Goal: Transaction & Acquisition: Purchase product/service

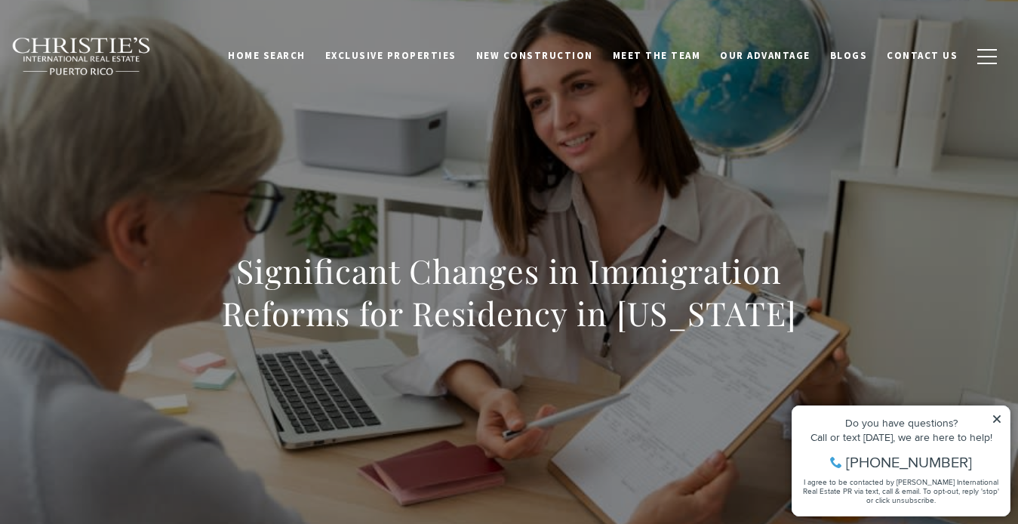
click at [529, 417] on icon at bounding box center [997, 419] width 8 height 8
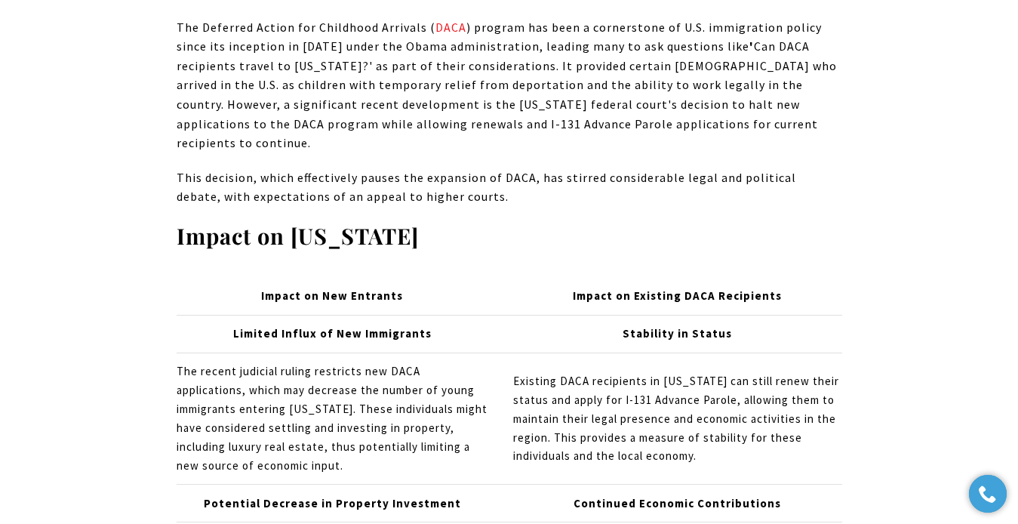
scroll to position [2666, 0]
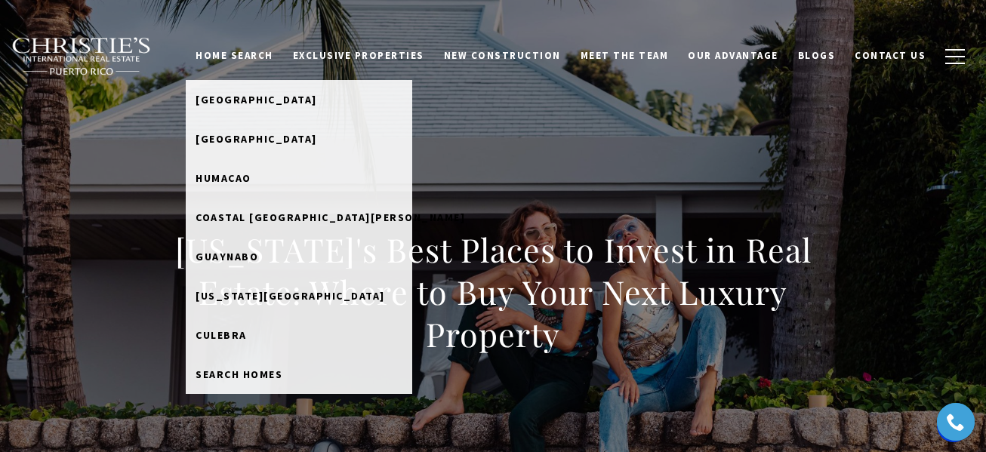
click at [275, 51] on link "Home Search" at bounding box center [234, 56] width 97 height 29
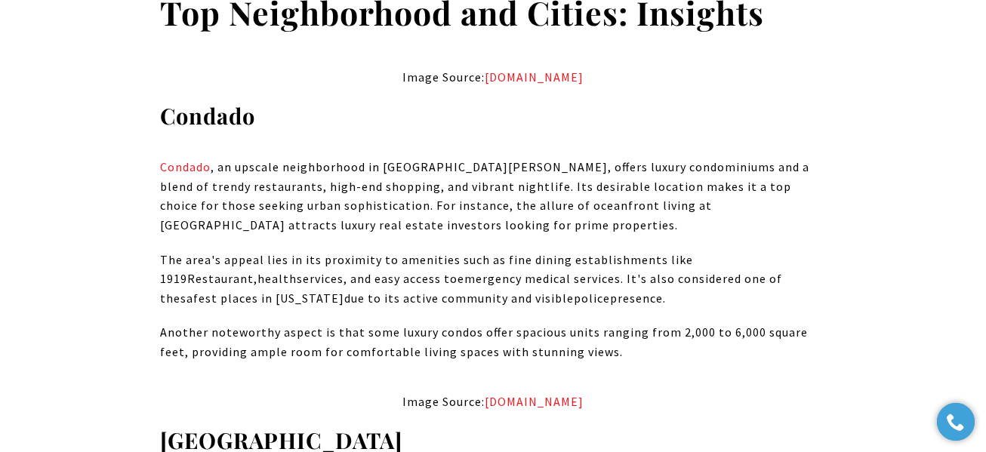
scroll to position [3933, 0]
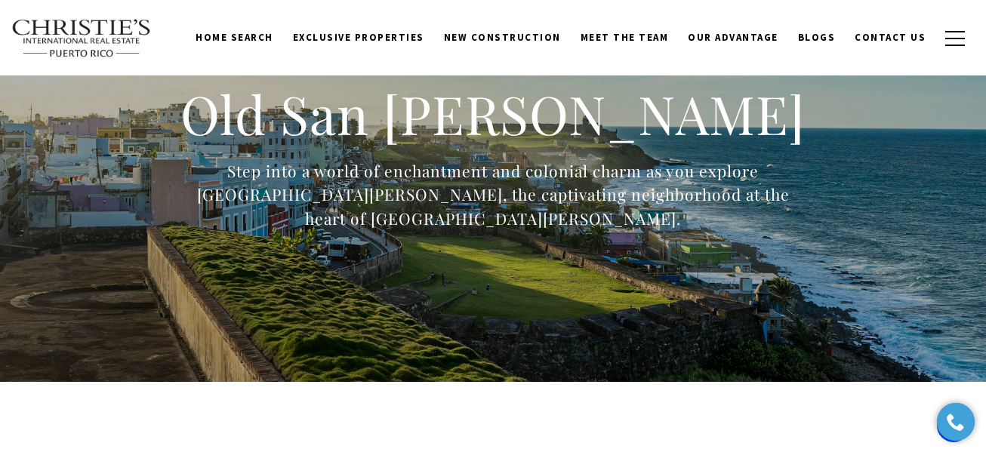
scroll to position [11, 0]
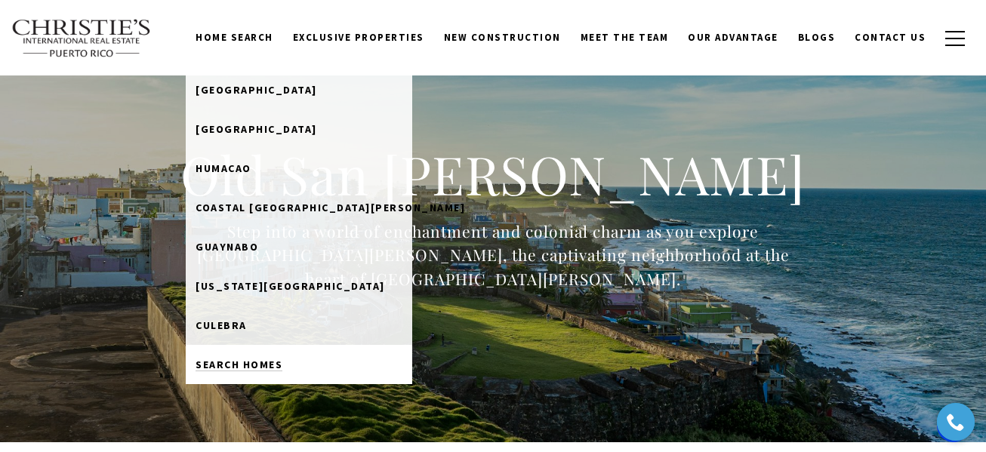
click at [265, 367] on span "Search Homes" at bounding box center [238, 365] width 87 height 14
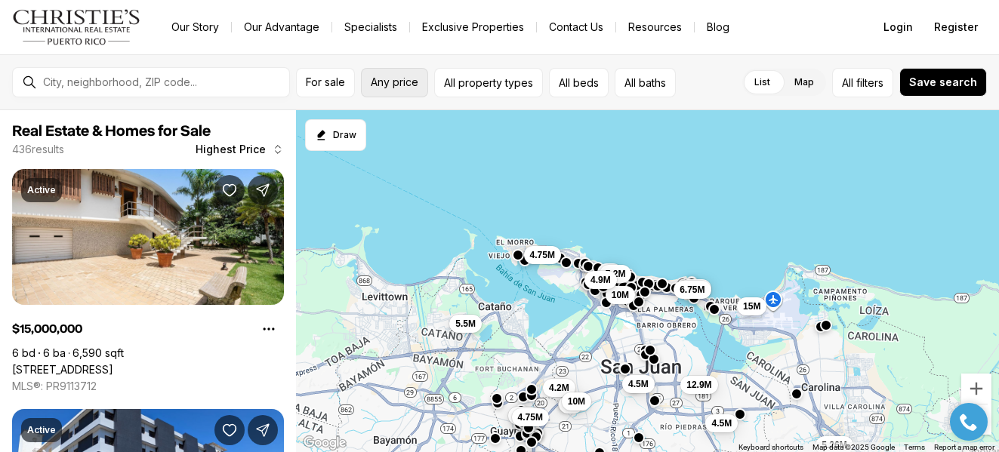
click at [408, 87] on span "Any price" at bounding box center [395, 82] width 48 height 12
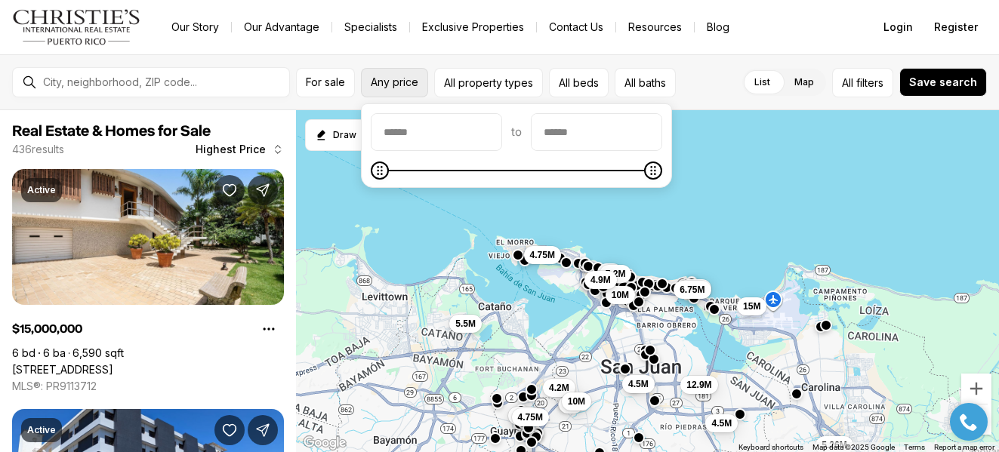
click at [408, 87] on span "Any price" at bounding box center [395, 82] width 48 height 12
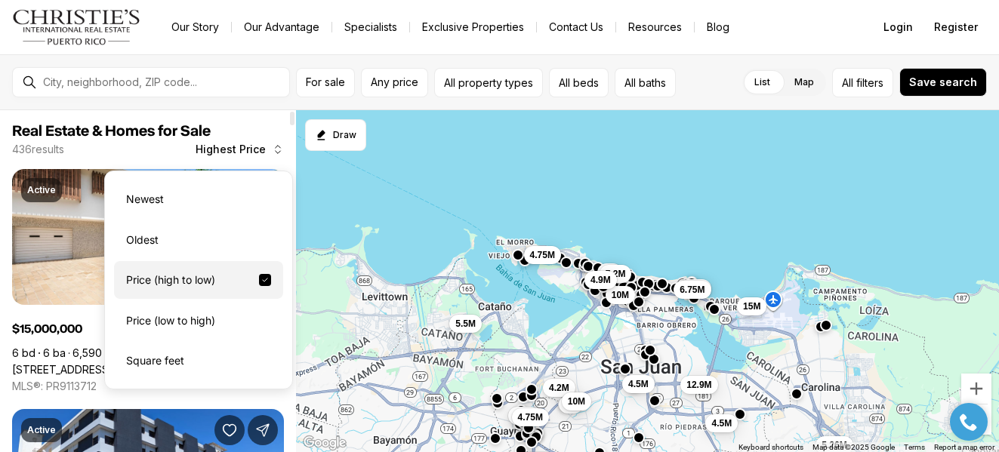
click at [276, 154] on icon "button" at bounding box center [278, 149] width 12 height 12
click at [214, 320] on div "Price (low to high)" at bounding box center [198, 321] width 169 height 38
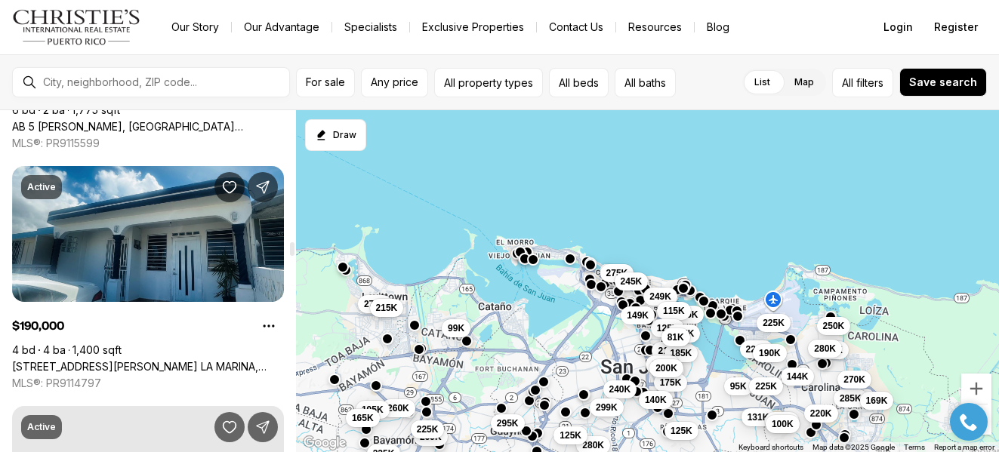
scroll to position [4831, 0]
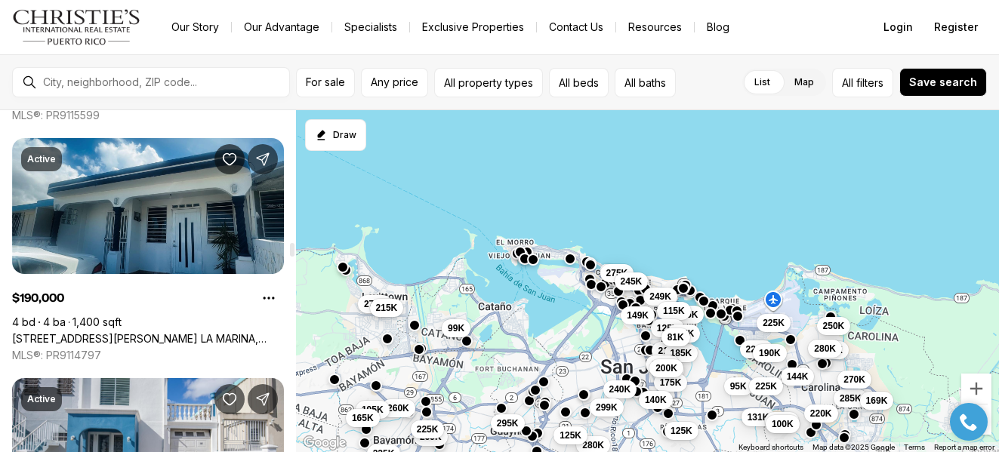
drag, startPoint x: 291, startPoint y: 117, endPoint x: 294, endPoint y: 248, distance: 131.3
click at [294, 248] on div at bounding box center [292, 250] width 5 height 14
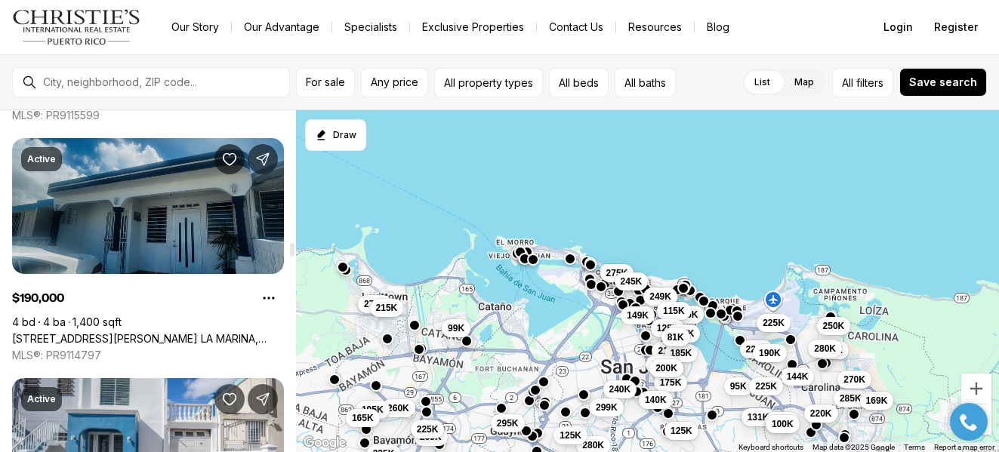
click at [249, 332] on link "[STREET_ADDRESS][PERSON_NAME] LA MARINA, CAROLINA PR, 00979" at bounding box center [148, 339] width 272 height 14
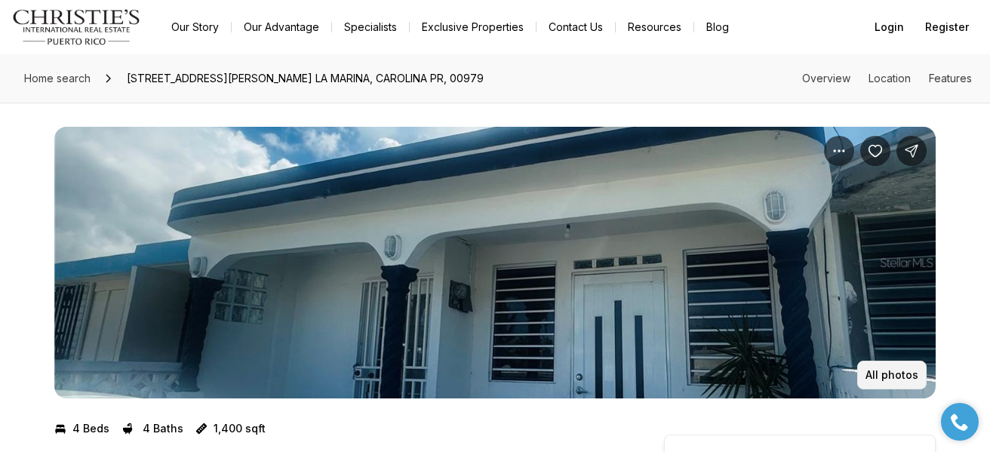
click at [898, 376] on p "All photos" at bounding box center [892, 375] width 53 height 12
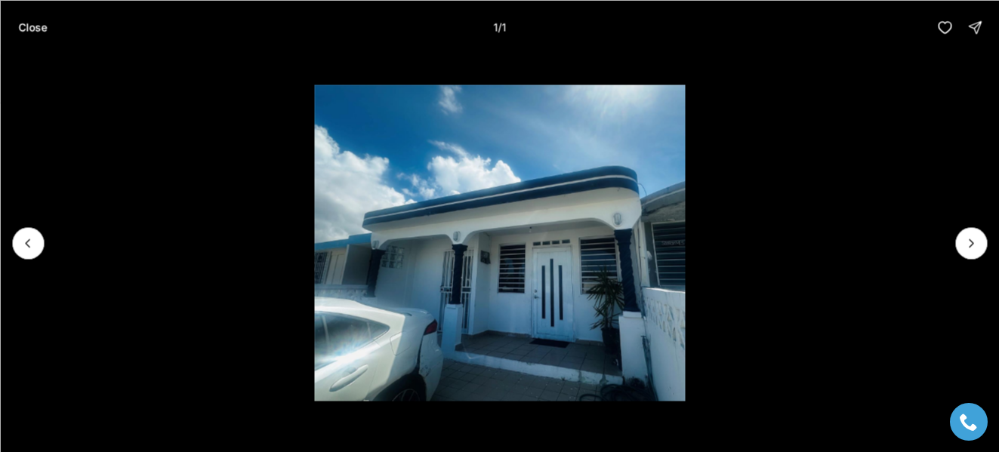
click at [976, 244] on div at bounding box center [971, 243] width 32 height 32
click at [972, 242] on div at bounding box center [971, 243] width 32 height 32
click at [35, 22] on p "Close" at bounding box center [32, 27] width 29 height 12
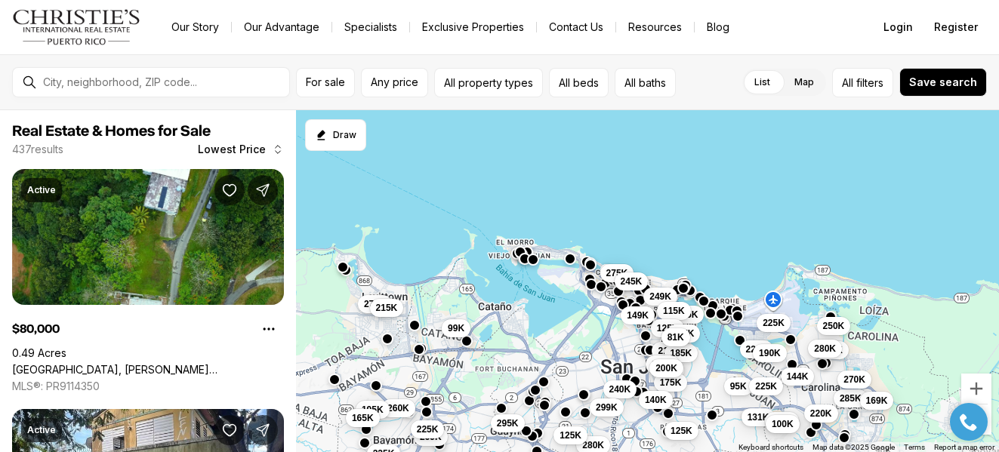
scroll to position [4831, 0]
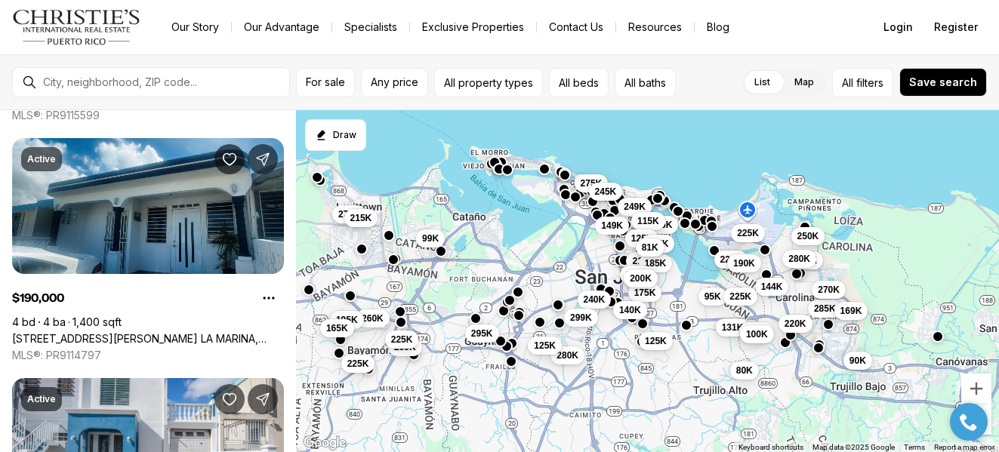
drag, startPoint x: 937, startPoint y: 235, endPoint x: 911, endPoint y: 144, distance: 95.1
click at [911, 144] on div "229K 212K 210K 190K 185K 227K 175K 131K 144K 285K 169K 140K 270K 95K 225K 220K …" at bounding box center [647, 281] width 703 height 343
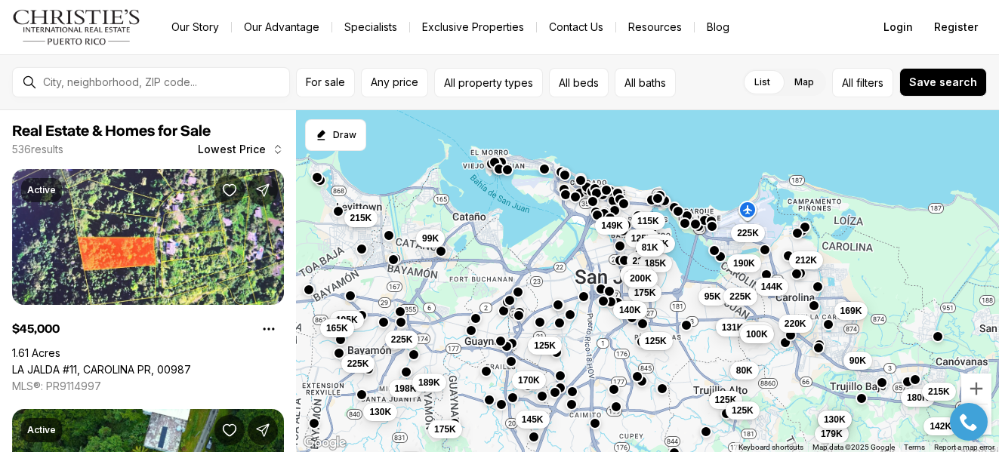
click at [583, 182] on button "button" at bounding box center [580, 180] width 12 height 12
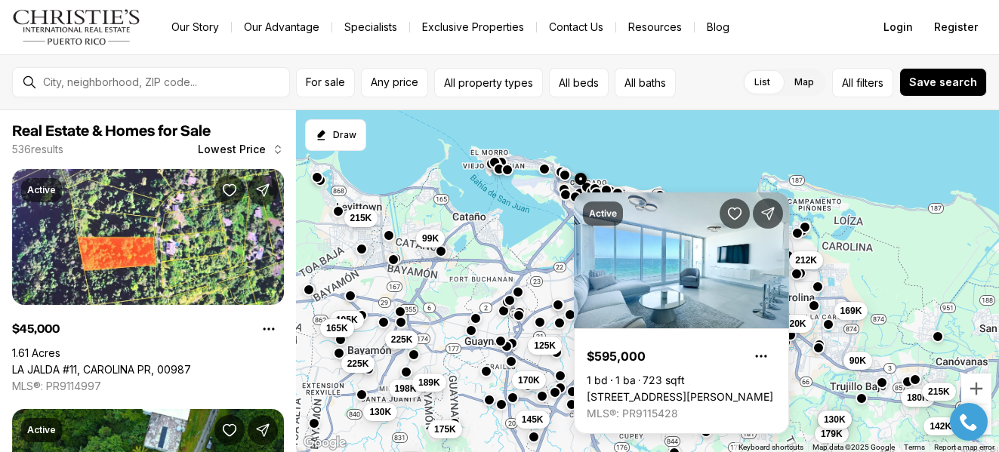
click at [689, 146] on div "212K 210K 190K 185K 227K 175K 131K 144K 169K 140K 95K 225K 220K 200K 80K 119K 1…" at bounding box center [647, 281] width 703 height 343
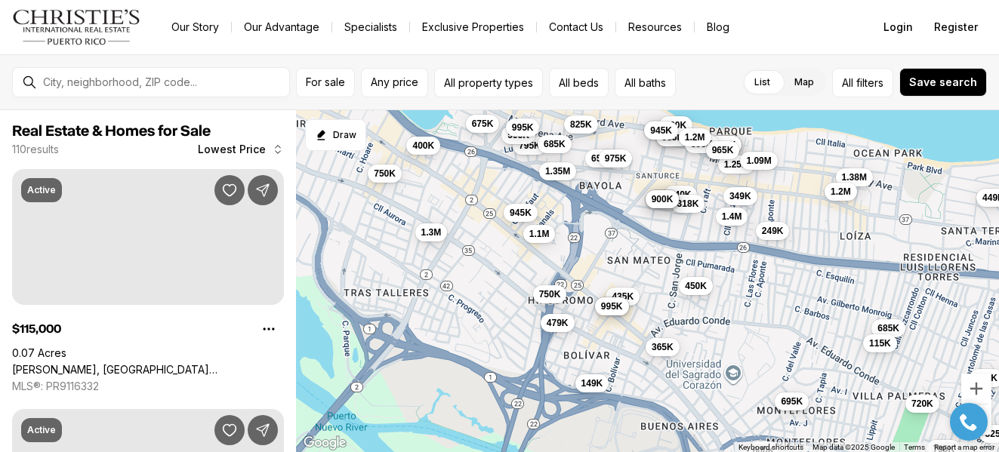
click at [608, 286] on div "449K 450K 695K 318K 645K 625K 610K 795K 349K 275K 720K 685K 249K 115K 525K 600K…" at bounding box center [647, 281] width 703 height 343
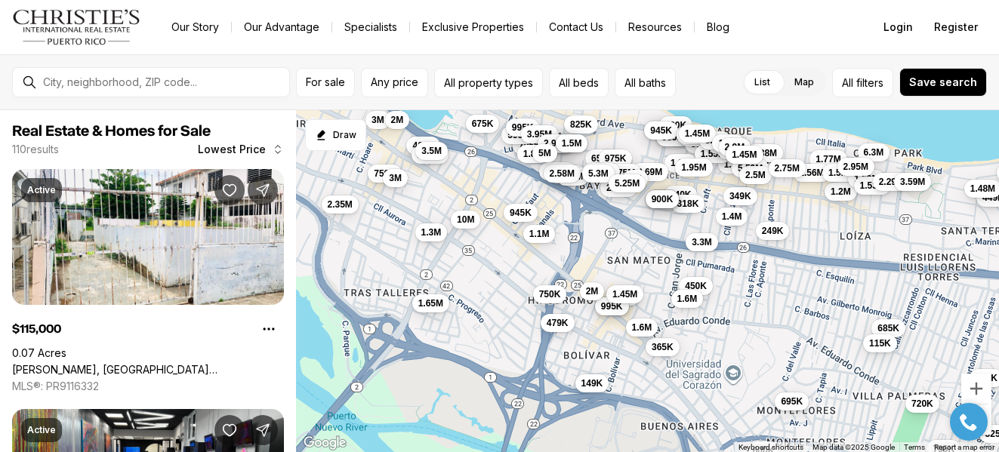
drag, startPoint x: 637, startPoint y: 208, endPoint x: 626, endPoint y: 272, distance: 65.8
click at [626, 272] on div "449K 450K 695K 318K 645K 625K 610K 795K 349K 275K 720K 685K 249K 115K 525K 600K…" at bounding box center [647, 281] width 703 height 343
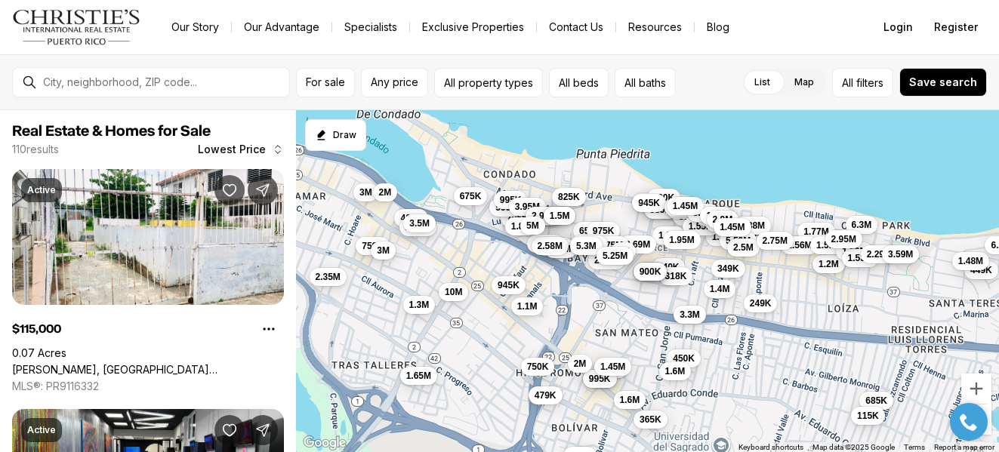
drag, startPoint x: 805, startPoint y: 134, endPoint x: 792, endPoint y: 206, distance: 73.5
click at [792, 206] on div "449K 450K 695K 318K 645K 625K 610K 795K 349K 275K 720K 685K 249K 115K 525K 600K…" at bounding box center [647, 281] width 703 height 343
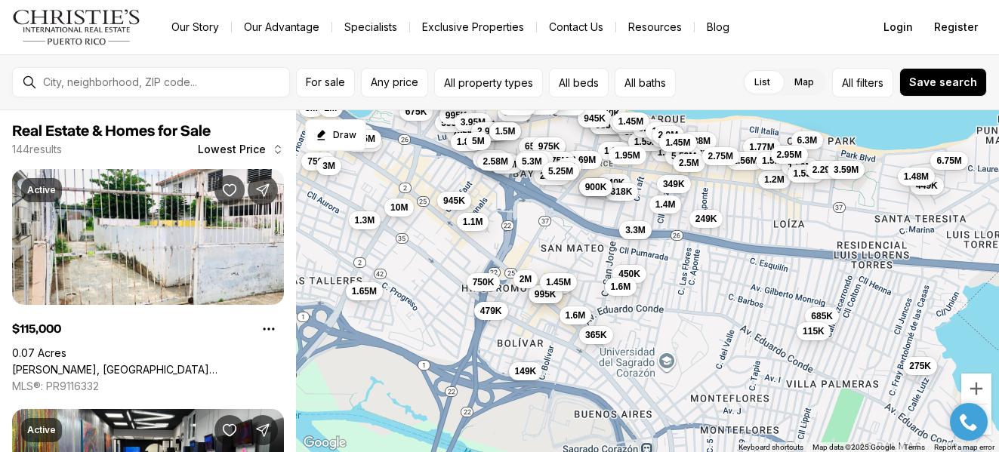
drag, startPoint x: 780, startPoint y: 406, endPoint x: 720, endPoint y: 314, distance: 109.7
click at [720, 315] on div "449K 450K 318K 645K 625K 610K 349K 275K 685K 249K 115K 650K 400K 825K 675K 795K…" at bounding box center [647, 281] width 703 height 343
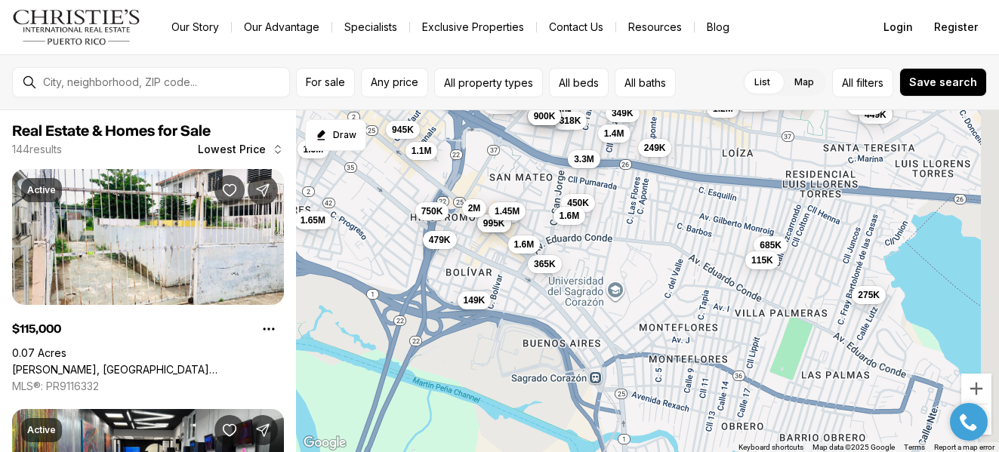
drag, startPoint x: 719, startPoint y: 314, endPoint x: 639, endPoint y: 242, distance: 108.5
click at [640, 243] on div "449K 450K 645K 625K 610K 349K 275K 685K 249K 115K 650K 400K 795K 685K 750K 945K…" at bounding box center [647, 281] width 703 height 343
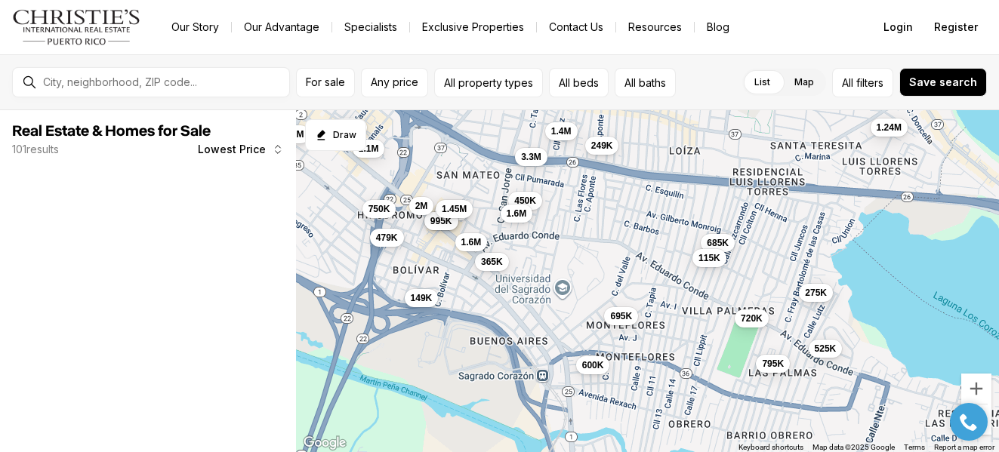
drag, startPoint x: 778, startPoint y: 354, endPoint x: 636, endPoint y: 371, distance: 142.9
click at [649, 368] on div "450K 275K 685K 249K 115K 945K 750K 435K 499K 365K 479K 149K 1.4M 1.1M 995K 1.6M…" at bounding box center [647, 281] width 703 height 343
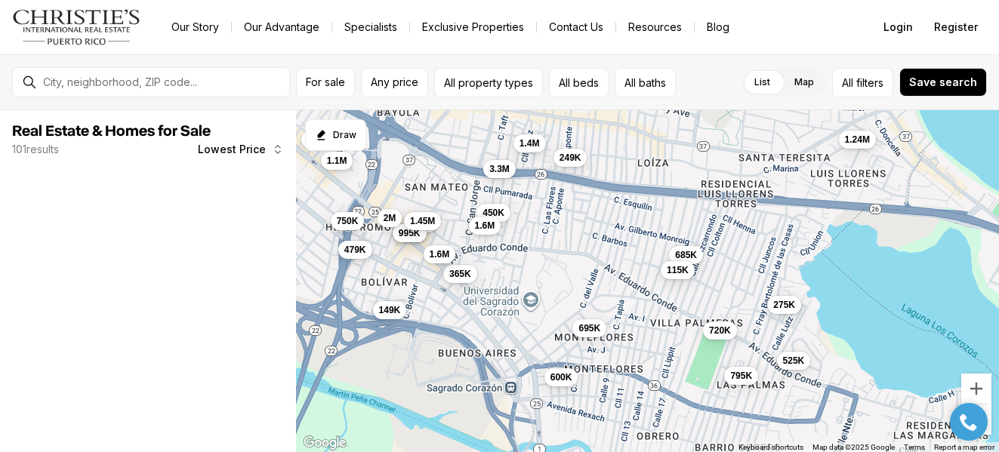
drag, startPoint x: 636, startPoint y: 371, endPoint x: 600, endPoint y: 365, distance: 36.6
click at [605, 366] on div "450K 275K 685K 249K 115K 945K 750K 435K 499K 365K 479K 149K 1.4M 1.1M 995K 1.6M…" at bounding box center [647, 281] width 703 height 343
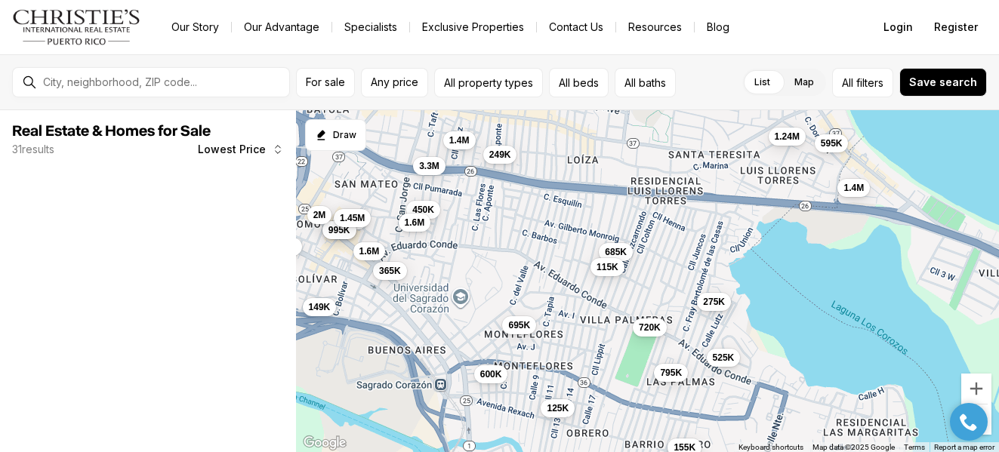
drag, startPoint x: 805, startPoint y: 377, endPoint x: 668, endPoint y: 350, distance: 139.1
click at [668, 350] on div "450K 275K 685K 249K 115K 435K 499K 365K 479K 149K 1.4M 995K 1.6M 3.3M 1.45M 2M …" at bounding box center [647, 281] width 703 height 343
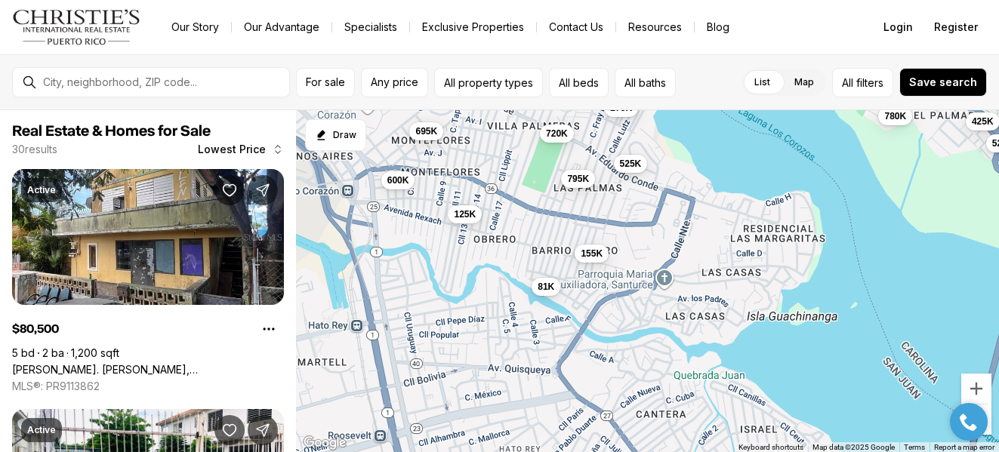
drag, startPoint x: 619, startPoint y: 432, endPoint x: 629, endPoint y: 254, distance: 179.2
click at [629, 254] on div "450K 275K 685K 249K 115K 1.6M 3.3M 600K 695K 795K 720K 525K 125K 155K 1.4M 375K…" at bounding box center [647, 281] width 703 height 343
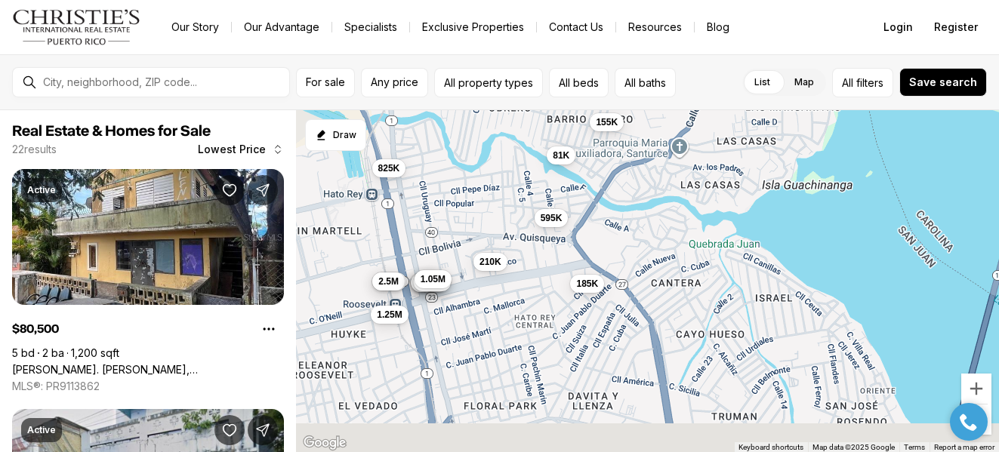
drag, startPoint x: 602, startPoint y: 371, endPoint x: 615, endPoint y: 249, distance: 122.9
click at [615, 249] on div "600K 795K 720K 525K 125K 155K 81K 528K 185K 210K 595K 680K 2.5M 745K 950K 1.08M…" at bounding box center [647, 281] width 703 height 343
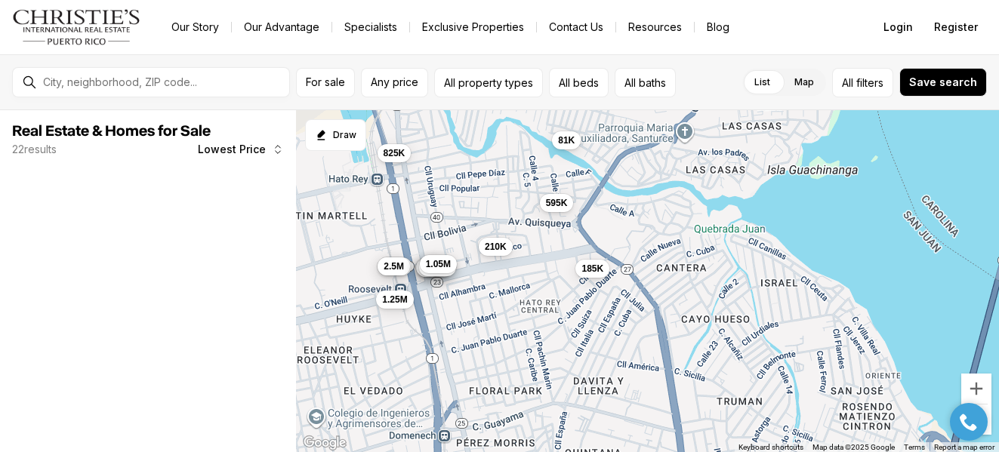
drag, startPoint x: 549, startPoint y: 400, endPoint x: 578, endPoint y: 285, distance: 119.2
click at [578, 285] on div "81K 185K 210K 595K 680K 2.5M 745K 950K 1.08M 2M 825K 825K 1.17M 1.05M 1.25M" at bounding box center [647, 281] width 703 height 343
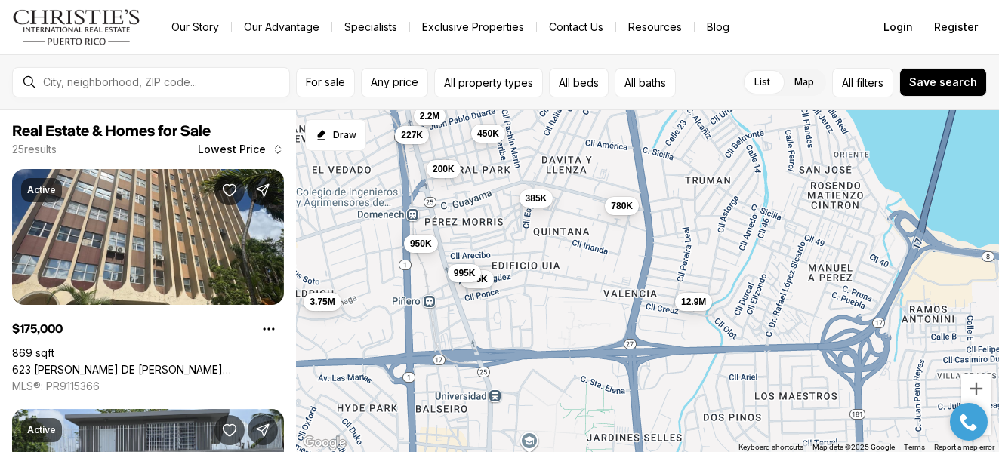
drag, startPoint x: 682, startPoint y: 388, endPoint x: 623, endPoint y: 266, distance: 135.4
click at [623, 266] on div "185K 210K 680K 2.5M 745K 950K 1.08M 2M 825K 1.17M 1.05M 1.25M 200K 227K 385K 45…" at bounding box center [647, 281] width 703 height 343
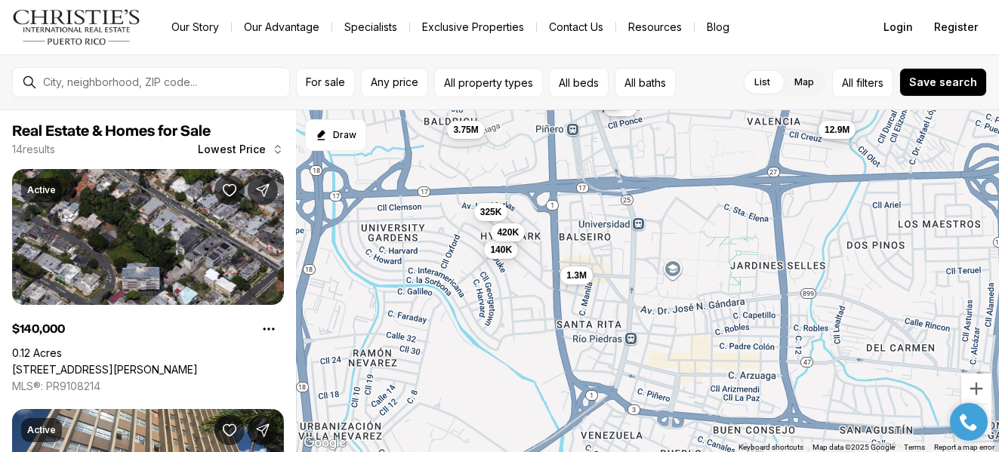
drag, startPoint x: 537, startPoint y: 441, endPoint x: 685, endPoint y: 265, distance: 229.8
click at [685, 265] on div "200K 227K 385K 450K 780K 175K 950K 995K 3.75M 12.9M 140K 325K 420K 1.3M" at bounding box center [647, 281] width 703 height 343
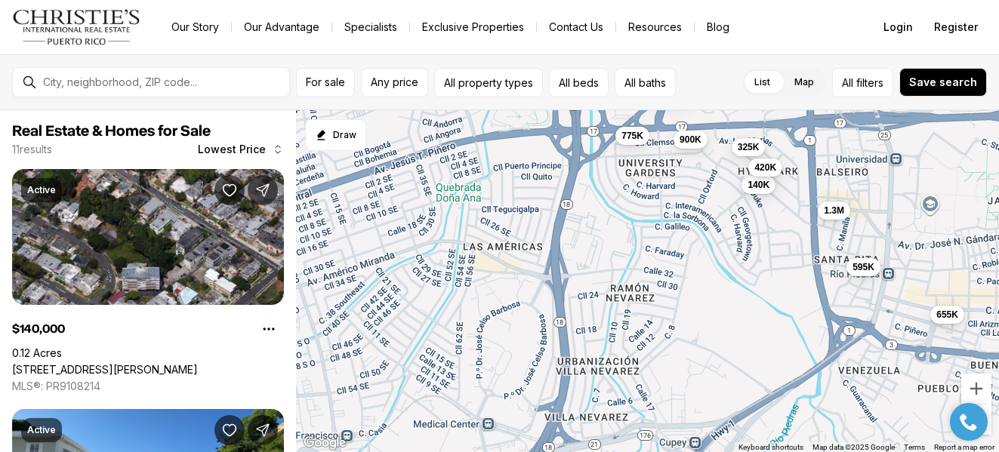
drag, startPoint x: 439, startPoint y: 386, endPoint x: 749, endPoint y: 311, distance: 318.5
click at [739, 311] on div "3.75M 12.9M 140K 325K 420K 1.3M 595K 655K 775K 900K 1.48M" at bounding box center [647, 281] width 703 height 343
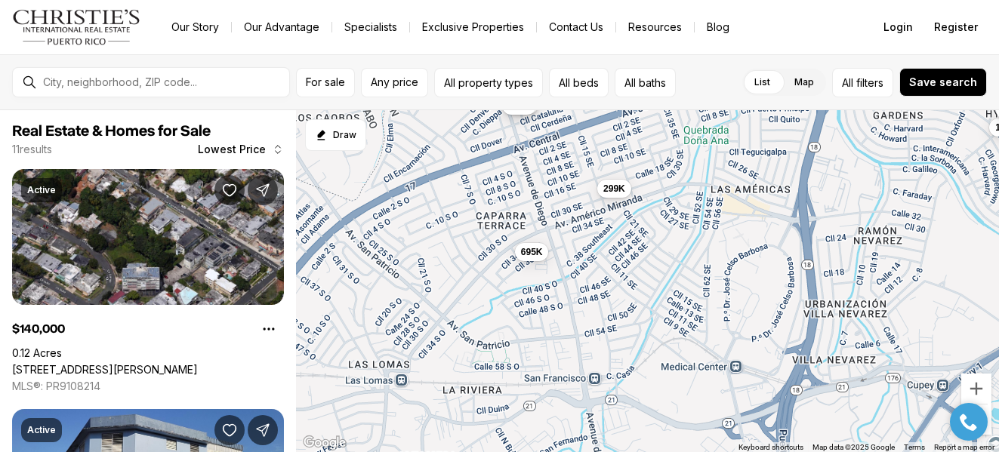
drag, startPoint x: 501, startPoint y: 426, endPoint x: 723, endPoint y: 391, distance: 224.6
click at [710, 389] on div "140K 325K 420K 1.3M 595K 900K 299K 375K 395K 525K 695K" at bounding box center [647, 281] width 703 height 343
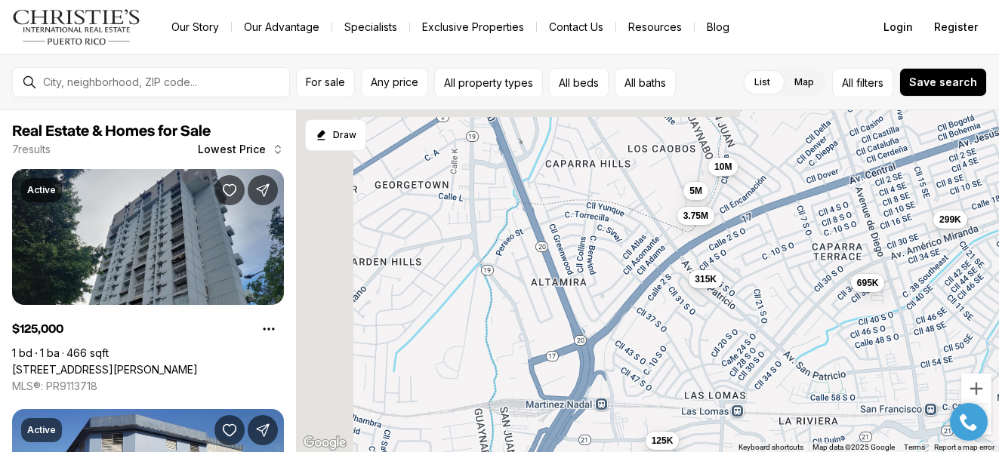
drag, startPoint x: 389, startPoint y: 399, endPoint x: 668, endPoint y: 436, distance: 280.9
click at [668, 434] on div "299K 695K 125K 315K 3.75M 5M 10M" at bounding box center [647, 281] width 703 height 343
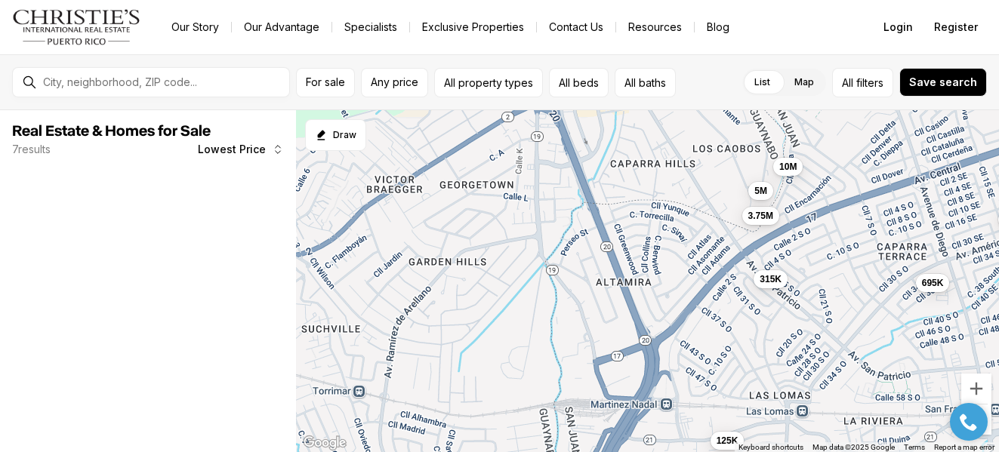
drag, startPoint x: 435, startPoint y: 386, endPoint x: 642, endPoint y: 399, distance: 208.0
click at [642, 399] on div "299K 695K 125K 315K 3.75M 5M 10M" at bounding box center [647, 281] width 703 height 343
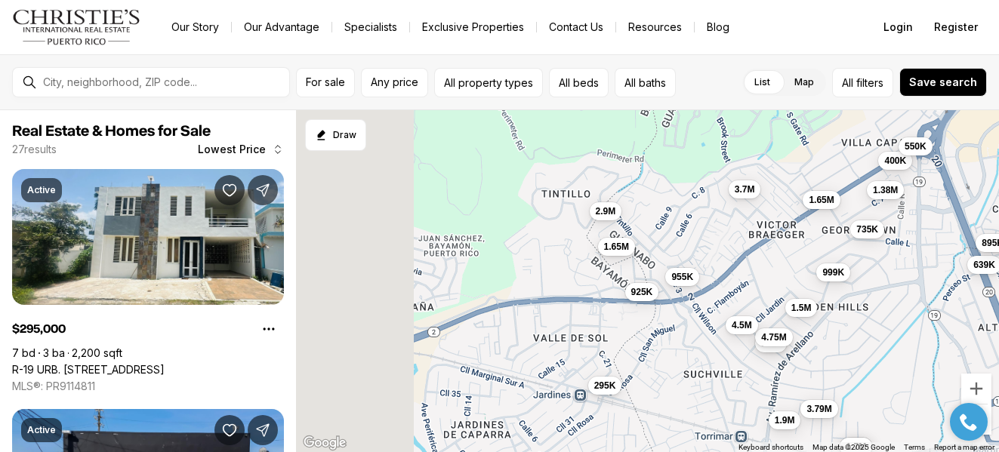
drag, startPoint x: 441, startPoint y: 375, endPoint x: 676, endPoint y: 399, distance: 235.9
click at [676, 399] on div "315K 3.75M 5M 10M 400K 639K 735K 875K 895K 999K 1.38M 1.5M 1.65M 1.7M 1.7M 1.9M…" at bounding box center [647, 281] width 703 height 343
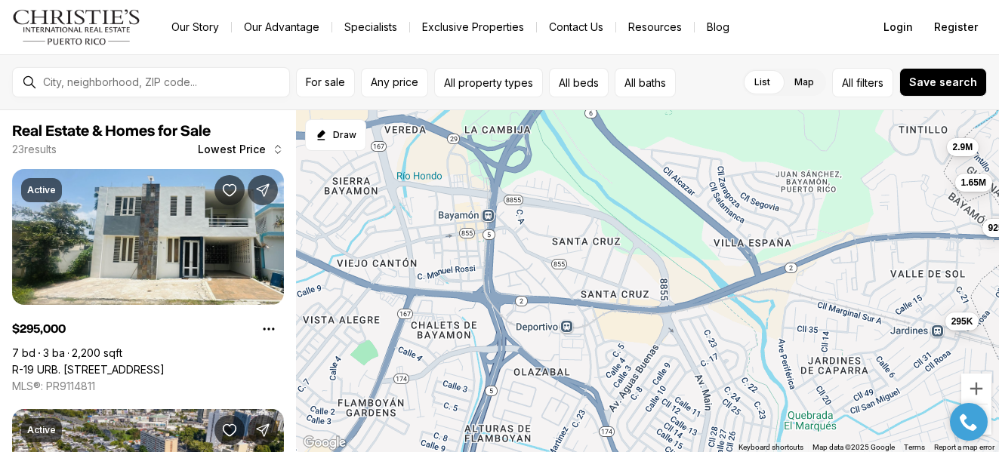
drag, startPoint x: 370, startPoint y: 423, endPoint x: 734, endPoint y: 359, distance: 369.5
click at [731, 359] on div "400K 639K 735K 895K 999K 1.38M 1.5M 1.65M 1.7M 1.7M 1.9M 3.3M 3.79M 4.75M 295K …" at bounding box center [647, 281] width 703 height 343
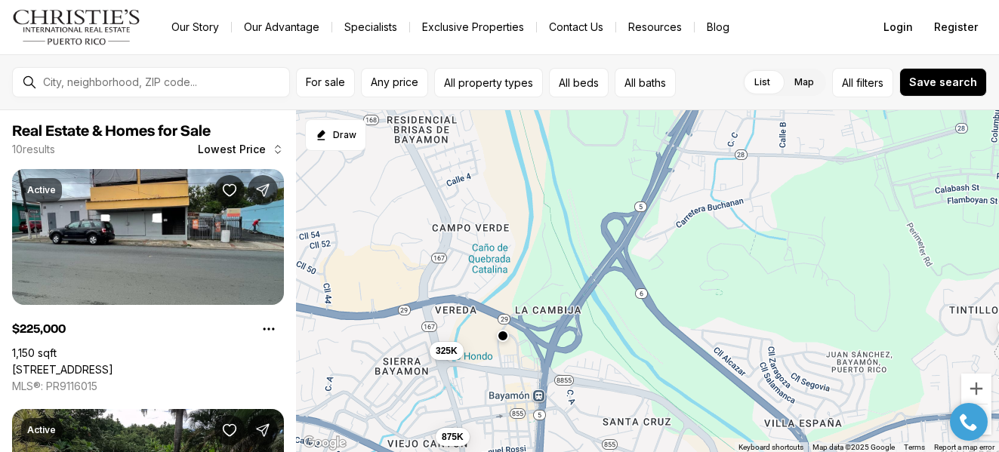
drag, startPoint x: 387, startPoint y: 227, endPoint x: 424, endPoint y: 434, distance: 210.1
click at [424, 428] on div "295K 925K 1.65M 2.9M 225K 269K 325K 365K 875K" at bounding box center [647, 281] width 703 height 343
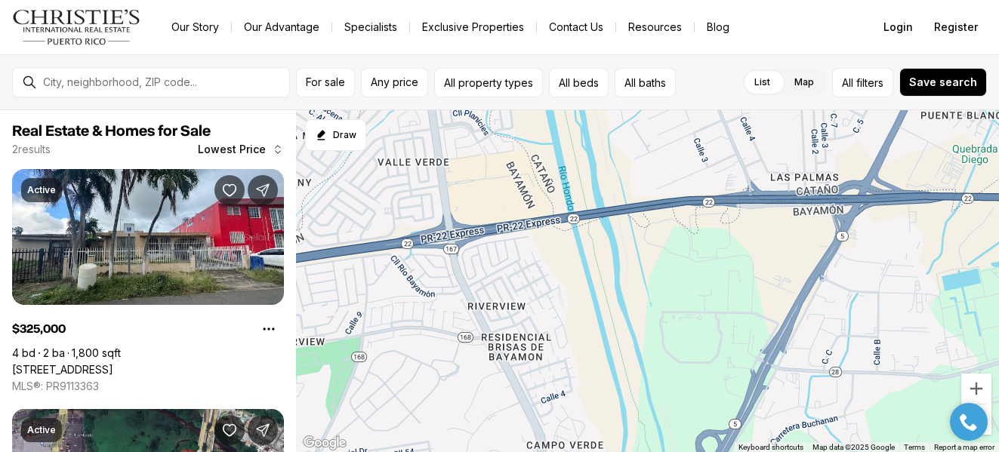
drag, startPoint x: 402, startPoint y: 264, endPoint x: 493, endPoint y: 457, distance: 213.4
click at [493, 451] on html "Go to: Homepage Our Story Our Advantage Specialists Exclusive Properties Contac…" at bounding box center [499, 226] width 999 height 452
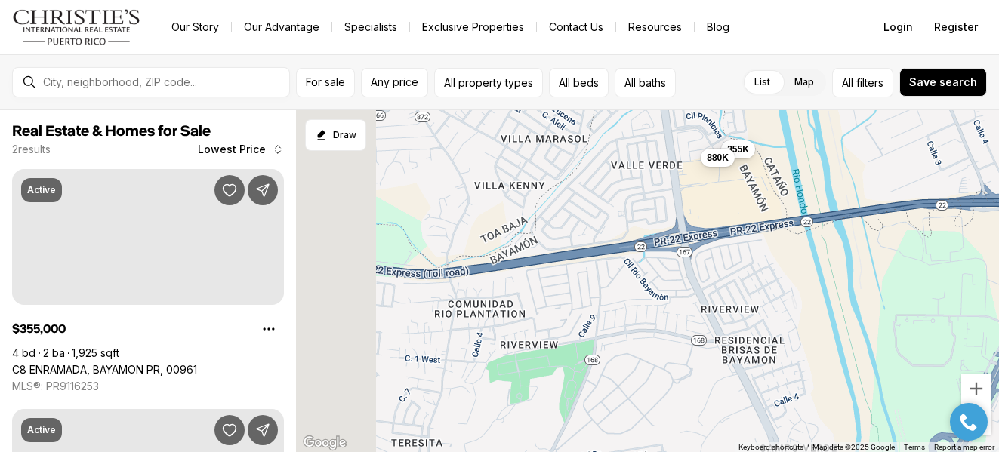
drag, startPoint x: 427, startPoint y: 405, endPoint x: 648, endPoint y: 409, distance: 220.4
click at [648, 409] on div "355K 880K" at bounding box center [647, 281] width 703 height 343
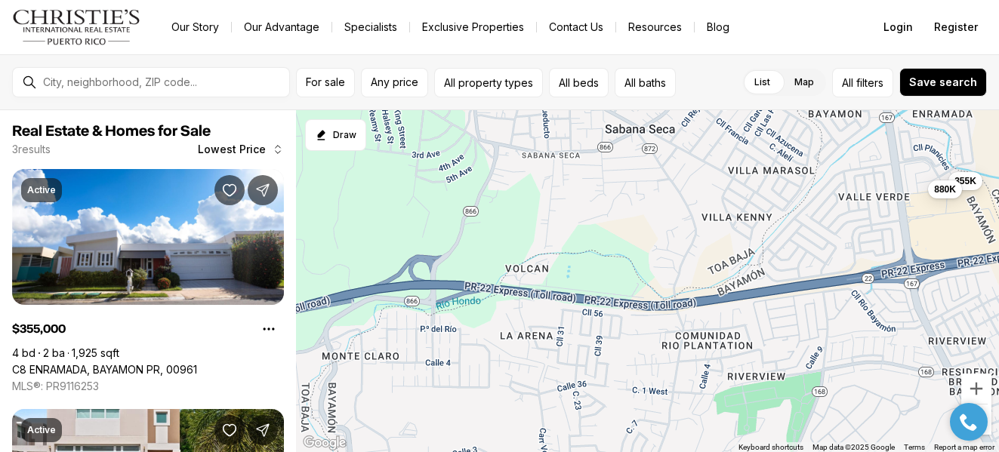
drag, startPoint x: 450, startPoint y: 404, endPoint x: 680, endPoint y: 435, distance: 232.3
click at [680, 435] on div "355K 880K 595K" at bounding box center [647, 281] width 703 height 343
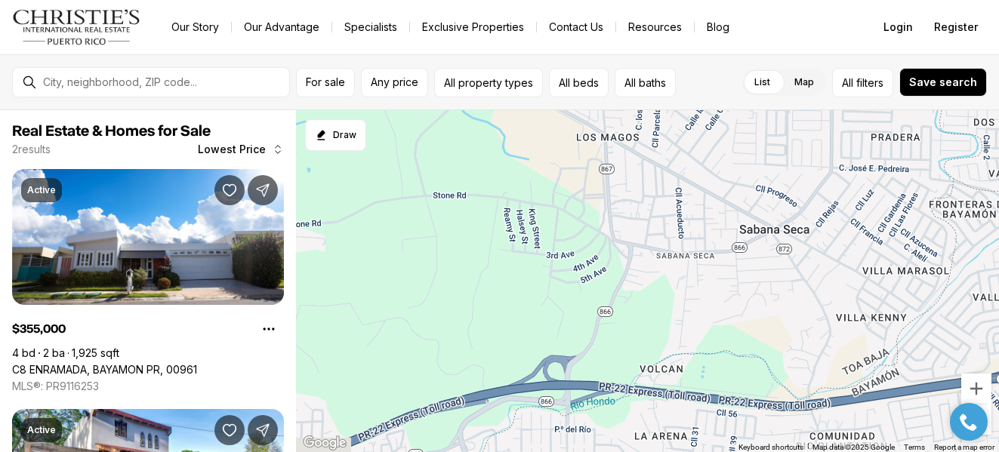
drag, startPoint x: 477, startPoint y: 390, endPoint x: 609, endPoint y: 488, distance: 164.1
click at [609, 451] on html "Go to: Homepage Our Story Our Advantage Specialists Exclusive Properties Contac…" at bounding box center [499, 226] width 999 height 452
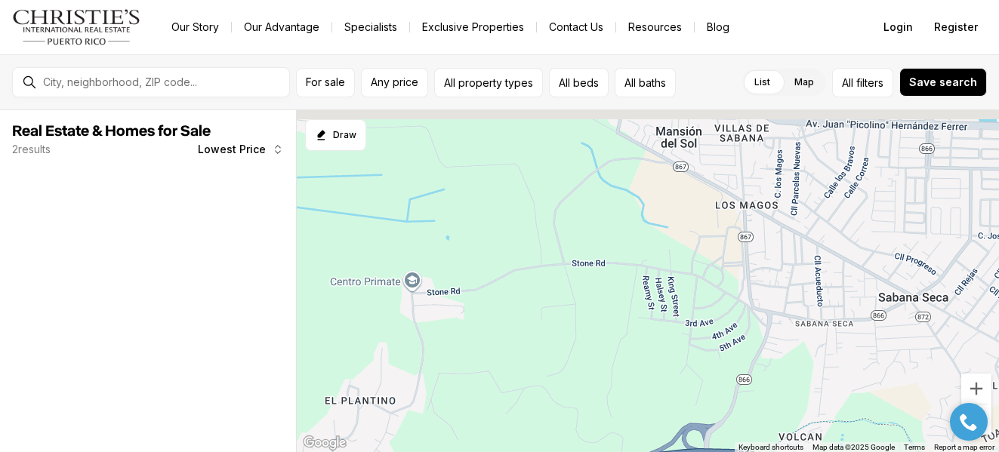
drag, startPoint x: 443, startPoint y: 347, endPoint x: 593, endPoint y: 457, distance: 185.8
click at [593, 451] on html "Go to: Homepage Our Story Our Advantage Specialists Exclusive Properties Contac…" at bounding box center [499, 226] width 999 height 452
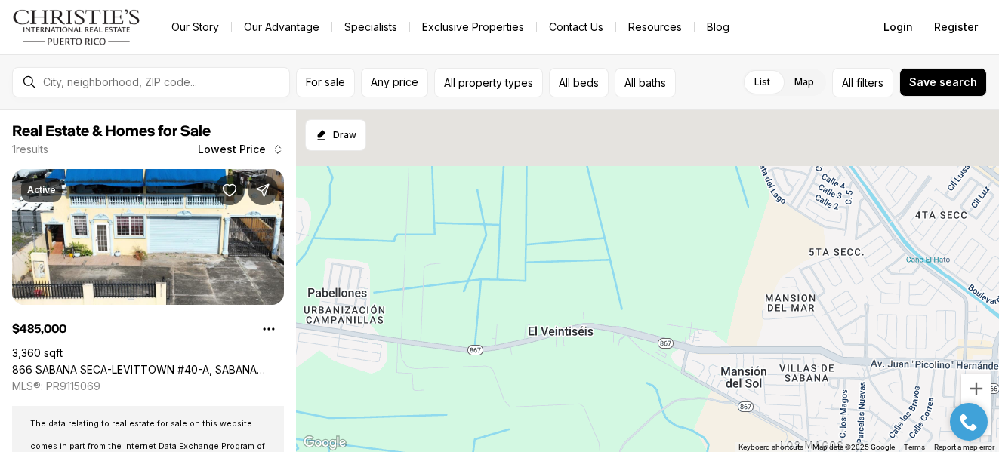
drag, startPoint x: 505, startPoint y: 257, endPoint x: 573, endPoint y: 488, distance: 240.0
click at [573, 451] on html "Go to: Homepage Our Story Our Advantage Specialists Exclusive Properties Contac…" at bounding box center [499, 226] width 999 height 452
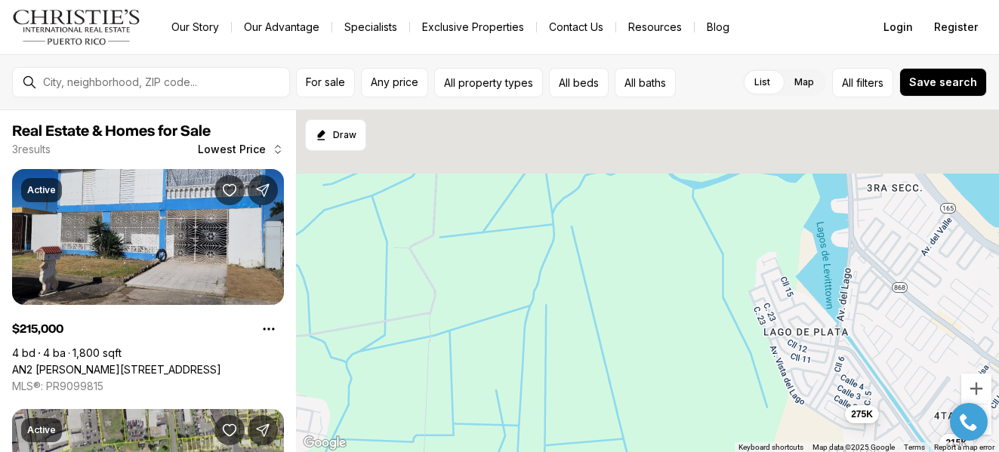
drag, startPoint x: 558, startPoint y: 300, endPoint x: 554, endPoint y: 479, distance: 178.2
click at [554, 451] on html "Go to: Homepage Our Story Our Advantage Specialists Exclusive Properties Contac…" at bounding box center [499, 226] width 999 height 452
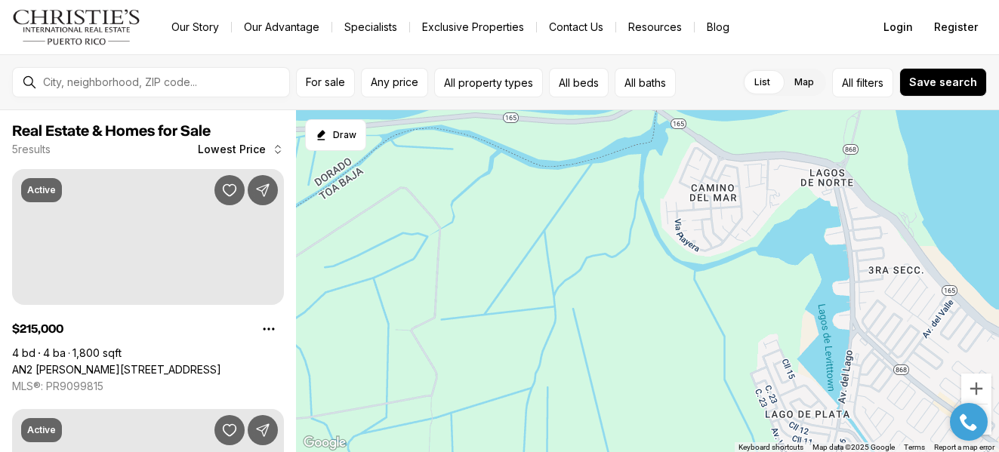
drag, startPoint x: 509, startPoint y: 262, endPoint x: 519, endPoint y: 488, distance: 225.9
click at [519, 451] on html "Go to: Homepage Our Story Our Advantage Specialists Exclusive Properties Contac…" at bounding box center [499, 226] width 999 height 452
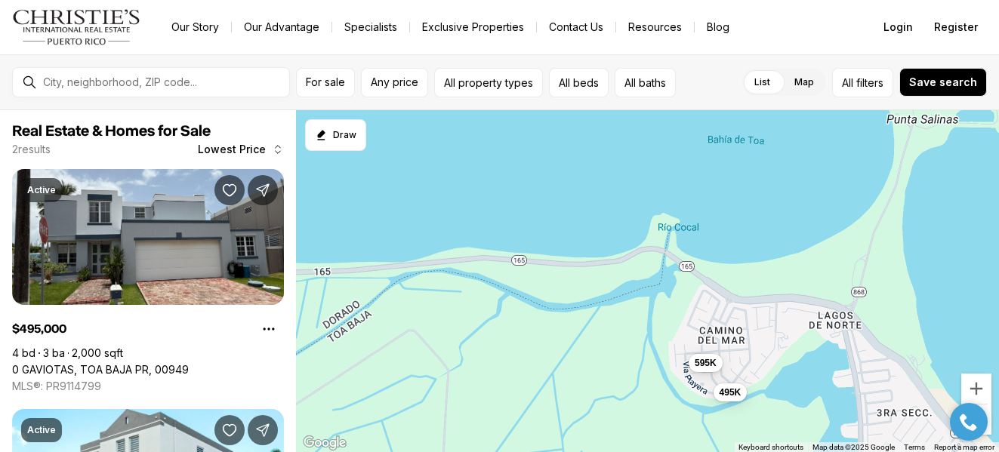
click at [395, 389] on div "495K 595K" at bounding box center [647, 281] width 703 height 343
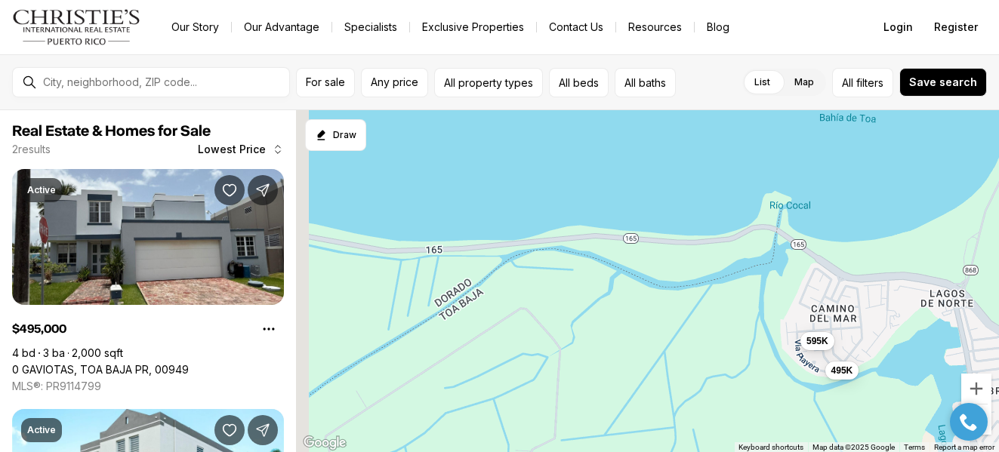
drag, startPoint x: 479, startPoint y: 352, endPoint x: 585, endPoint y: 332, distance: 107.5
click at [585, 333] on div "495K 595K" at bounding box center [647, 281] width 703 height 343
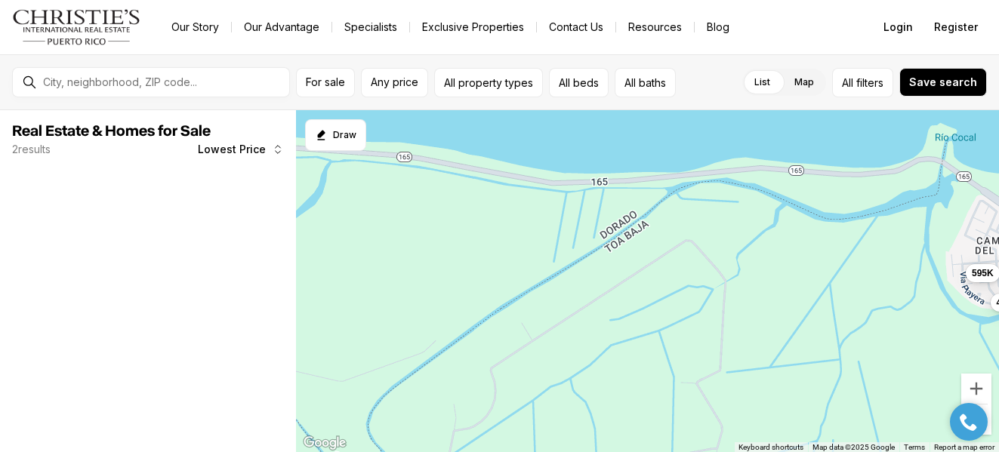
drag, startPoint x: 592, startPoint y: 311, endPoint x: 693, endPoint y: 293, distance: 102.7
click at [691, 293] on div "495K 595K" at bounding box center [647, 281] width 703 height 343
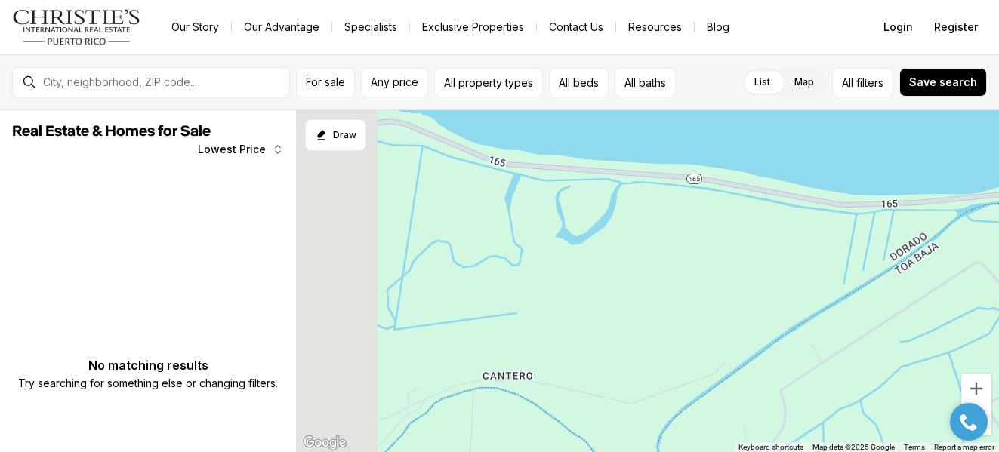
drag, startPoint x: 492, startPoint y: 307, endPoint x: 685, endPoint y: 350, distance: 197.2
click at [682, 350] on div at bounding box center [647, 281] width 703 height 343
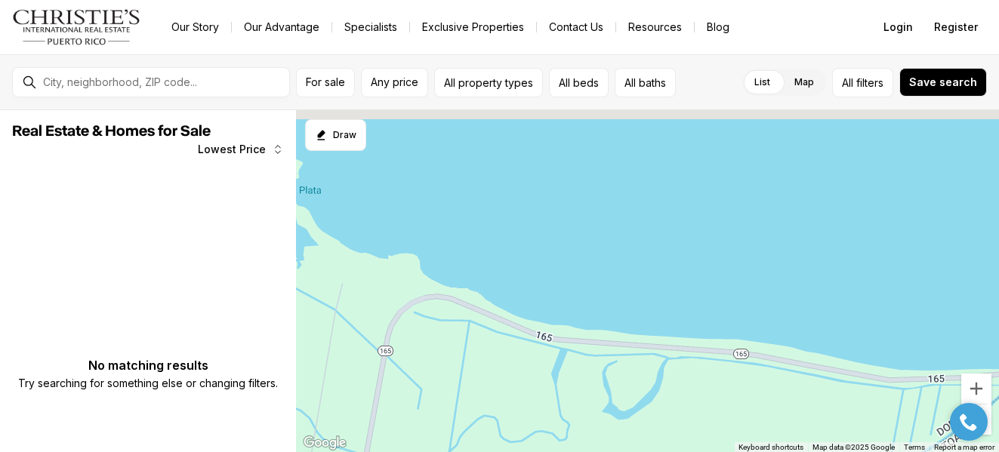
drag, startPoint x: 460, startPoint y: 383, endPoint x: 475, endPoint y: 469, distance: 86.6
click at [475, 451] on html "Go to: Homepage Our Story Our Advantage Specialists Exclusive Properties Contac…" at bounding box center [499, 226] width 999 height 452
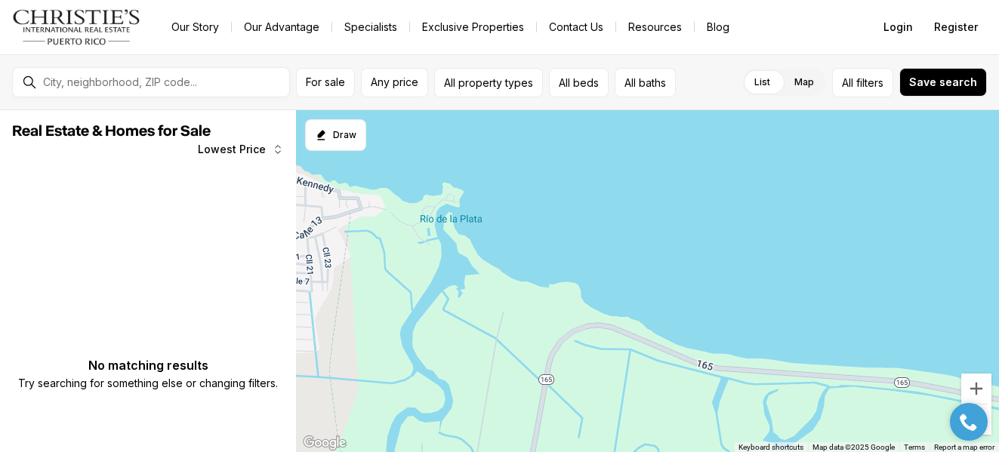
drag, startPoint x: 340, startPoint y: 385, endPoint x: 552, endPoint y: 408, distance: 212.5
click at [547, 407] on div at bounding box center [647, 281] width 703 height 343
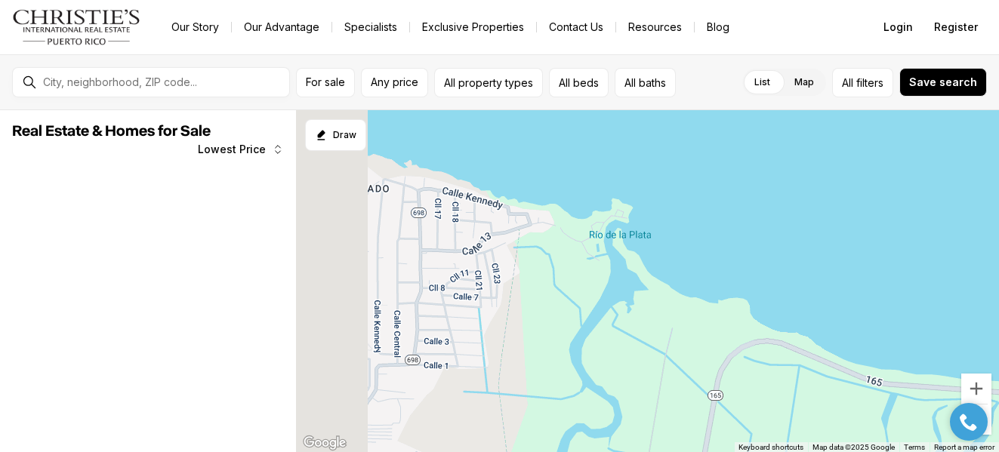
drag, startPoint x: 305, startPoint y: 374, endPoint x: 508, endPoint y: 421, distance: 208.4
click at [507, 421] on div at bounding box center [647, 281] width 703 height 343
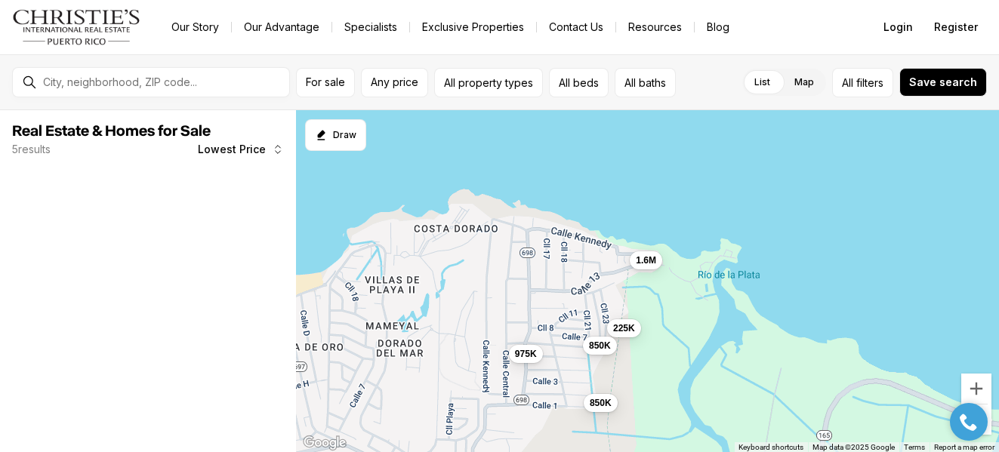
drag, startPoint x: 384, startPoint y: 437, endPoint x: 509, endPoint y: 368, distance: 142.2
click at [509, 369] on div "225K 850K 850K 975K 1.6M" at bounding box center [647, 281] width 703 height 343
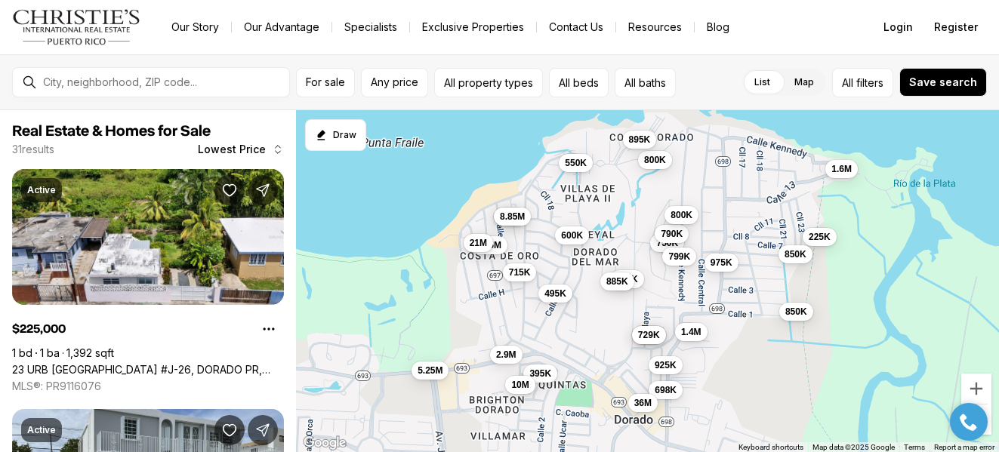
drag, startPoint x: 415, startPoint y: 396, endPoint x: 546, endPoint y: 331, distance: 146.8
click at [542, 331] on div "225K 850K 850K 975K 1.6M 495K 550K 600K 630K 729K 715K 750K 790K 799K 800K 800K…" at bounding box center [647, 281] width 703 height 343
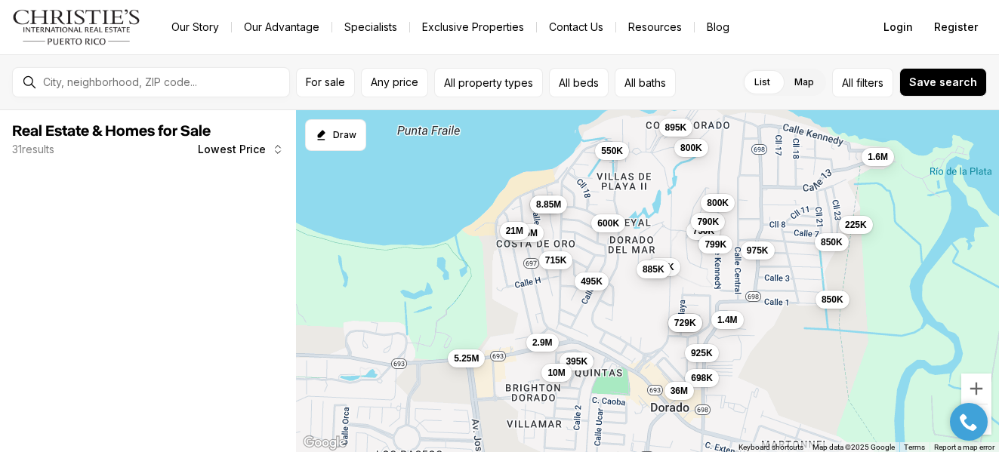
drag, startPoint x: 402, startPoint y: 417, endPoint x: 540, endPoint y: 309, distance: 174.7
click at [540, 309] on div "225K 850K 850K 975K 1.6M 495K 550K 600K 630K 729K 715K 750K 790K 799K 800K 800K…" at bounding box center [647, 281] width 703 height 343
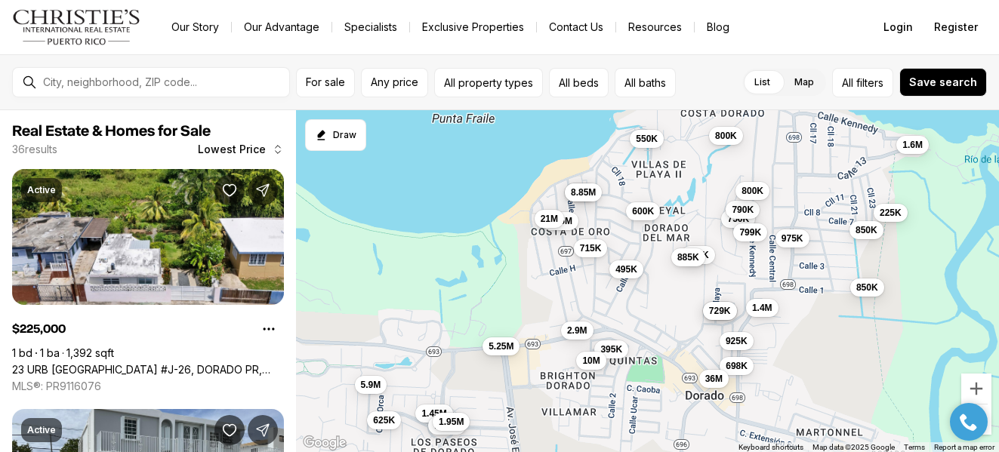
drag, startPoint x: 349, startPoint y: 310, endPoint x: 519, endPoint y: 244, distance: 182.3
click at [519, 244] on div "225K 850K 850K 975K 1.6M 495K 550K 600K 630K 729K 715K 750K 790K 799K 800K 800K…" at bounding box center [647, 281] width 703 height 343
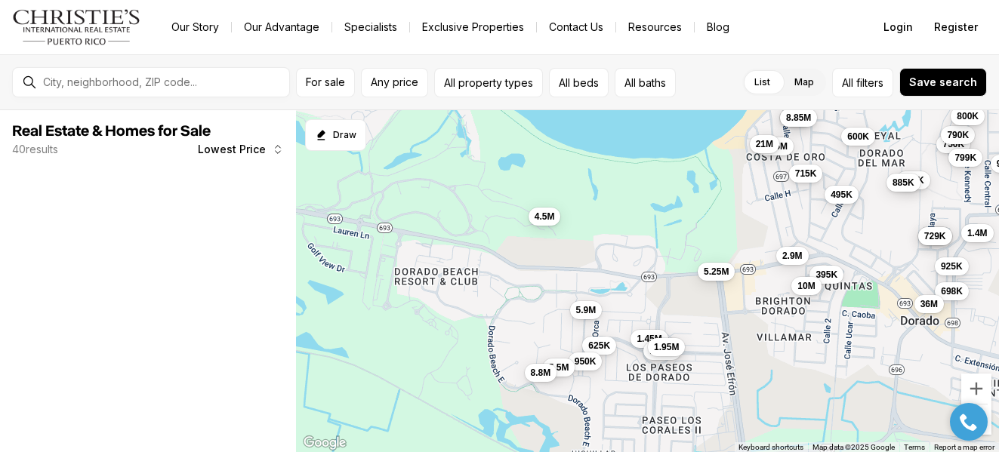
drag, startPoint x: 406, startPoint y: 308, endPoint x: 565, endPoint y: 311, distance: 158.5
click at [562, 309] on div "975K 495K 600K 630K 729K 715K 750K 790K 799K 800K 825K 885K 925K 1.4M 395K 698K…" at bounding box center [647, 281] width 703 height 343
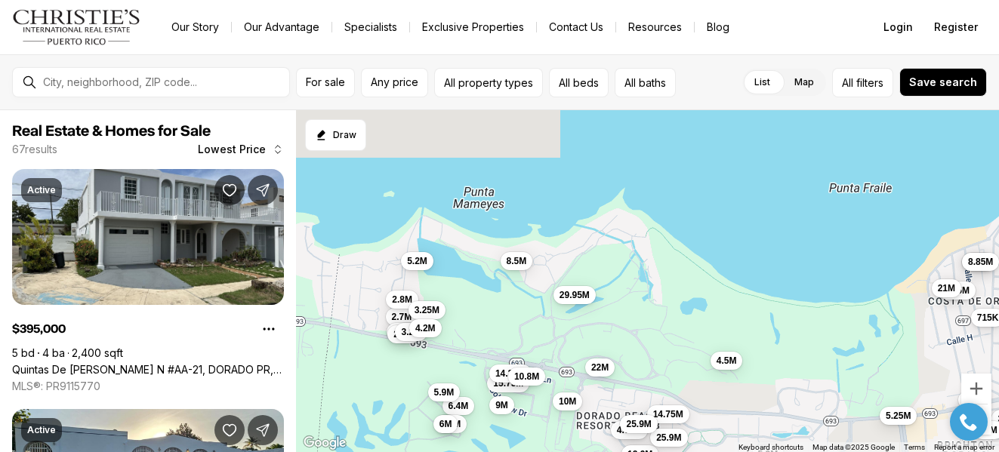
drag, startPoint x: 435, startPoint y: 194, endPoint x: 521, endPoint y: 340, distance: 169.8
click at [520, 340] on div "495K 600K 715K 885K 395K 2.9M 3.3M 8.85M 5.25M 8.85M 10M 21M 625K 1.45M 1.75M 1…" at bounding box center [647, 281] width 703 height 343
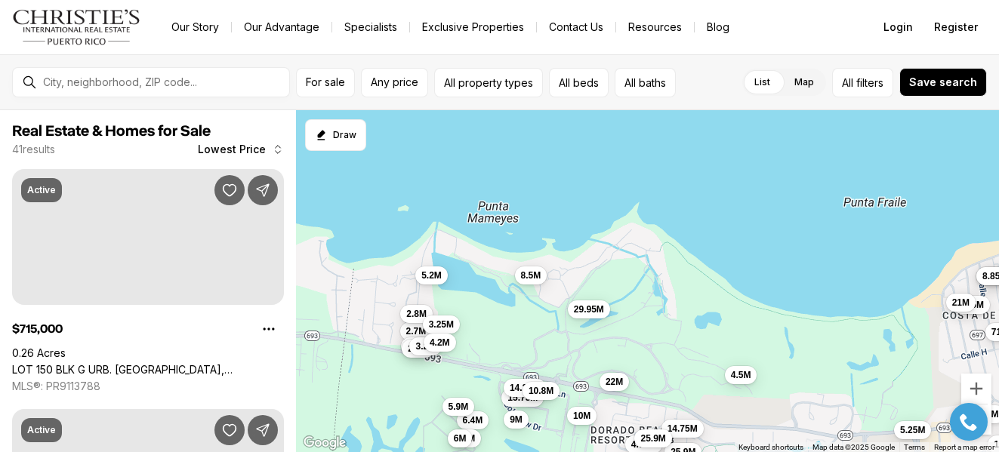
click at [371, 295] on div "715K 2.9M 3.3M 8.85M 5.25M 8.85M 10M 21M 4.5M 4.75M 10M 14.75M 22M 25.9M 25.9M …" at bounding box center [647, 281] width 703 height 343
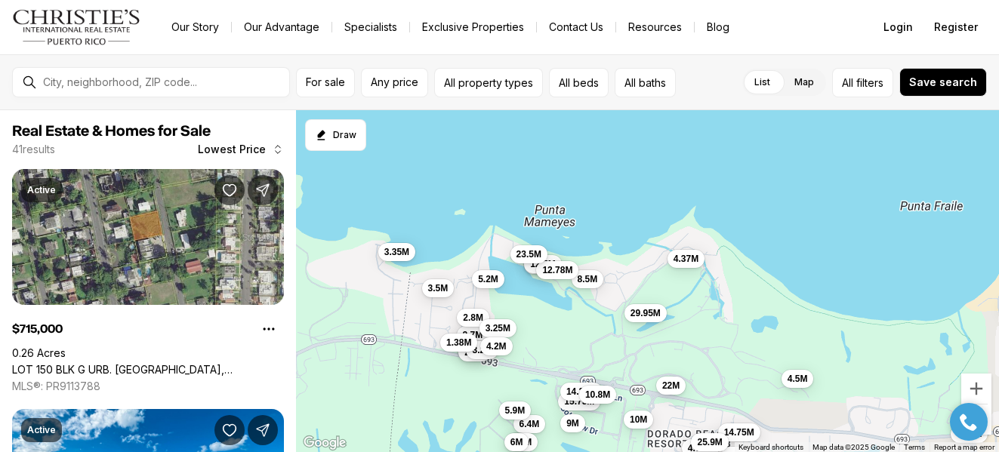
drag, startPoint x: 403, startPoint y: 294, endPoint x: 460, endPoint y: 298, distance: 56.8
click at [460, 298] on div "715K 2.9M 3.3M 8.85M 5.25M 8.85M 10M 21M 4.5M 4.75M 10M 14.75M 22M 25.9M 25.9M …" at bounding box center [647, 281] width 703 height 343
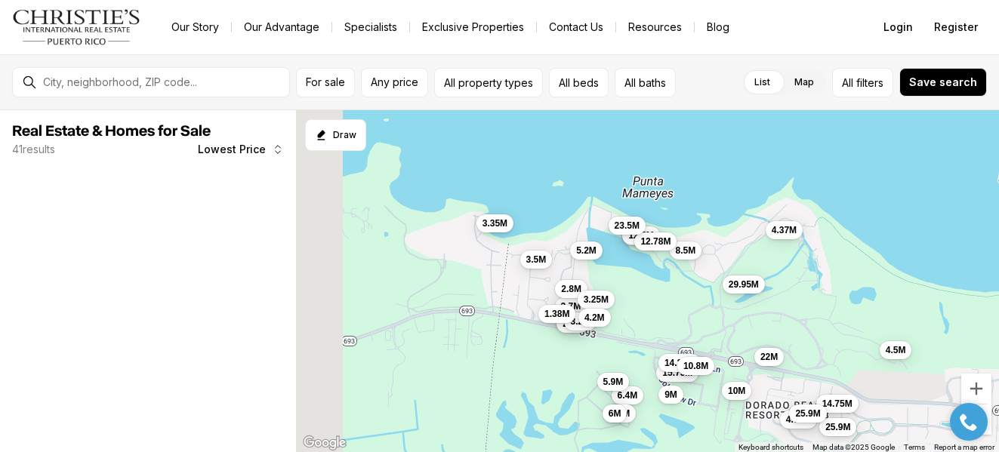
drag, startPoint x: 376, startPoint y: 311, endPoint x: 454, endPoint y: 408, distance: 124.5
click at [550, 282] on div "5.25M 4.5M 4.75M 10M 14.75M 22M 25.9M 25.9M 29.95M 15.75M 14.23M 10.8M 9M 8.5M …" at bounding box center [647, 281] width 703 height 343
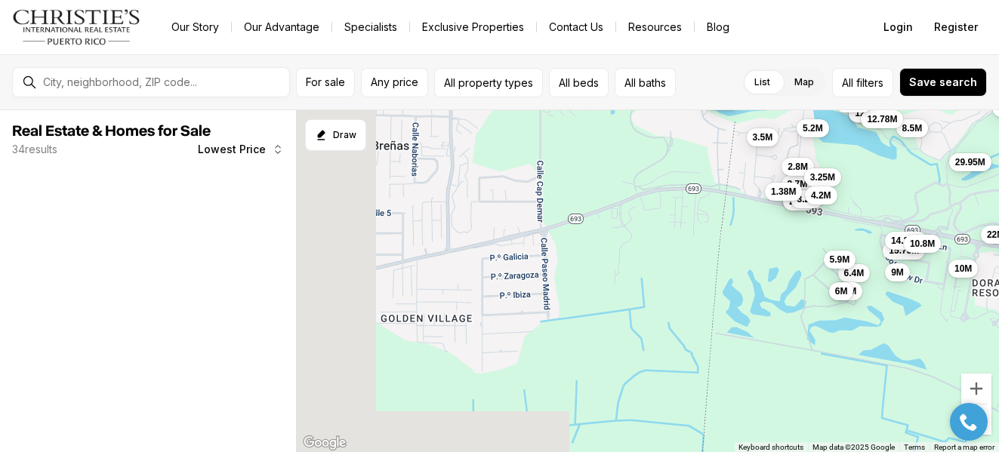
drag, startPoint x: 496, startPoint y: 405, endPoint x: 608, endPoint y: 287, distance: 162.3
click at [608, 287] on div "4.75M 10M 14.75M 22M 25.9M 25.9M 29.95M 15.75M 14.23M 10.8M 9M 8.5M 2.7M 2.8M 2…" at bounding box center [647, 281] width 703 height 343
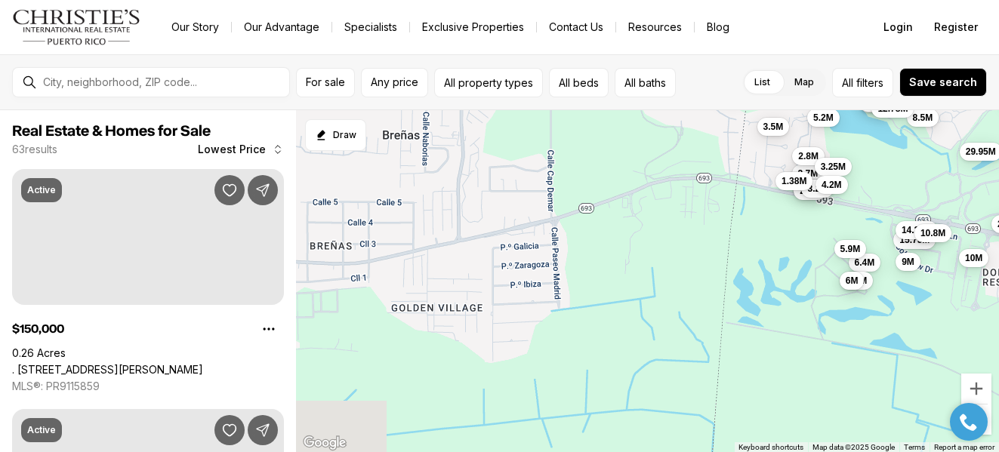
drag, startPoint x: 467, startPoint y: 312, endPoint x: 475, endPoint y: 339, distance: 27.5
click at [476, 339] on div "4.75M 10M 14.75M 22M 25.9M 25.9M 29.95M 15.75M 14.23M 10.8M 9M 8.5M 2.7M 2.8M 2…" at bounding box center [647, 281] width 703 height 343
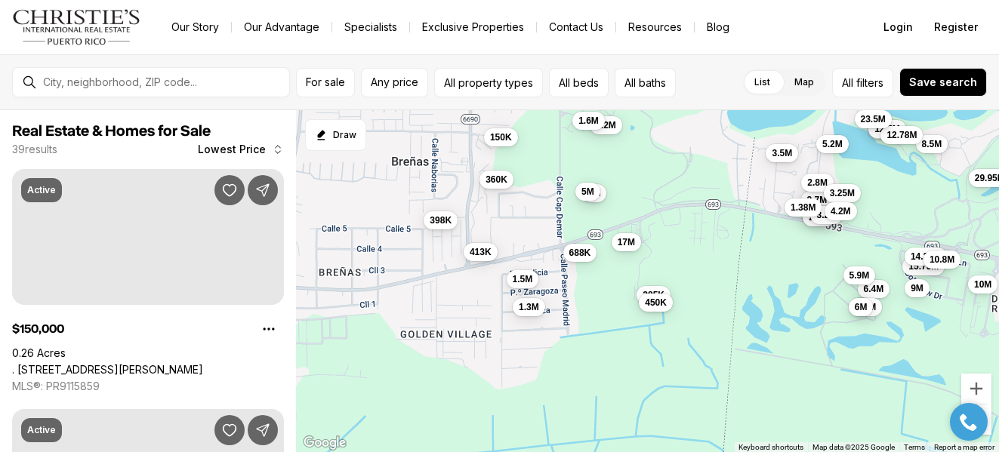
drag, startPoint x: 395, startPoint y: 184, endPoint x: 484, endPoint y: 372, distance: 208.0
click at [417, 230] on div "10M 29.95M 15.75M 14.23M 10.8M 9M 8.5M 2.7M 2.8M 2.8M 2.8M 6.4M 3.2M 3.25M 6.5M…" at bounding box center [647, 281] width 703 height 343
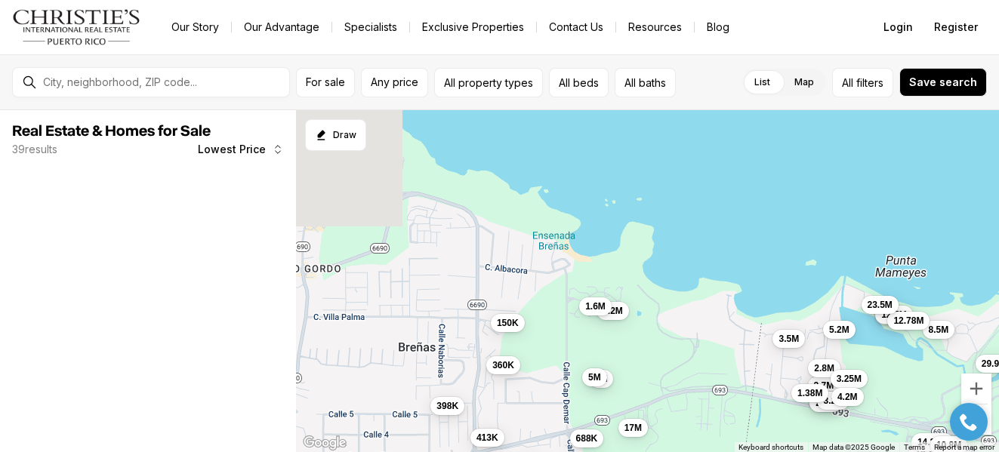
drag, startPoint x: 451, startPoint y: 184, endPoint x: 442, endPoint y: 294, distance: 109.8
click at [442, 294] on div "10M 29.95M 15.75M 14.23M 10.8M 9M 8.5M 2.7M 2.8M 2.8M 2.8M 6.4M 3.2M 3.25M 6.5M…" at bounding box center [647, 281] width 703 height 343
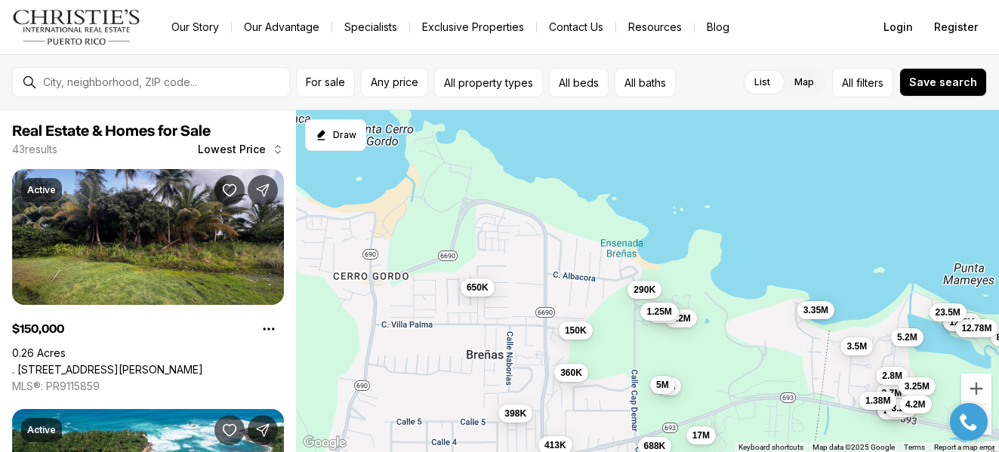
drag, startPoint x: 356, startPoint y: 317, endPoint x: 539, endPoint y: 333, distance: 183.3
click at [543, 331] on div "29.95M 14.23M 8.5M 2.7M 2.8M 2.8M 2.8M 3.2M 3.25M 4.2M 5.2M 1.38M 3.5M 11.5M 12…" at bounding box center [647, 281] width 703 height 343
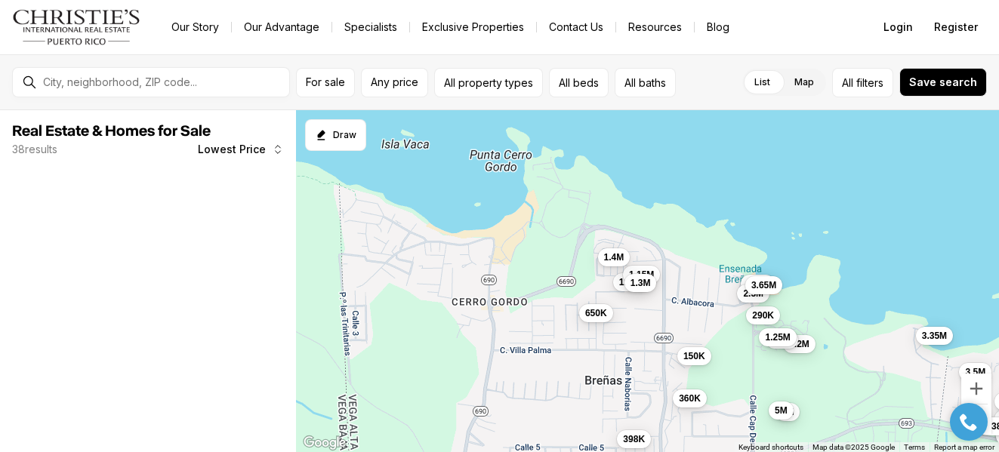
drag, startPoint x: 517, startPoint y: 352, endPoint x: 528, endPoint y: 355, distance: 11.7
click at [528, 354] on div "2.7M 2.8M 2.8M 2.8M 1.38M 3.5M 150K 360K 398K 1.2M 1.6M 5M 5M 17M 290K 650K 1.2…" at bounding box center [647, 281] width 703 height 343
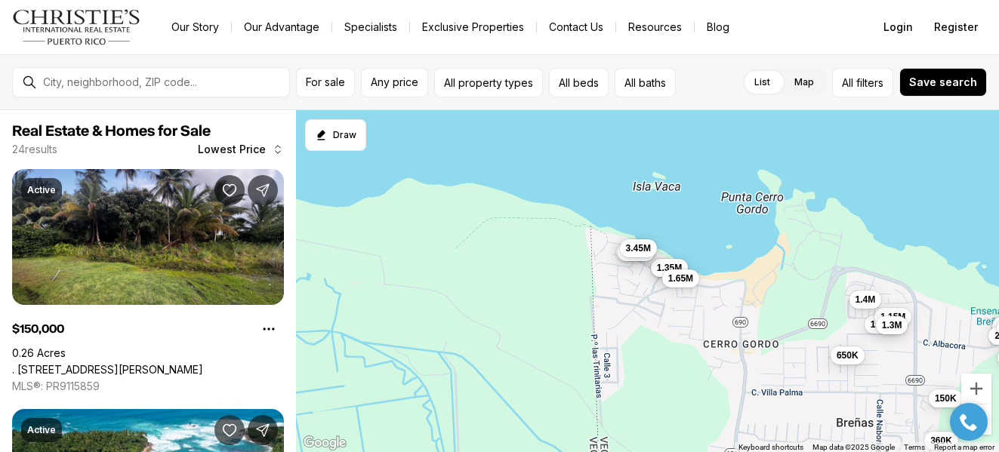
drag, startPoint x: 321, startPoint y: 325, endPoint x: 529, endPoint y: 358, distance: 210.9
click at [529, 358] on div "150K 360K 398K 1.2M 1.6M 5M 5M 290K 650K 1.25M 3.35M 290K 1.14M 1.15M 1.3M 1.4M…" at bounding box center [647, 281] width 703 height 343
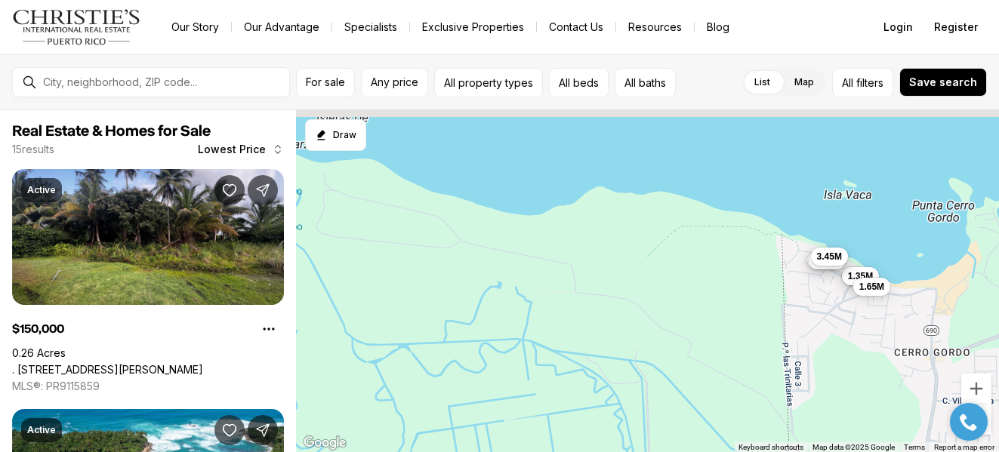
drag, startPoint x: 375, startPoint y: 340, endPoint x: 567, endPoint y: 346, distance: 191.8
click at [567, 346] on div "150K 360K 650K 290K 1.14M 1.15M 1.3M 1.4M 2.3M 1M 1.35M 1.45M 1.59M 1.65M 3.45M" at bounding box center [647, 281] width 703 height 343
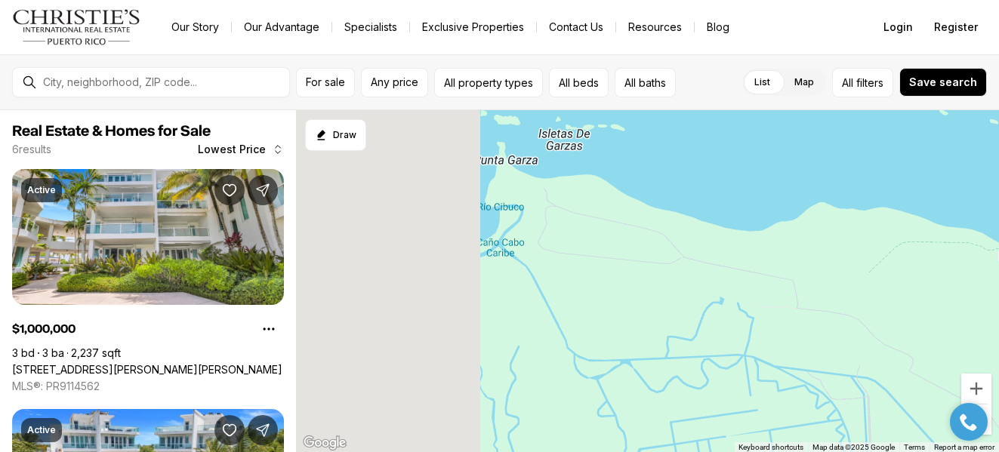
drag, startPoint x: 378, startPoint y: 309, endPoint x: 600, endPoint y: 324, distance: 222.4
click at [600, 324] on div "1M 1.35M 1.45M 1.59M 1.65M 3.45M" at bounding box center [647, 281] width 703 height 343
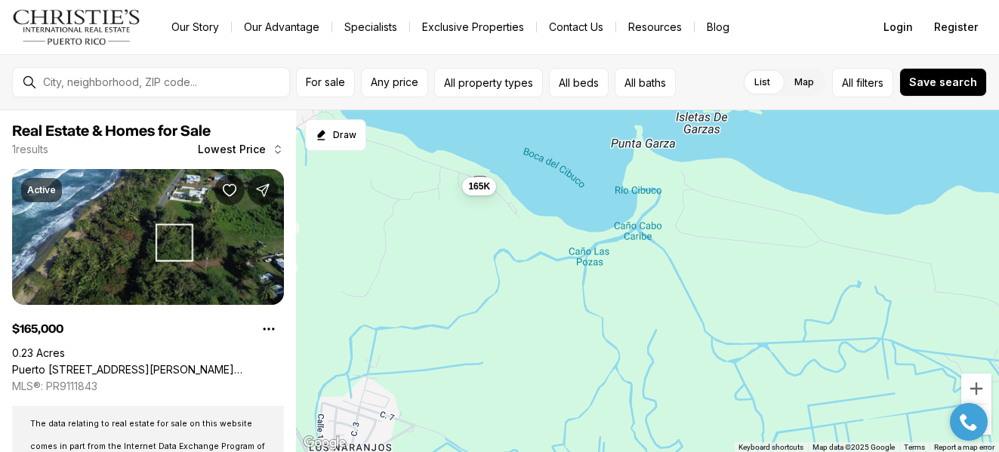
drag, startPoint x: 406, startPoint y: 383, endPoint x: 595, endPoint y: 380, distance: 188.7
click at [576, 373] on div "165K" at bounding box center [647, 281] width 703 height 343
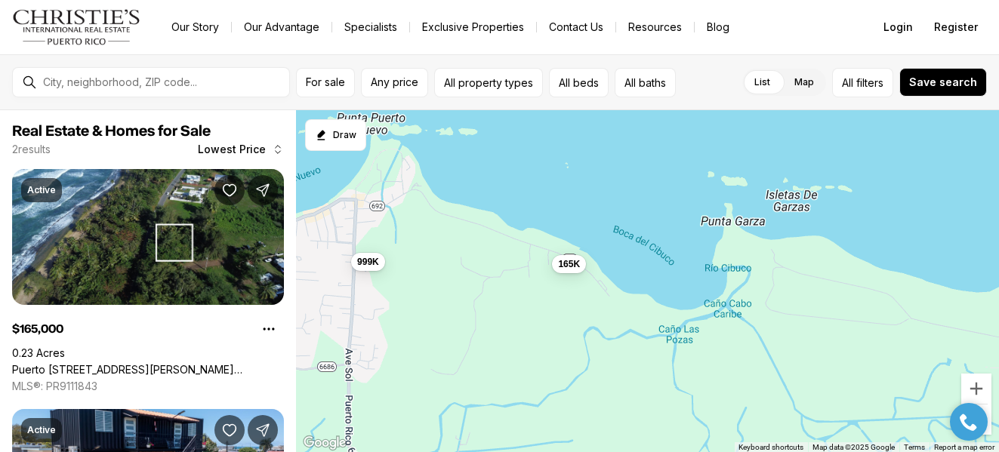
drag, startPoint x: 510, startPoint y: 315, endPoint x: 548, endPoint y: 408, distance: 100.9
click at [548, 408] on div "165K 999K" at bounding box center [647, 281] width 703 height 343
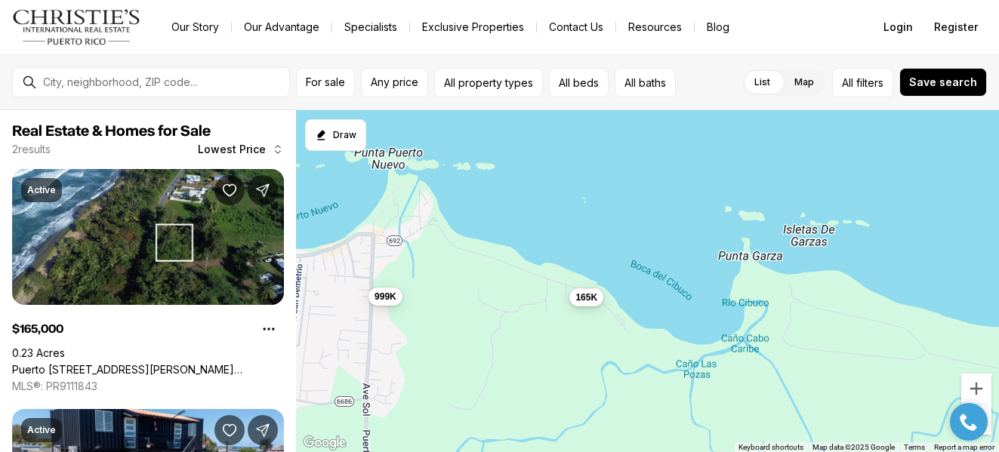
click at [587, 297] on span "165K" at bounding box center [586, 297] width 22 height 12
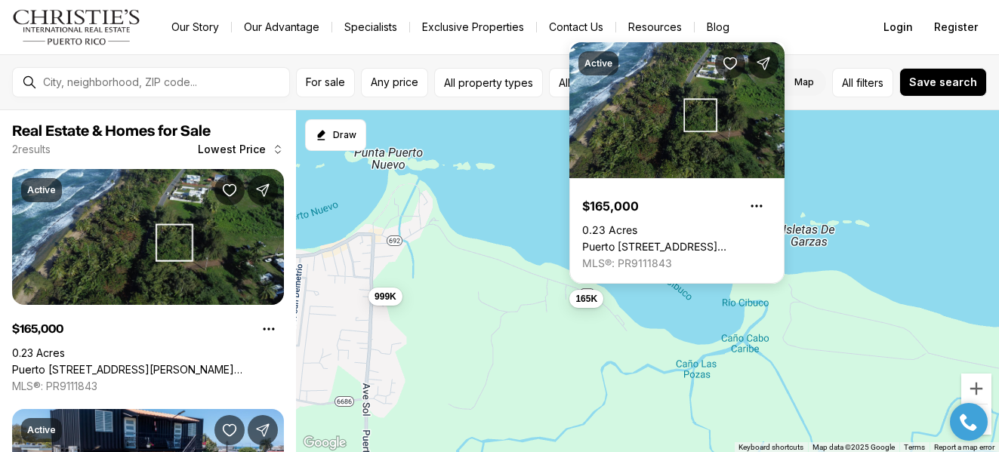
click at [500, 362] on div "165K 999K" at bounding box center [647, 281] width 703 height 343
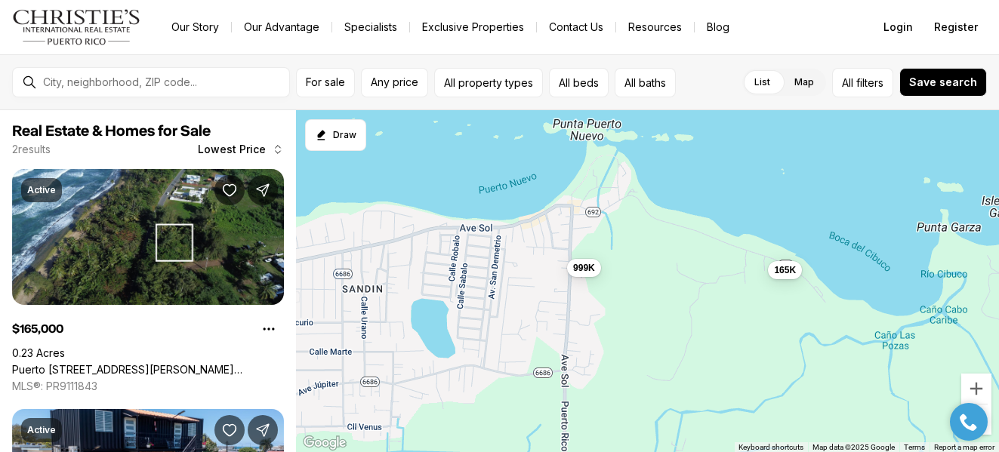
drag, startPoint x: 442, startPoint y: 379, endPoint x: 659, endPoint y: 349, distance: 218.7
click at [659, 349] on div "165K 999K" at bounding box center [647, 281] width 703 height 343
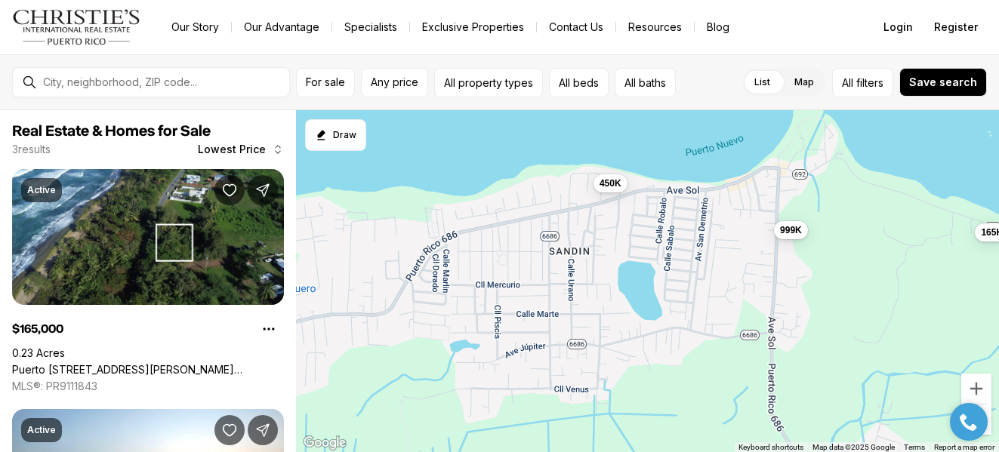
drag, startPoint x: 436, startPoint y: 415, endPoint x: 631, endPoint y: 377, distance: 198.5
click at [631, 377] on div "165K 999K 450K" at bounding box center [647, 281] width 703 height 343
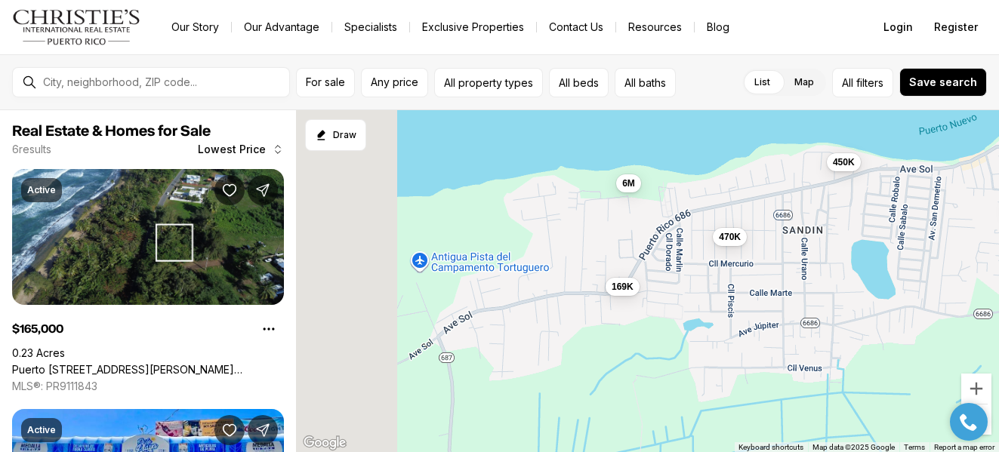
drag, startPoint x: 394, startPoint y: 421, endPoint x: 639, endPoint y: 398, distance: 245.7
click at [637, 398] on div "165K 999K 450K 169K 470K 6M" at bounding box center [647, 281] width 703 height 343
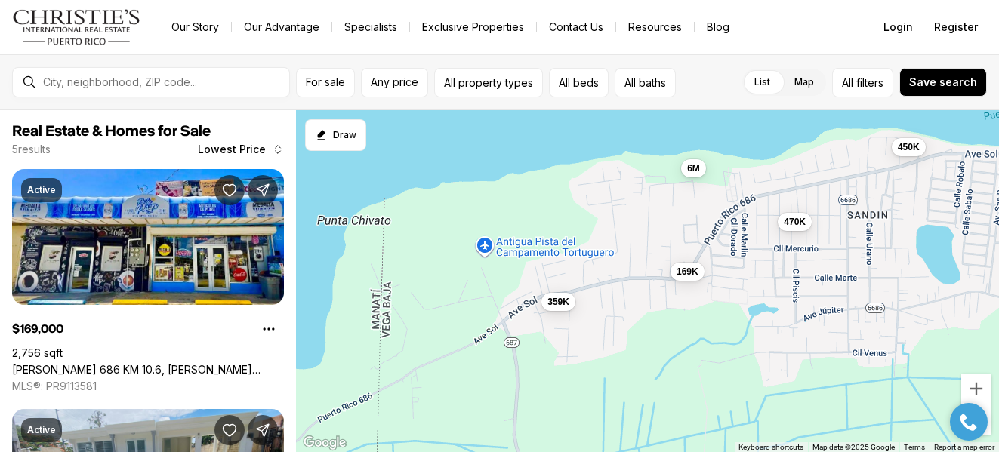
drag, startPoint x: 421, startPoint y: 421, endPoint x: 487, endPoint y: 403, distance: 68.1
click at [487, 403] on div "450K 169K 470K 6M 359K" at bounding box center [647, 281] width 703 height 343
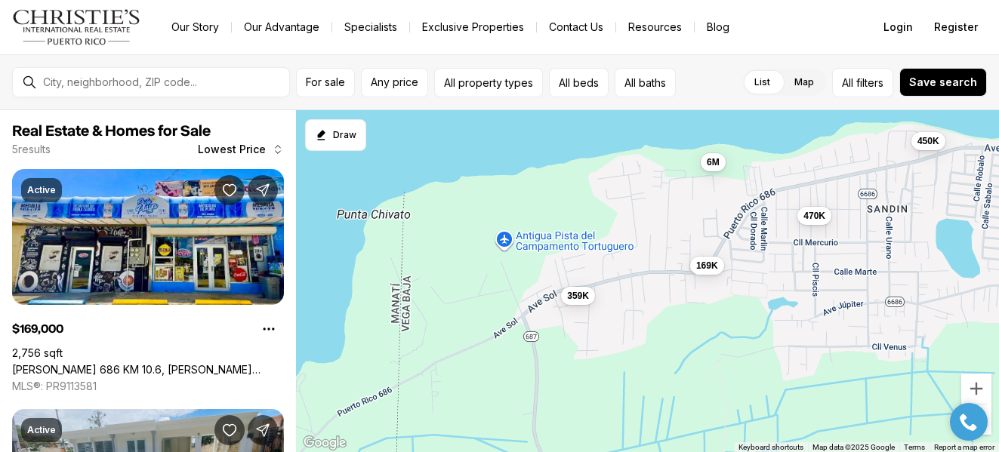
drag, startPoint x: 469, startPoint y: 417, endPoint x: 563, endPoint y: 350, distance: 115.4
click at [552, 360] on div "450K 169K 470K 6M 359K" at bounding box center [647, 281] width 703 height 343
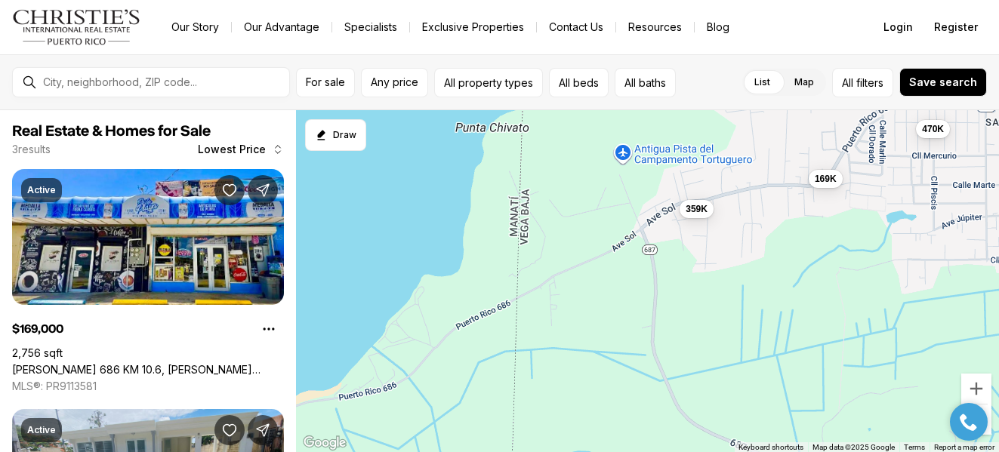
drag, startPoint x: 478, startPoint y: 357, endPoint x: 486, endPoint y: 396, distance: 40.1
click at [486, 396] on div "169K 470K 359K" at bounding box center [647, 281] width 703 height 343
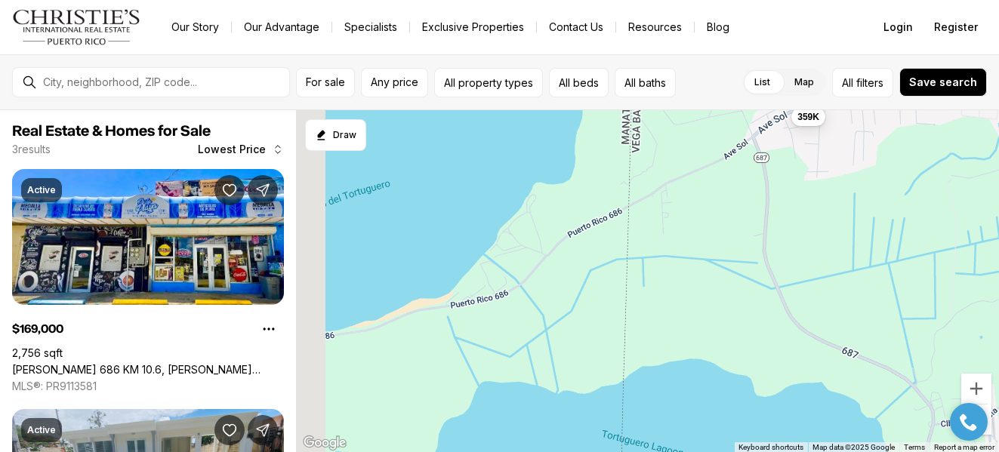
drag, startPoint x: 551, startPoint y: 419, endPoint x: 669, endPoint y: 271, distance: 189.1
click at [669, 271] on div "169K 470K 359K" at bounding box center [647, 281] width 703 height 343
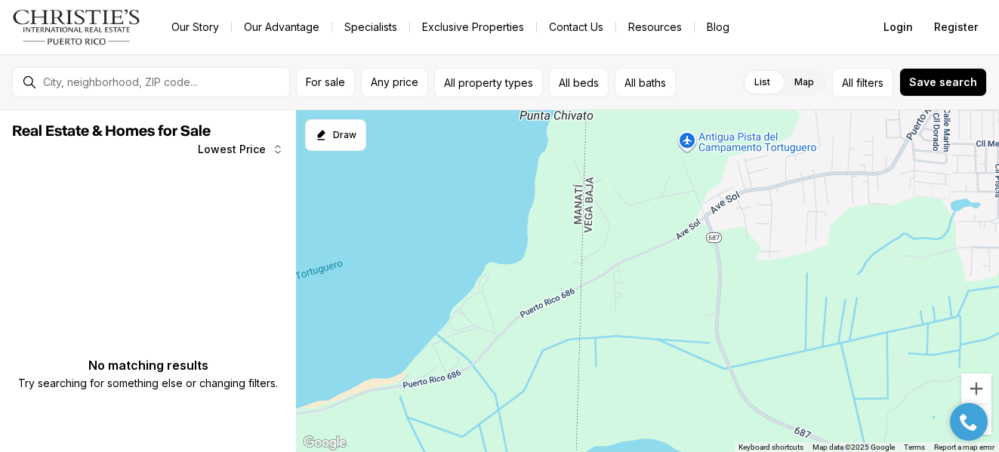
drag, startPoint x: 668, startPoint y: 271, endPoint x: 598, endPoint y: 383, distance: 131.9
click at [601, 378] on div at bounding box center [647, 281] width 703 height 343
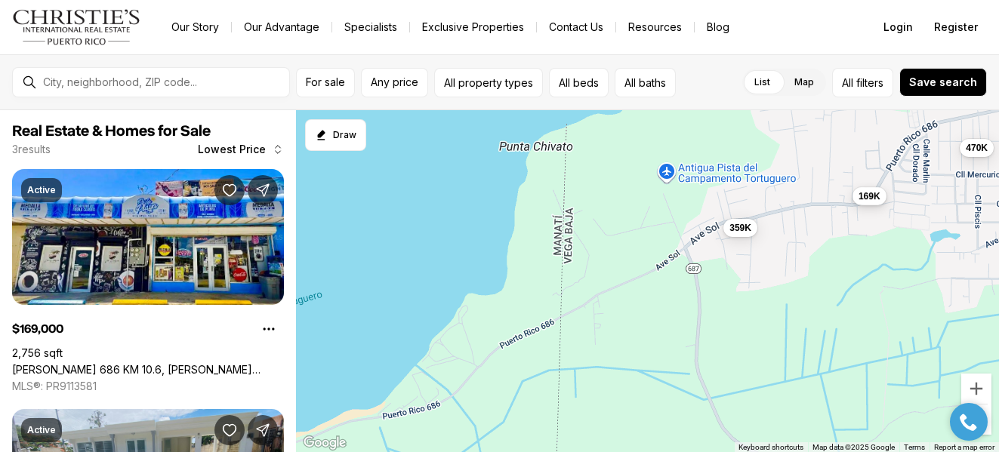
click at [874, 194] on span "169K" at bounding box center [868, 196] width 22 height 12
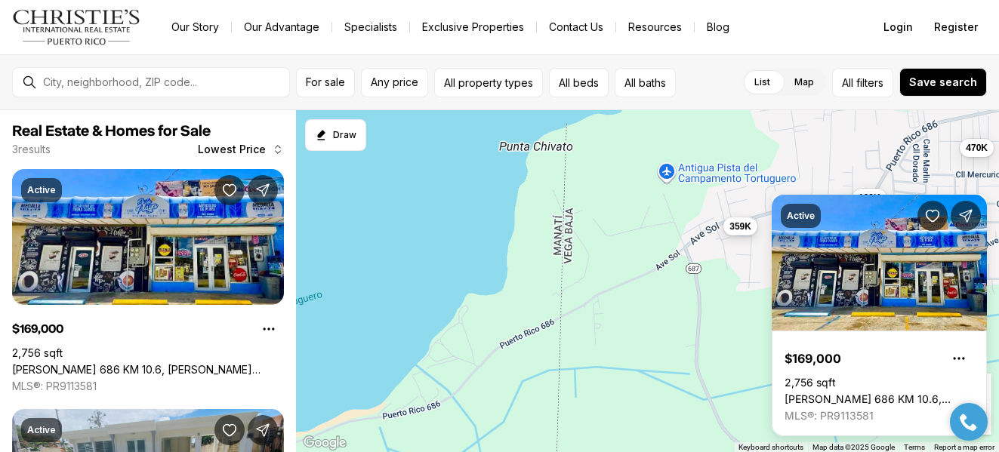
click at [746, 231] on span "359K" at bounding box center [740, 226] width 22 height 12
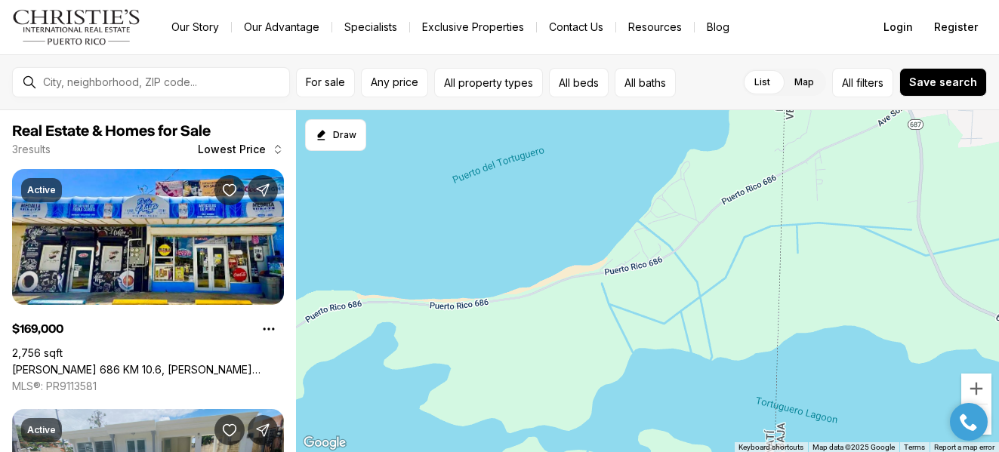
drag, startPoint x: 432, startPoint y: 426, endPoint x: 656, endPoint y: 281, distance: 267.3
click at [656, 281] on div "169K 359K 470K" at bounding box center [647, 281] width 703 height 343
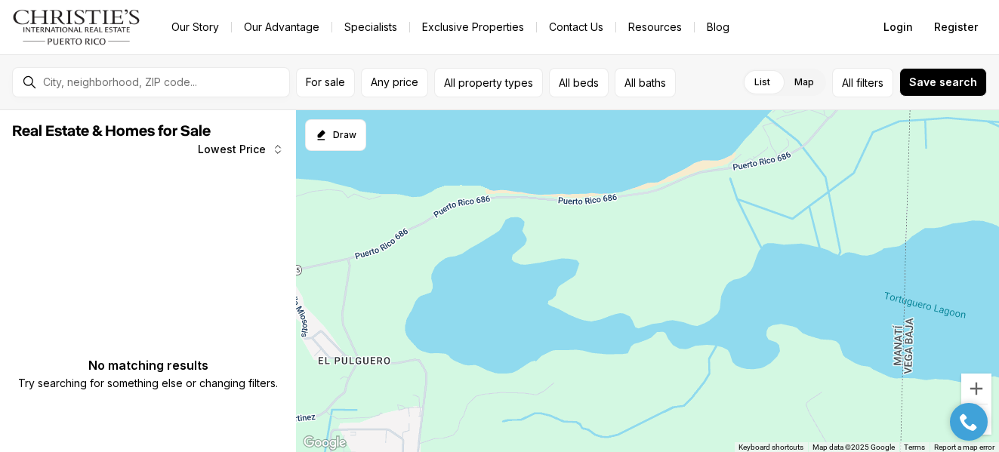
drag, startPoint x: 510, startPoint y: 364, endPoint x: 628, endPoint y: 266, distance: 153.3
click at [628, 266] on div at bounding box center [647, 281] width 703 height 343
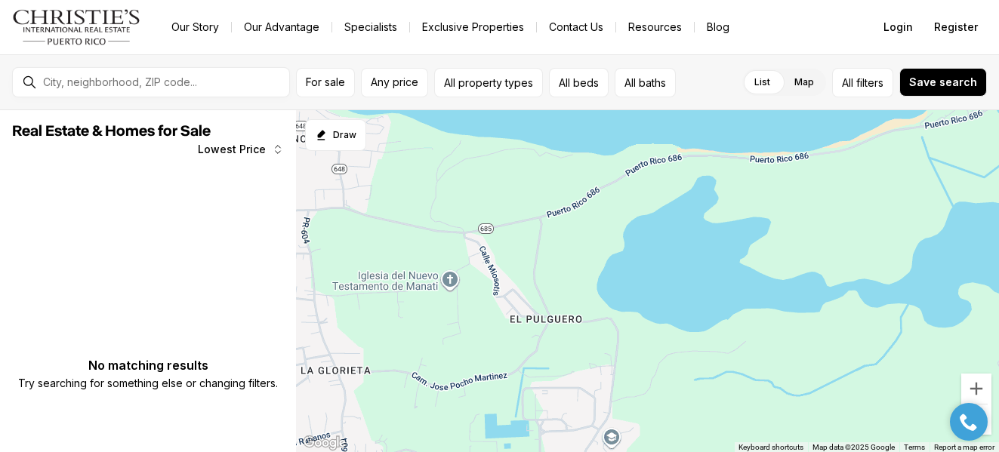
drag, startPoint x: 472, startPoint y: 417, endPoint x: 664, endPoint y: 377, distance: 196.6
click at [664, 377] on div at bounding box center [647, 281] width 703 height 343
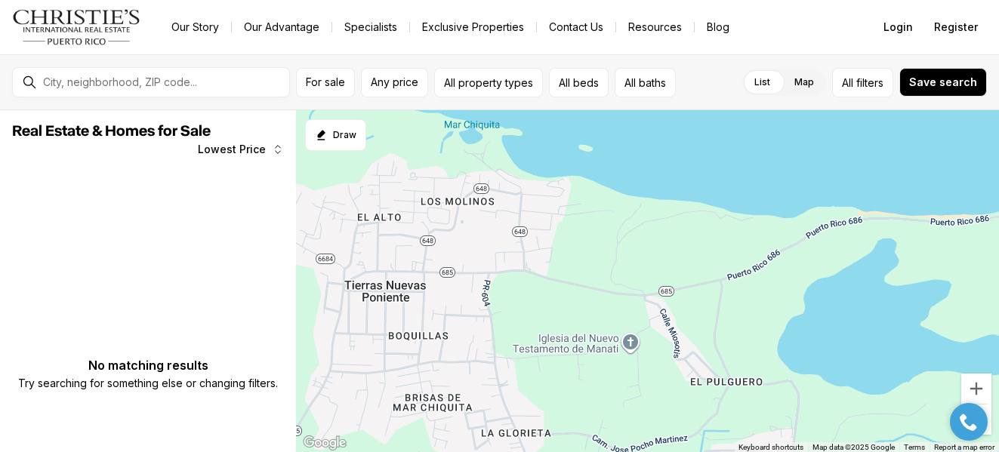
drag, startPoint x: 449, startPoint y: 362, endPoint x: 626, endPoint y: 416, distance: 184.8
click at [626, 416] on div at bounding box center [647, 281] width 703 height 343
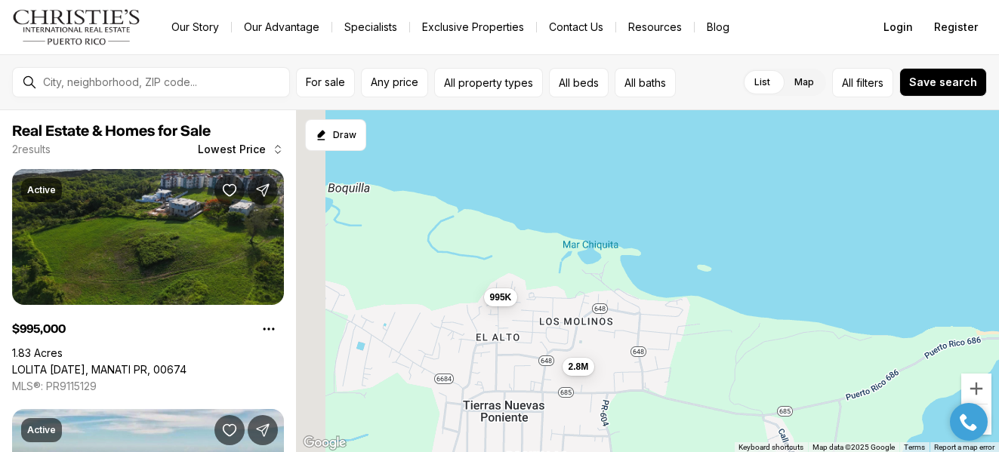
drag, startPoint x: 458, startPoint y: 286, endPoint x: 628, endPoint y: 412, distance: 211.5
click at [624, 412] on div "995K 2.8M" at bounding box center [647, 281] width 703 height 343
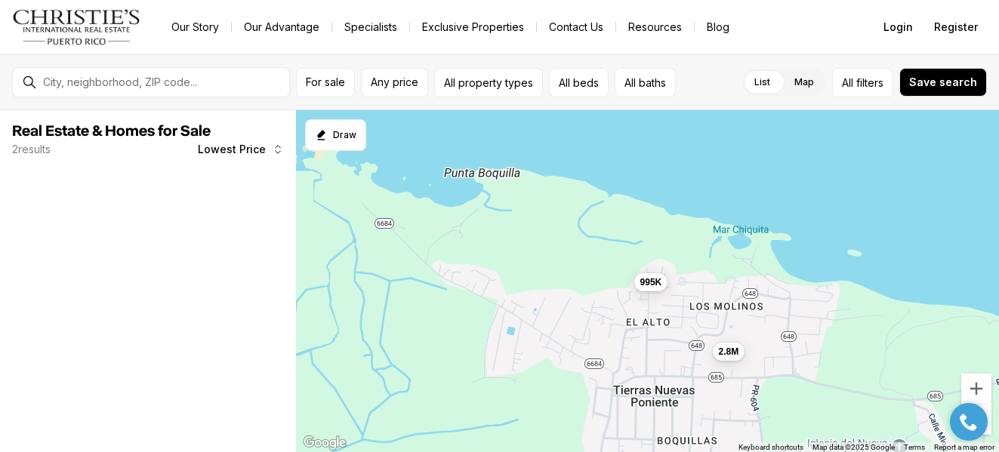
drag, startPoint x: 387, startPoint y: 397, endPoint x: 614, endPoint y: 380, distance: 227.8
click at [611, 377] on div "995K 2.8M" at bounding box center [647, 281] width 703 height 343
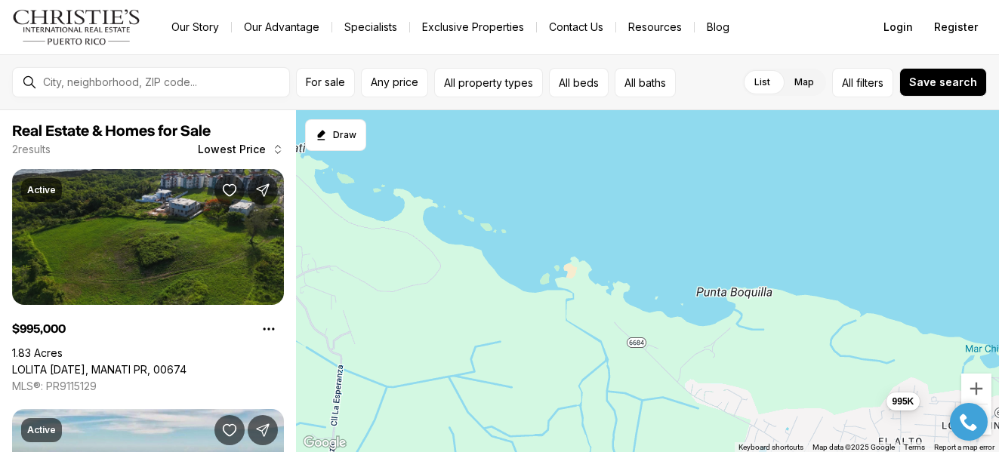
drag, startPoint x: 396, startPoint y: 312, endPoint x: 515, endPoint y: 431, distance: 168.1
click at [515, 431] on div "995K 2.8M" at bounding box center [647, 281] width 703 height 343
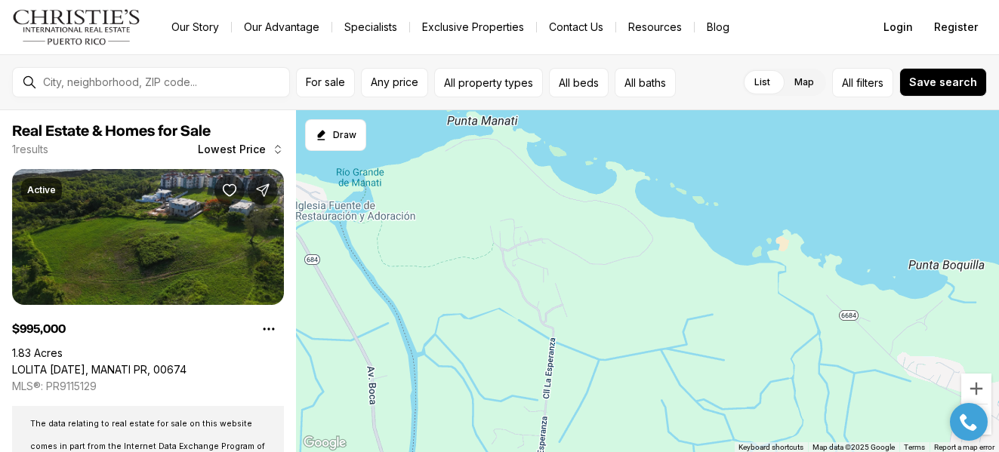
drag, startPoint x: 390, startPoint y: 351, endPoint x: 607, endPoint y: 323, distance: 218.4
click at [603, 322] on div "995K" at bounding box center [647, 281] width 703 height 343
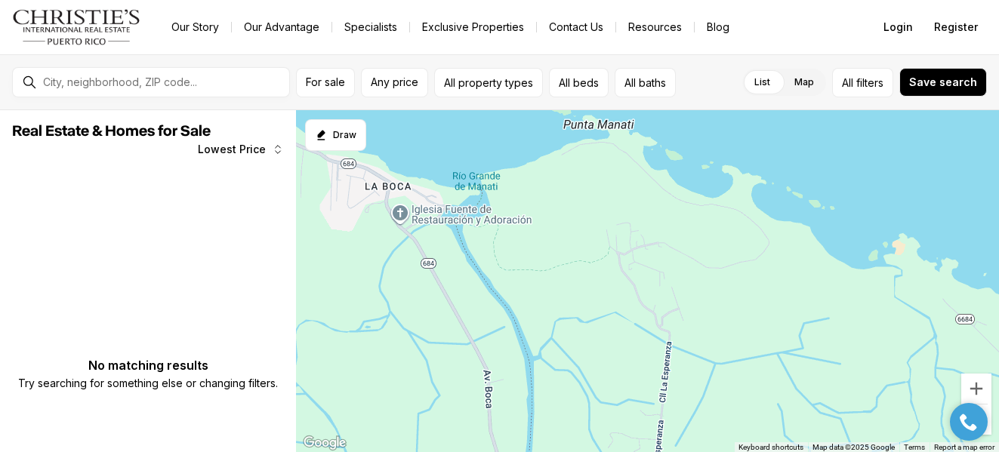
drag, startPoint x: 507, startPoint y: 356, endPoint x: 687, endPoint y: 369, distance: 180.1
click at [686, 369] on div at bounding box center [647, 281] width 703 height 343
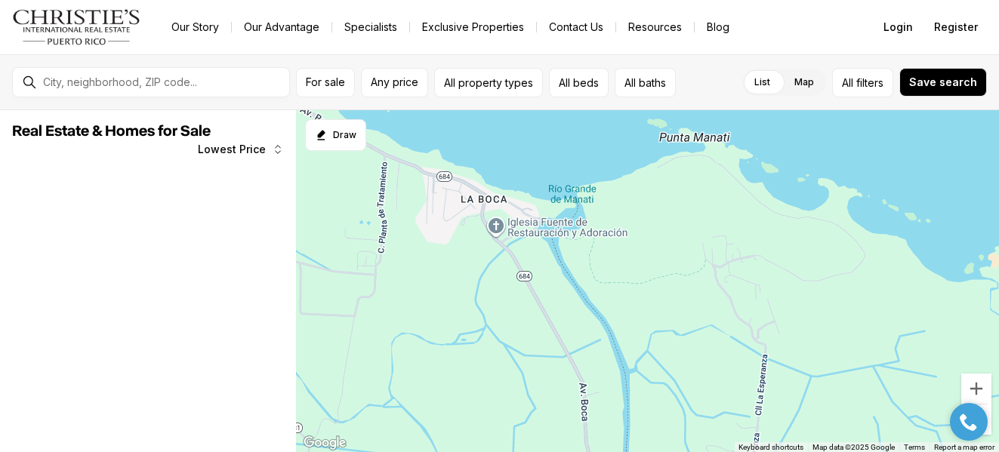
drag, startPoint x: 469, startPoint y: 379, endPoint x: 666, endPoint y: 388, distance: 197.2
click at [663, 386] on div at bounding box center [647, 281] width 703 height 343
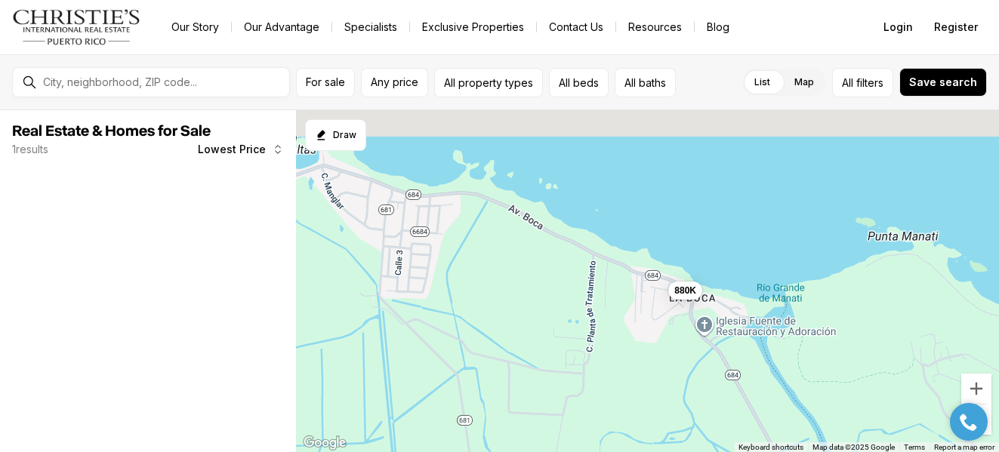
drag, startPoint x: 506, startPoint y: 282, endPoint x: 509, endPoint y: 432, distance: 150.2
click at [509, 432] on div "880K" at bounding box center [647, 281] width 703 height 343
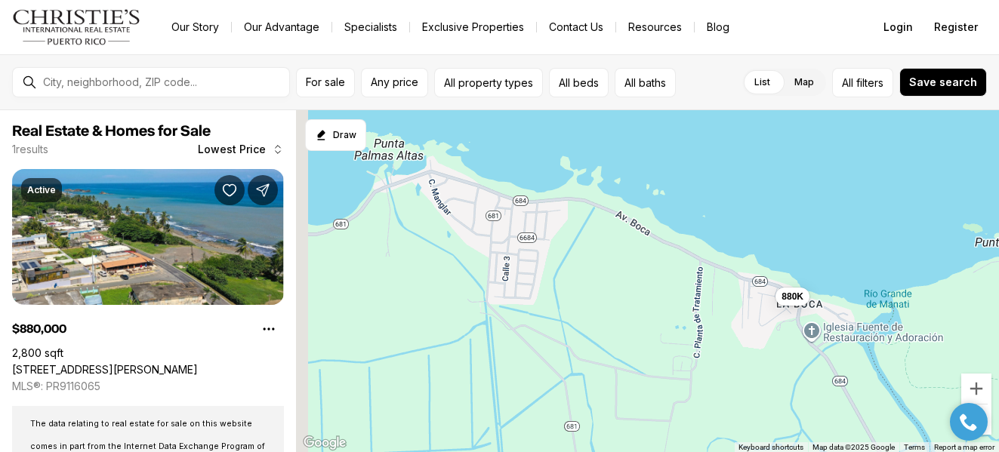
drag, startPoint x: 347, startPoint y: 413, endPoint x: 522, endPoint y: 408, distance: 174.4
click at [514, 407] on div "880K" at bounding box center [647, 281] width 703 height 343
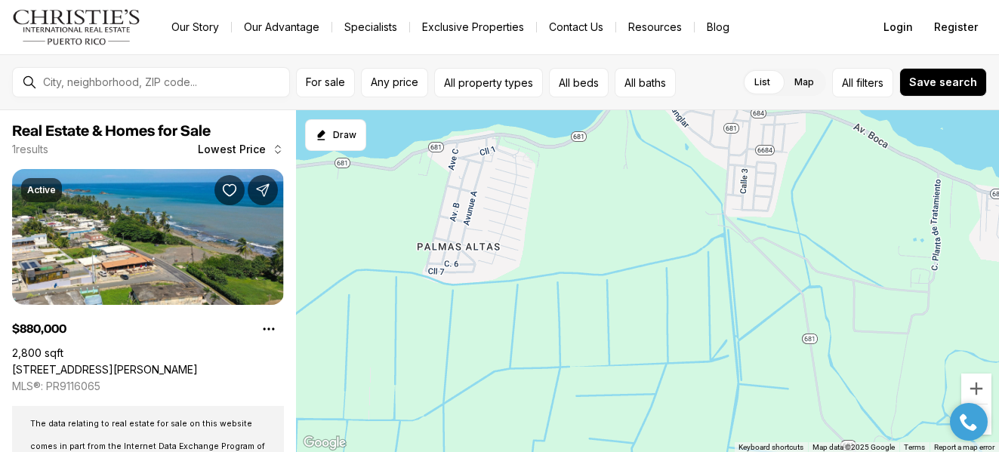
drag, startPoint x: 457, startPoint y: 444, endPoint x: 641, endPoint y: 334, distance: 213.6
click at [631, 335] on div "880K" at bounding box center [647, 281] width 703 height 343
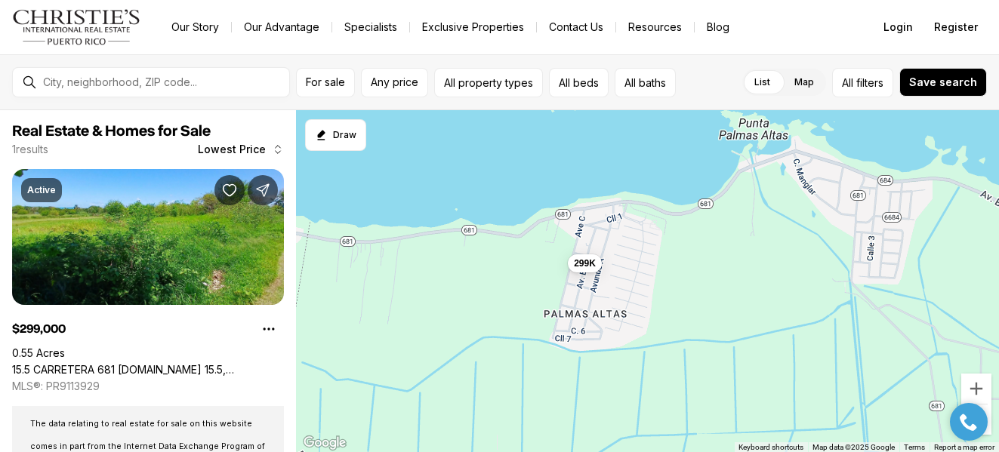
drag, startPoint x: 520, startPoint y: 392, endPoint x: 626, endPoint y: 467, distance: 130.0
click at [626, 451] on html "Go to: Homepage Our Story Our Advantage Specialists Exclusive Properties Contac…" at bounding box center [499, 226] width 999 height 452
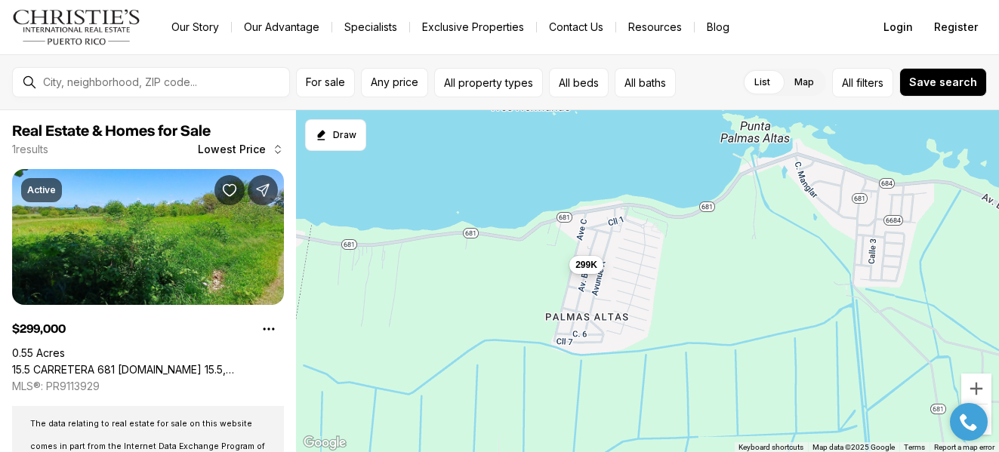
click at [592, 267] on span "299K" at bounding box center [586, 265] width 22 height 12
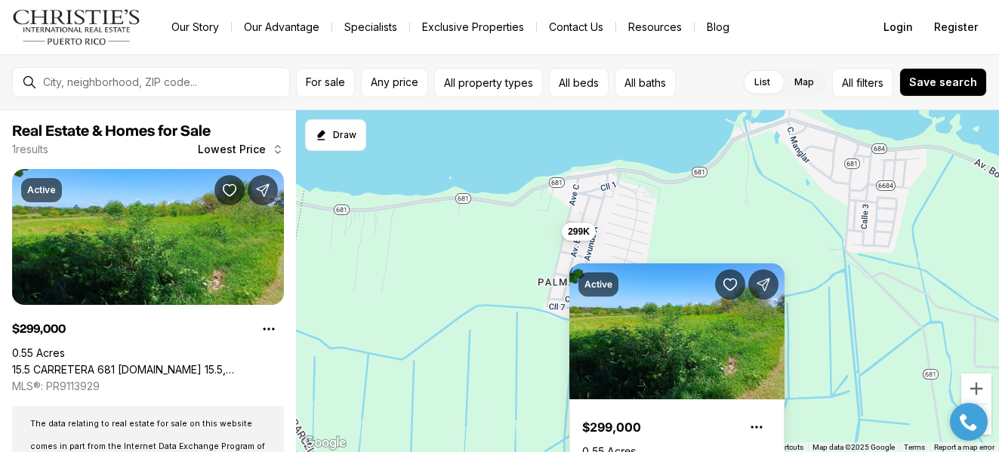
drag, startPoint x: 682, startPoint y: 246, endPoint x: 674, endPoint y: 210, distance: 37.0
click at [674, 210] on div "299K" at bounding box center [647, 281] width 703 height 343
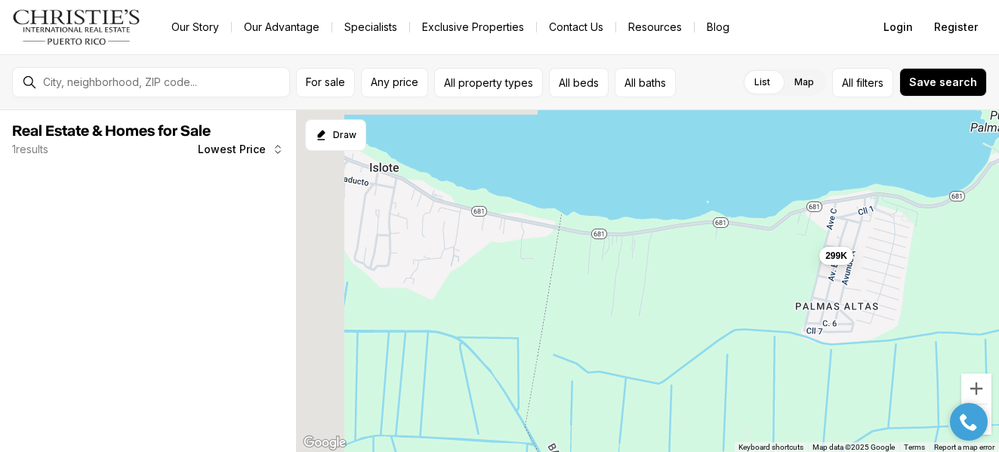
drag, startPoint x: 423, startPoint y: 326, endPoint x: 683, endPoint y: 352, distance: 261.0
click at [683, 352] on div "299K" at bounding box center [647, 281] width 703 height 343
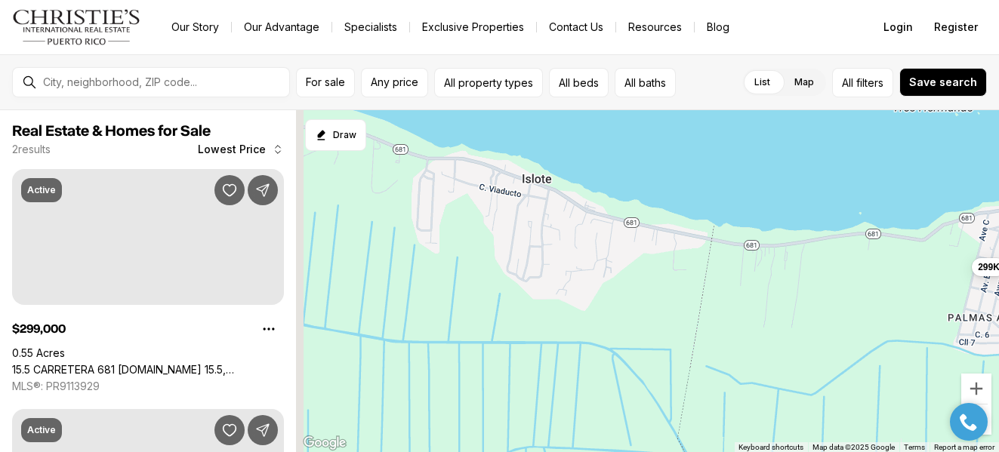
drag, startPoint x: 451, startPoint y: 329, endPoint x: 655, endPoint y: 352, distance: 205.1
click at [655, 352] on div "299K" at bounding box center [647, 281] width 703 height 343
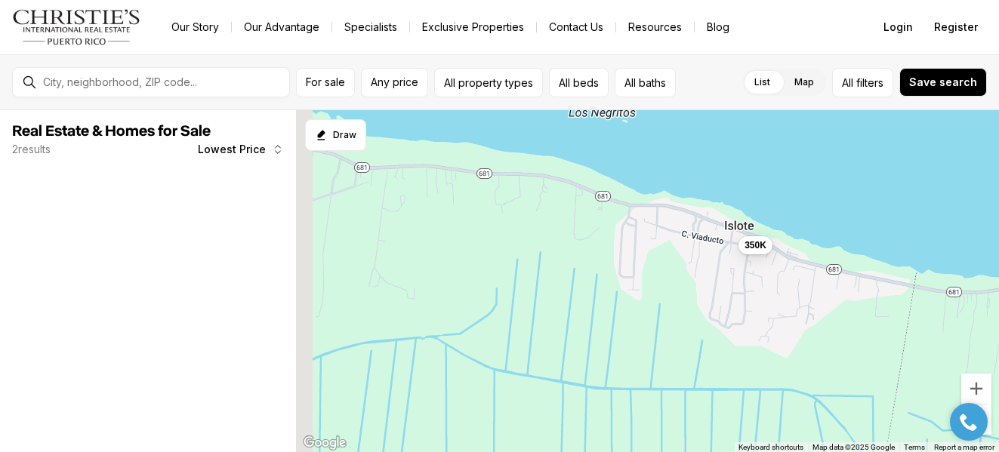
drag, startPoint x: 461, startPoint y: 351, endPoint x: 656, endPoint y: 402, distance: 201.2
click at [655, 402] on div "350K" at bounding box center [647, 281] width 703 height 343
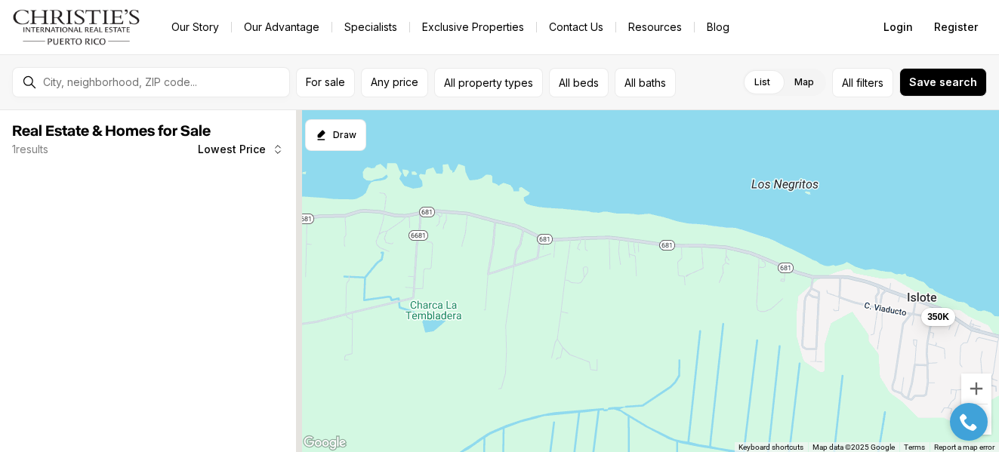
drag, startPoint x: 500, startPoint y: 340, endPoint x: 661, endPoint y: 396, distance: 170.9
click at [660, 396] on div "350K" at bounding box center [647, 281] width 703 height 343
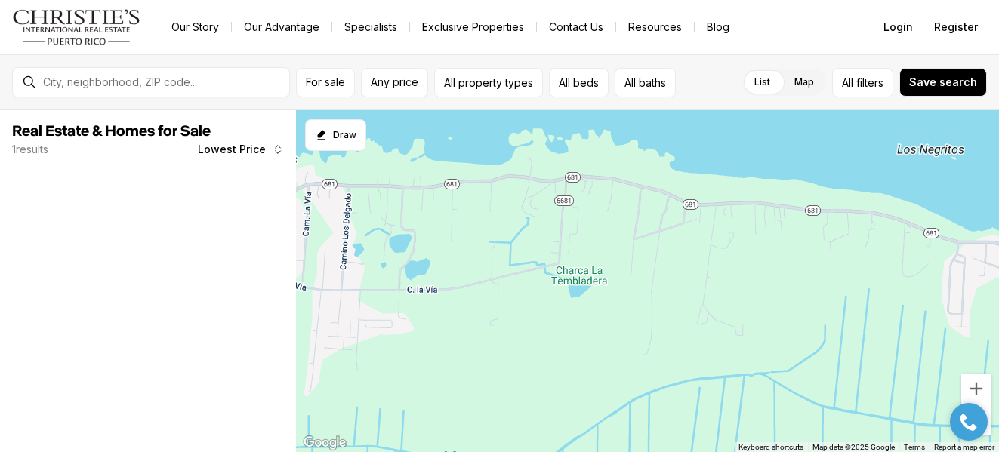
drag, startPoint x: 500, startPoint y: 385, endPoint x: 679, endPoint y: 344, distance: 184.2
click at [679, 346] on div "350K" at bounding box center [647, 281] width 703 height 343
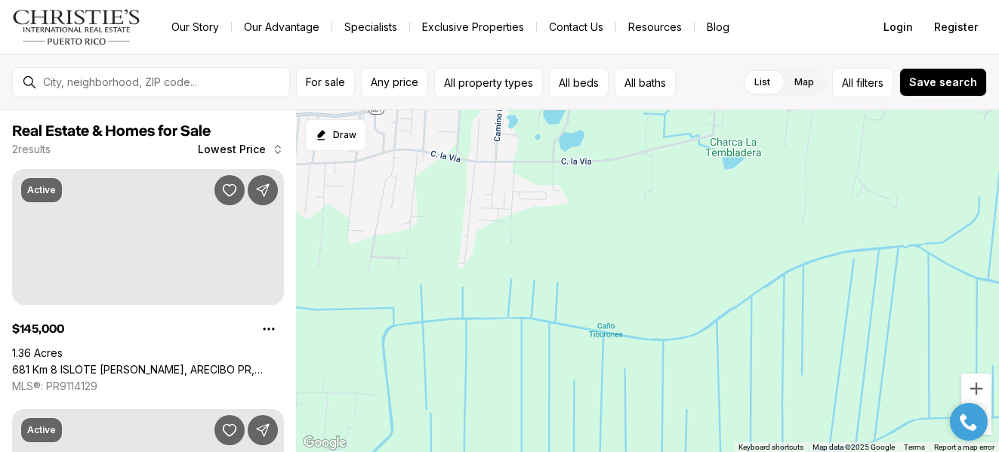
drag, startPoint x: 560, startPoint y: 389, endPoint x: 637, endPoint y: 283, distance: 131.3
click at [637, 283] on div at bounding box center [647, 281] width 703 height 343
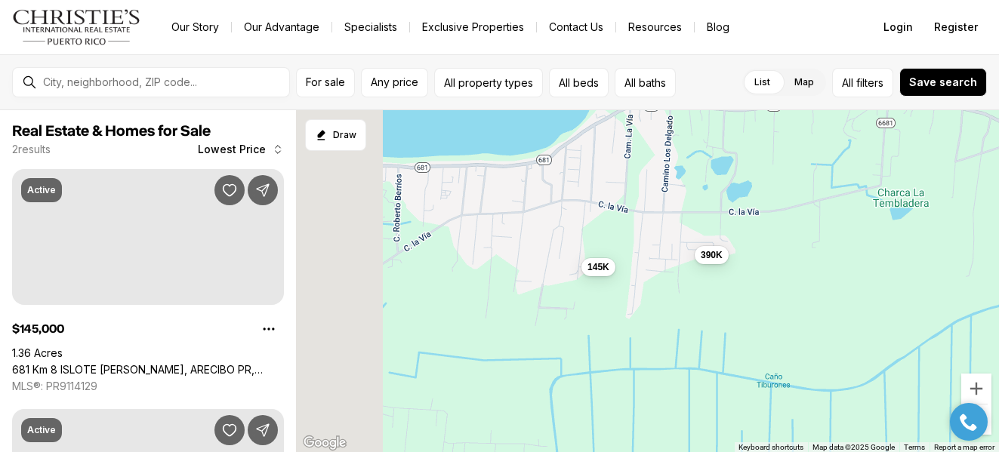
drag, startPoint x: 494, startPoint y: 335, endPoint x: 679, endPoint y: 392, distance: 193.6
click at [679, 392] on div "145K 390K" at bounding box center [647, 281] width 703 height 343
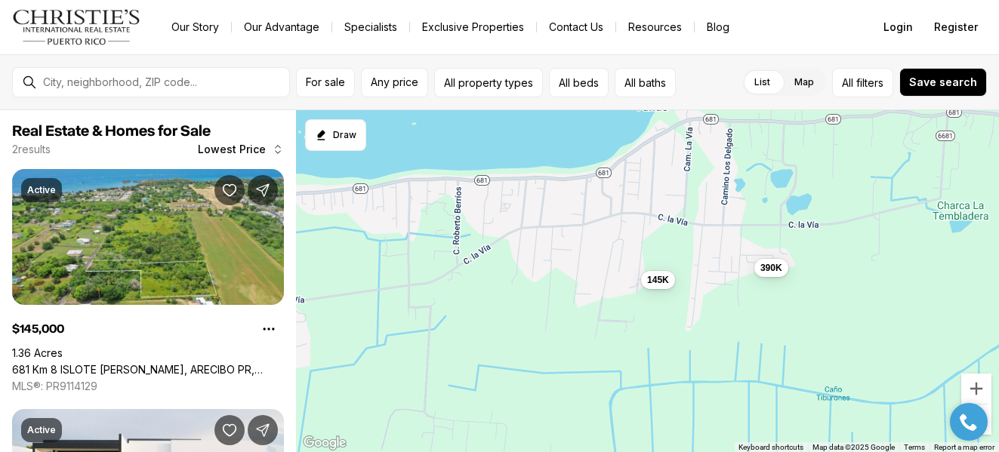
drag, startPoint x: 459, startPoint y: 338, endPoint x: 597, endPoint y: 389, distance: 147.3
click at [594, 389] on div "145K 390K" at bounding box center [647, 281] width 703 height 343
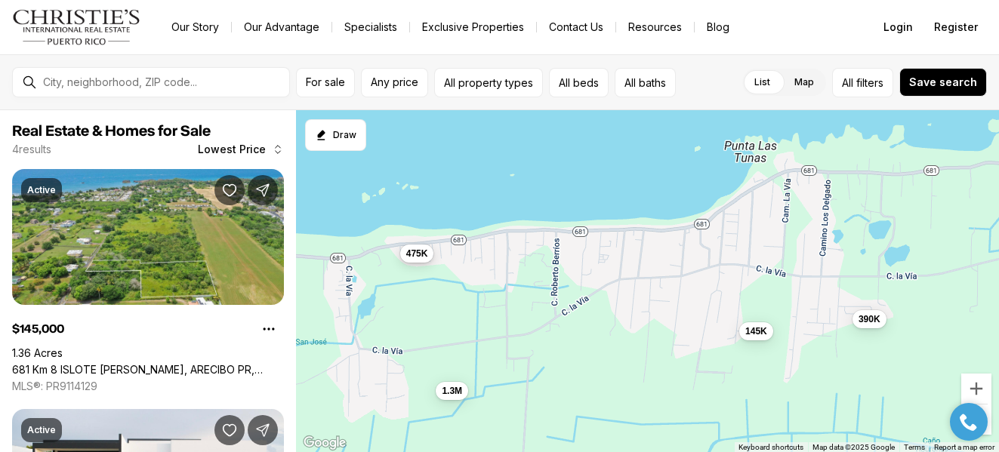
click at [423, 258] on span "475K" at bounding box center [416, 254] width 22 height 12
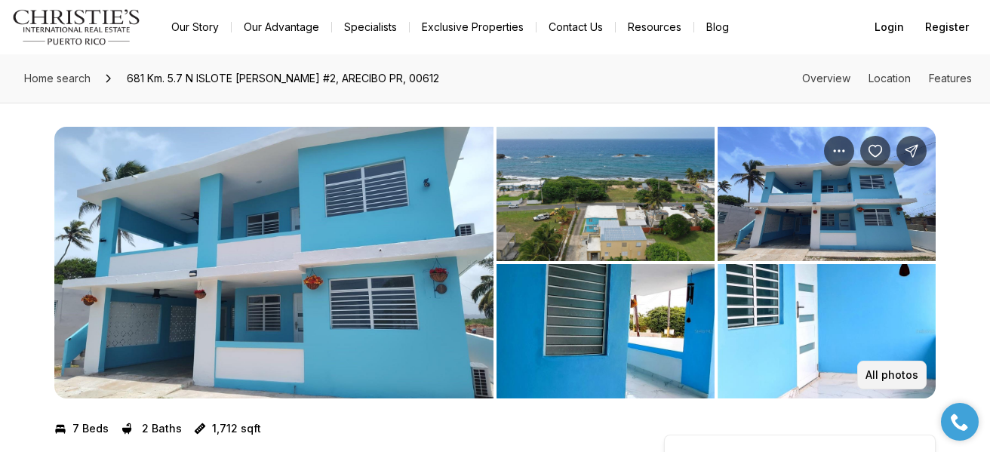
click at [900, 376] on p "All photos" at bounding box center [892, 375] width 53 height 12
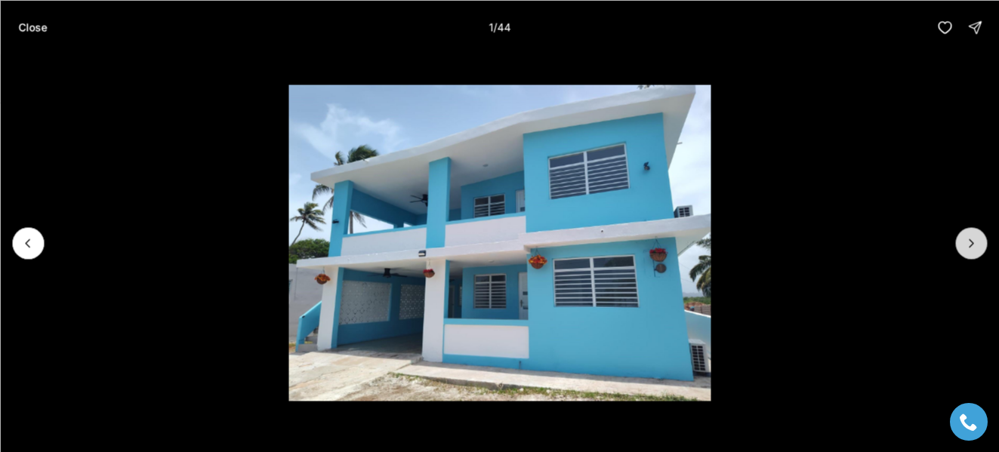
click at [971, 239] on icon "Next slide" at bounding box center [970, 242] width 15 height 15
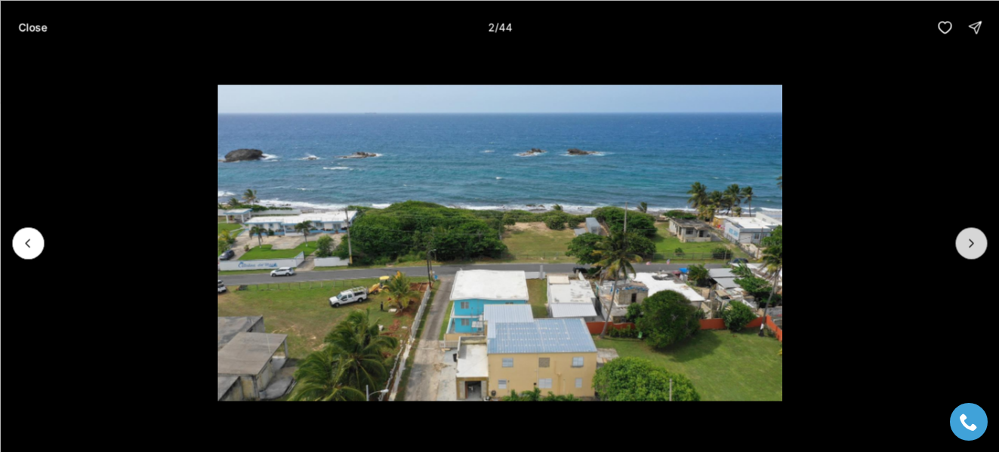
click at [971, 239] on icon "Next slide" at bounding box center [970, 242] width 15 height 15
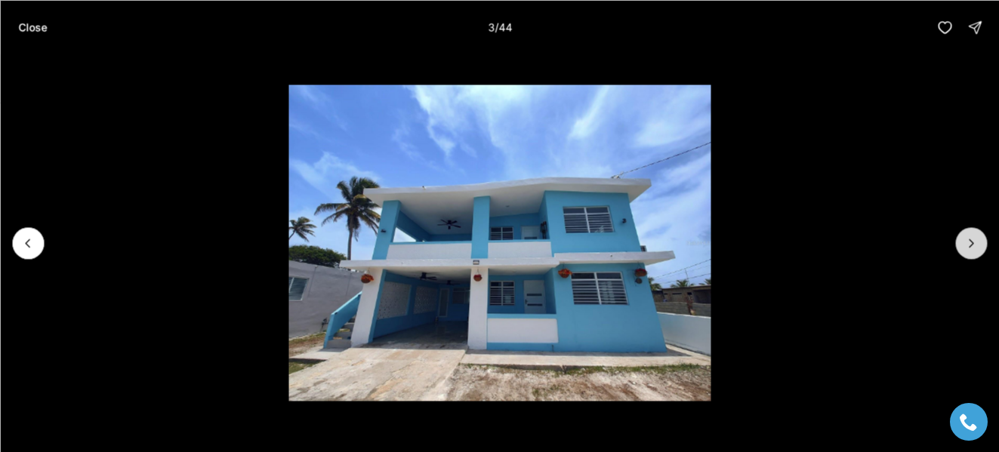
click at [971, 239] on icon "Next slide" at bounding box center [970, 242] width 15 height 15
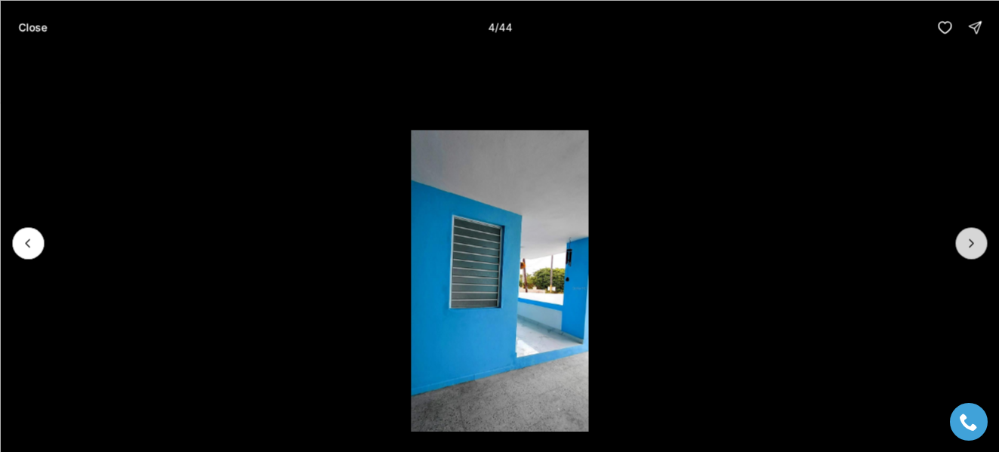
click at [971, 239] on icon "Next slide" at bounding box center [970, 242] width 15 height 15
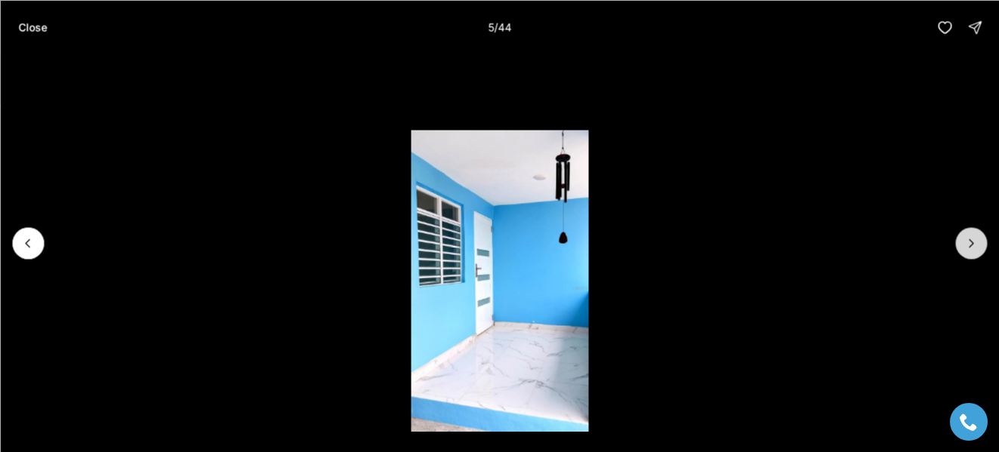
click at [971, 239] on icon "Next slide" at bounding box center [970, 242] width 15 height 15
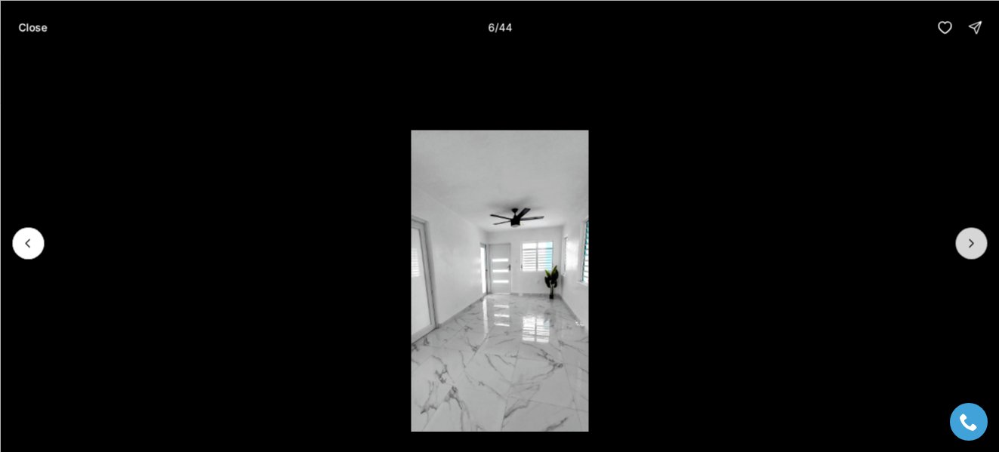
click at [971, 239] on icon "Next slide" at bounding box center [970, 242] width 15 height 15
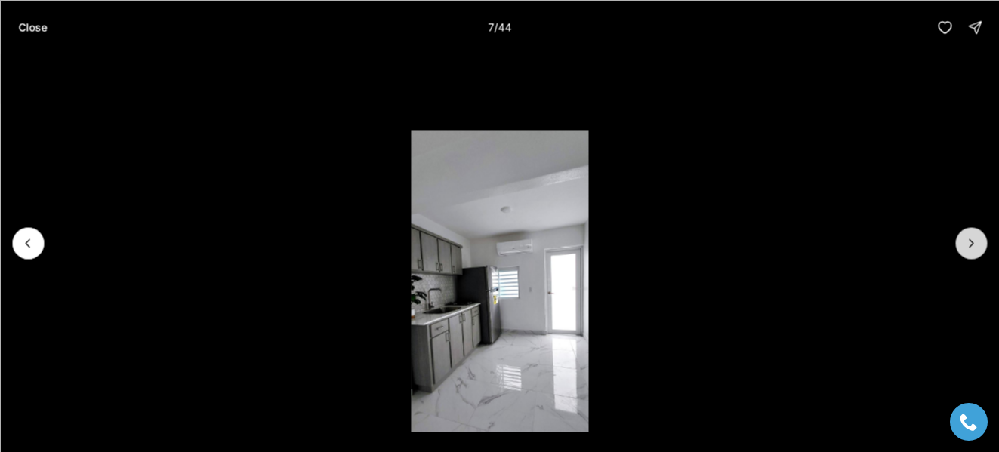
click at [971, 239] on icon "Next slide" at bounding box center [970, 242] width 15 height 15
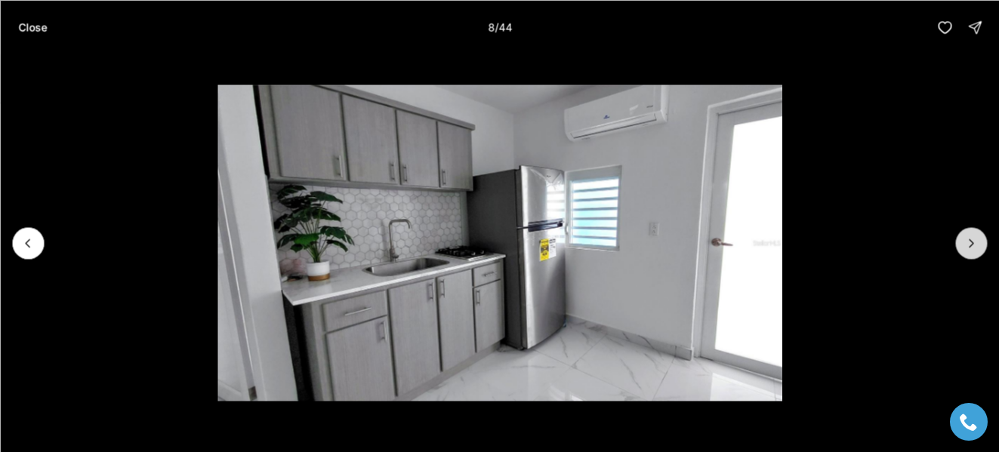
click at [971, 239] on icon "Next slide" at bounding box center [970, 242] width 15 height 15
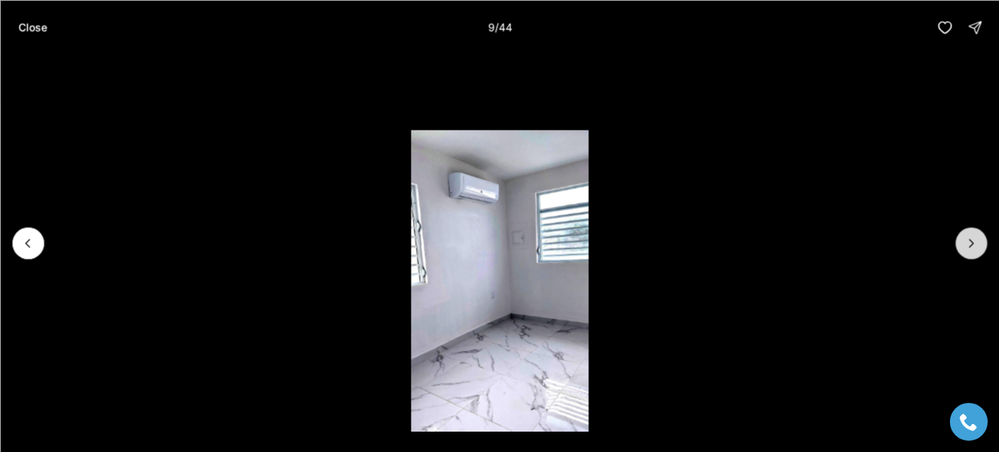
click at [971, 239] on icon "Next slide" at bounding box center [970, 242] width 15 height 15
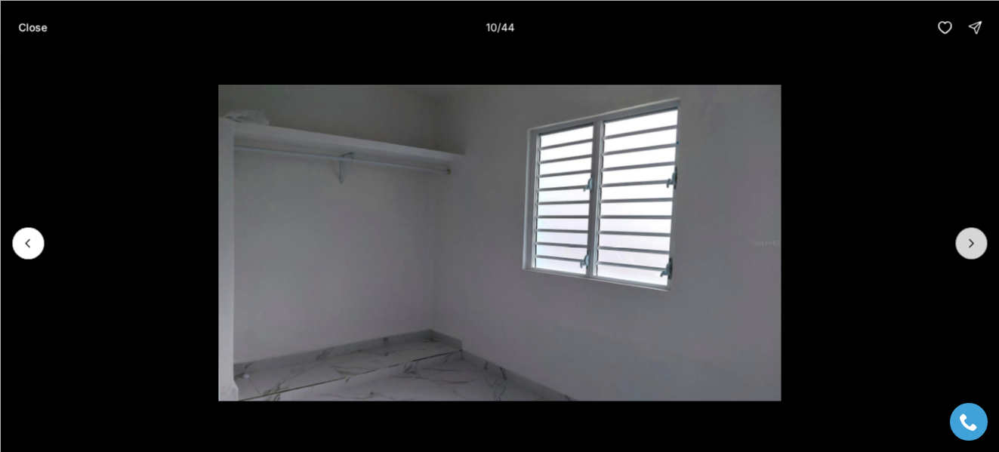
click at [971, 239] on icon "Next slide" at bounding box center [970, 242] width 15 height 15
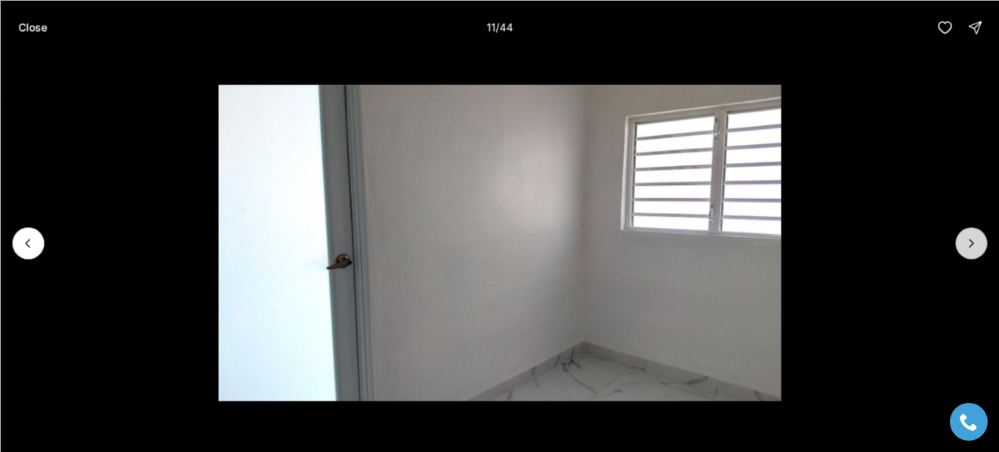
click at [971, 239] on icon "Next slide" at bounding box center [970, 242] width 15 height 15
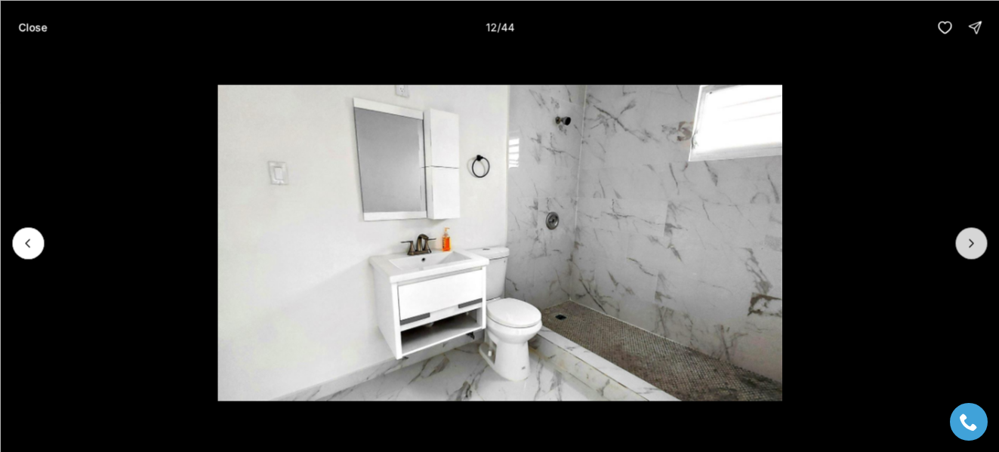
click at [971, 239] on icon "Next slide" at bounding box center [970, 242] width 15 height 15
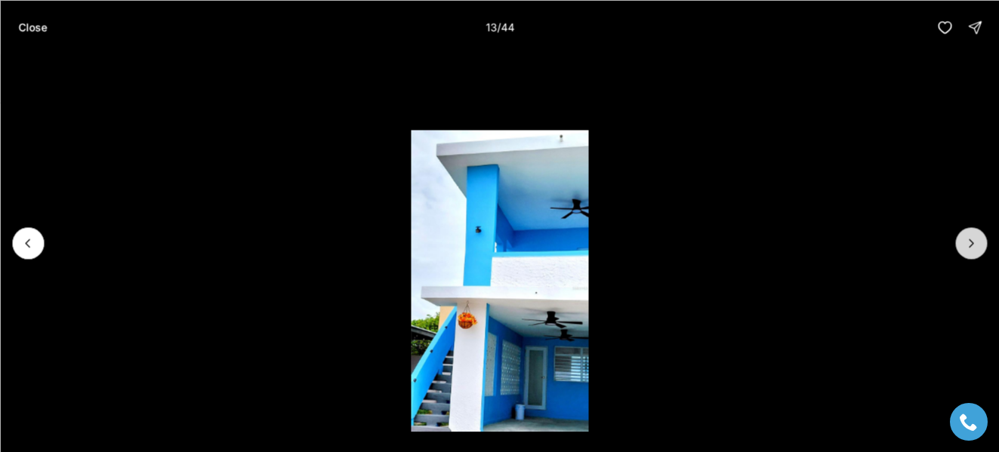
click at [971, 239] on icon "Next slide" at bounding box center [970, 242] width 15 height 15
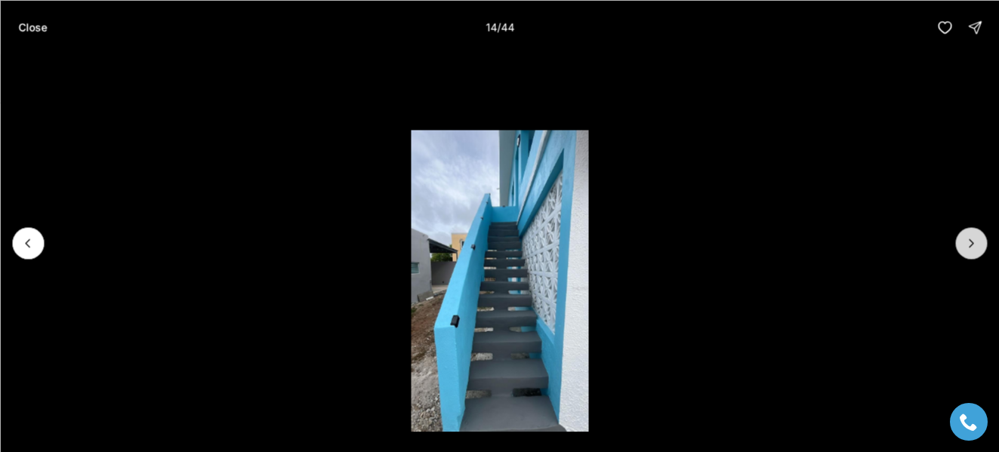
click at [971, 239] on icon "Next slide" at bounding box center [970, 242] width 15 height 15
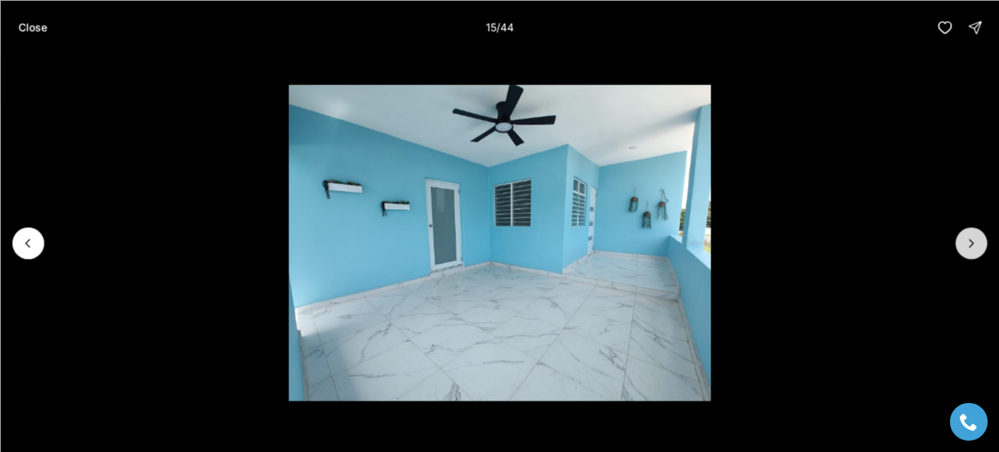
click at [971, 239] on icon "Next slide" at bounding box center [970, 242] width 15 height 15
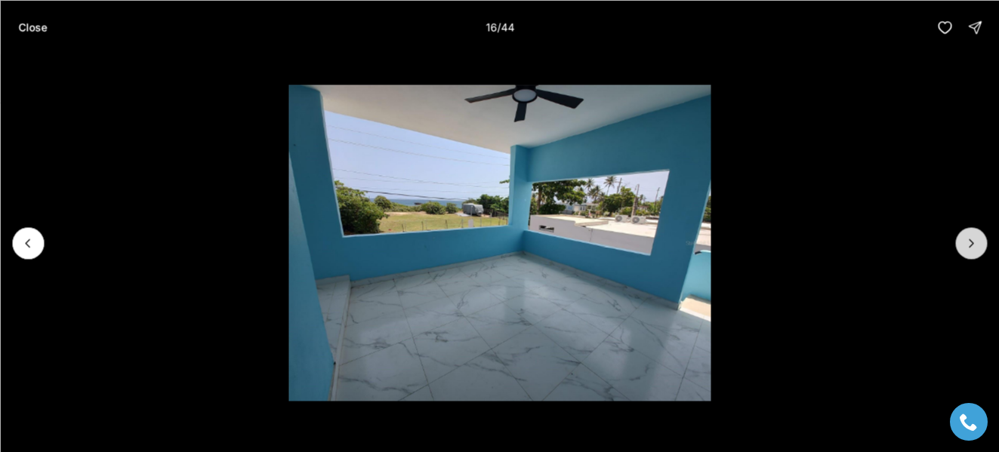
click at [971, 239] on icon "Next slide" at bounding box center [970, 242] width 15 height 15
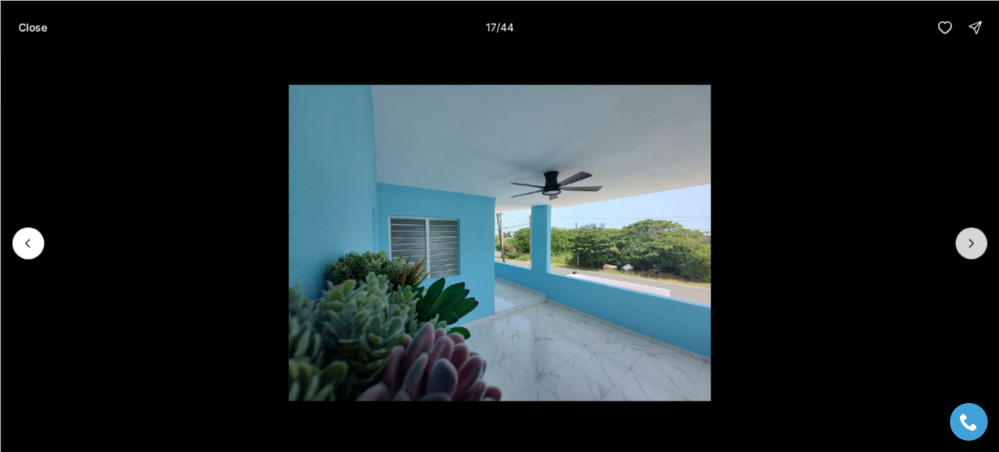
click at [971, 239] on icon "Next slide" at bounding box center [970, 242] width 15 height 15
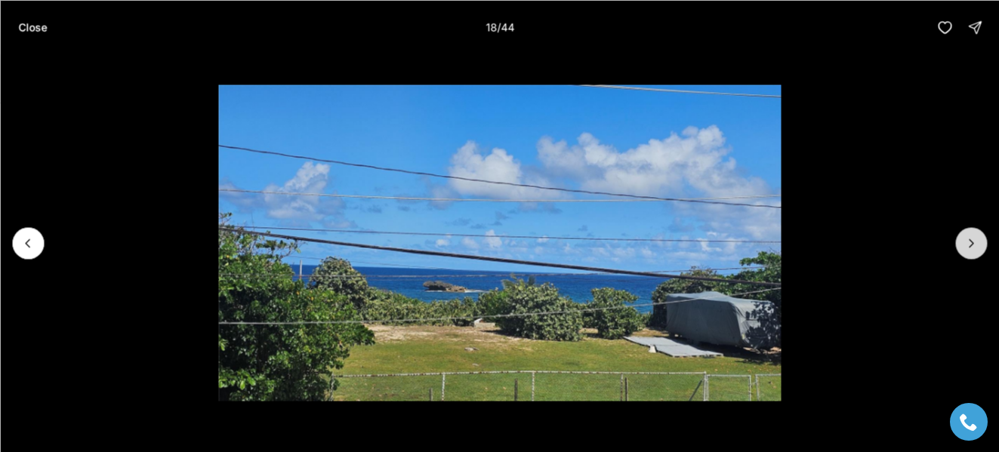
click at [971, 239] on icon "Next slide" at bounding box center [970, 242] width 15 height 15
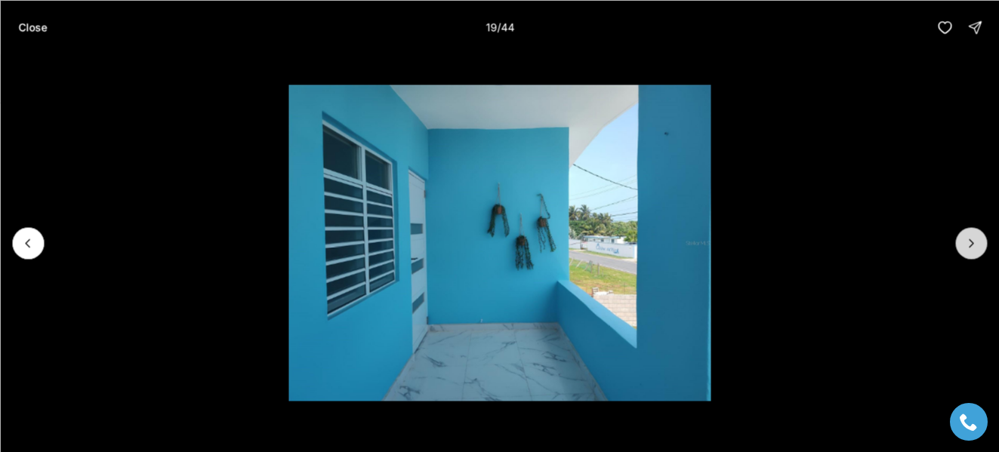
click at [971, 239] on icon "Next slide" at bounding box center [970, 242] width 15 height 15
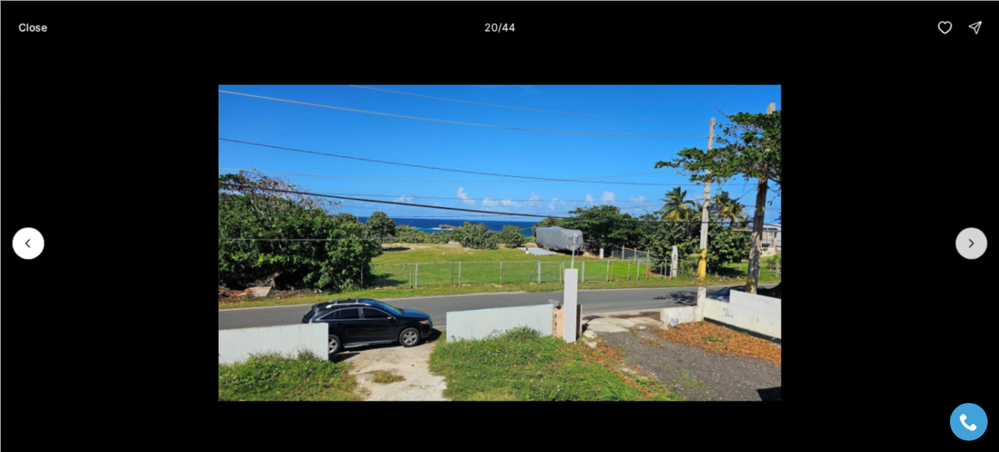
click at [971, 239] on icon "Next slide" at bounding box center [970, 242] width 15 height 15
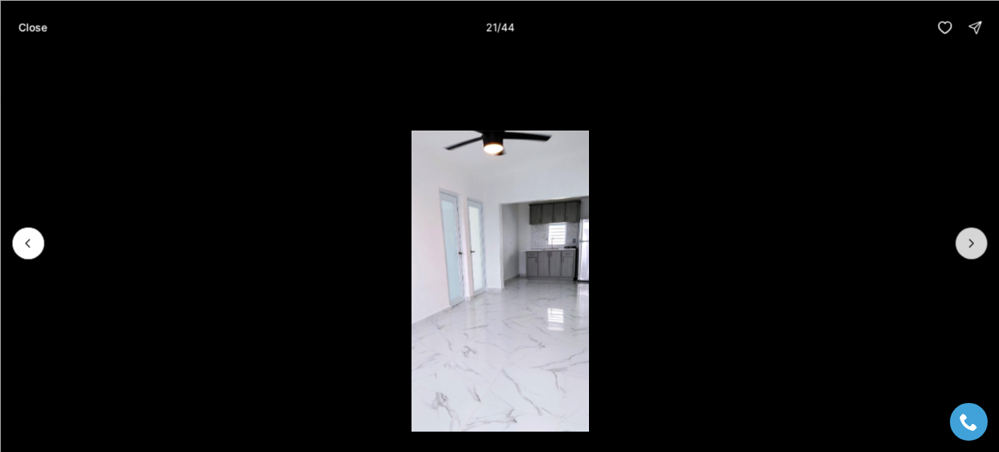
click at [971, 239] on icon "Next slide" at bounding box center [970, 242] width 15 height 15
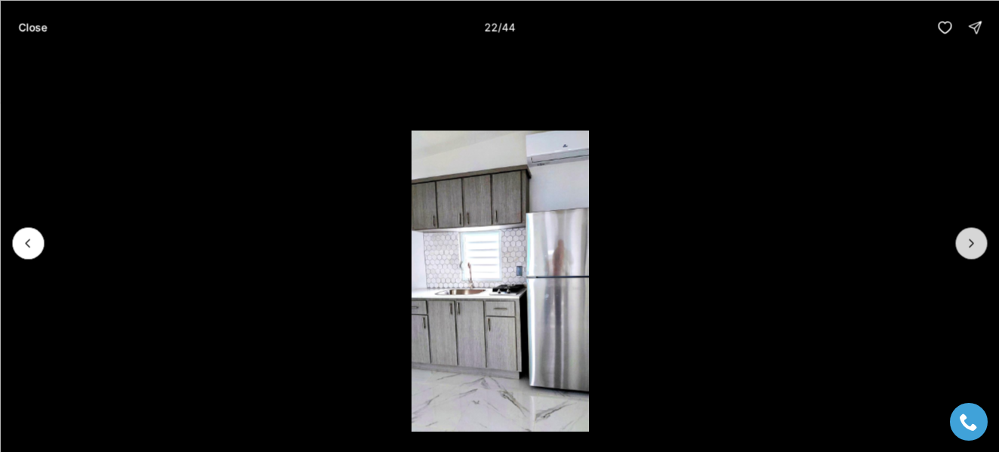
click at [971, 239] on icon "Next slide" at bounding box center [970, 242] width 15 height 15
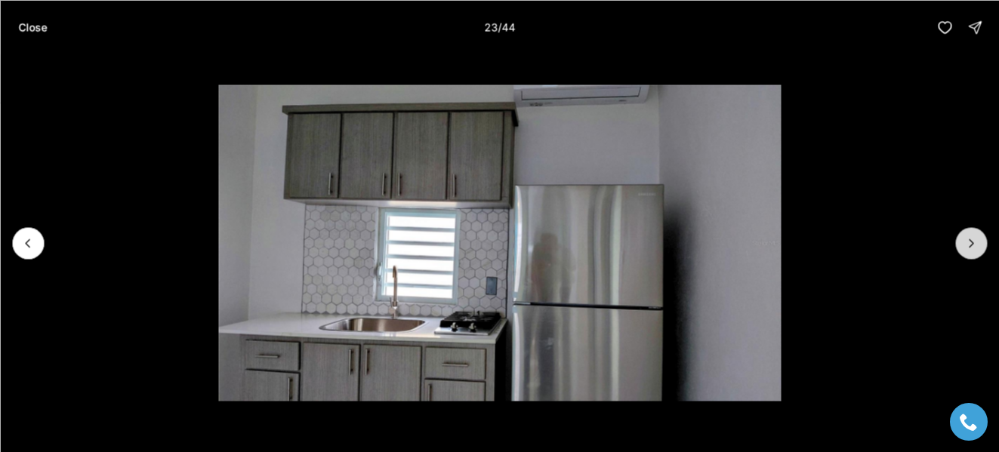
click at [971, 239] on icon "Next slide" at bounding box center [970, 242] width 15 height 15
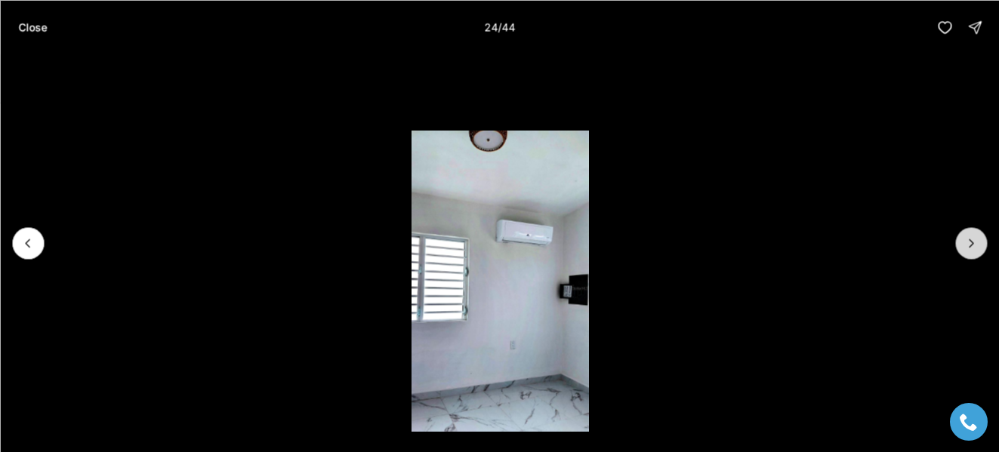
click at [971, 239] on icon "Next slide" at bounding box center [970, 242] width 15 height 15
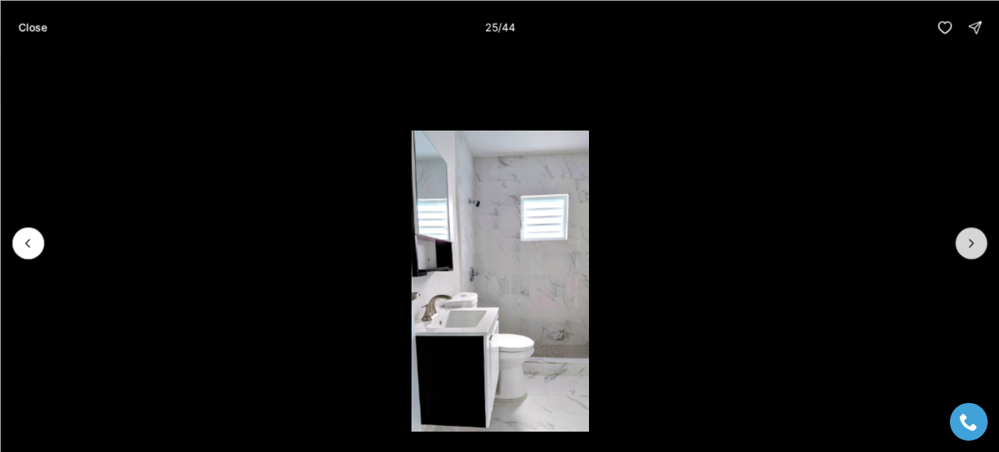
click at [971, 239] on icon "Next slide" at bounding box center [970, 242] width 15 height 15
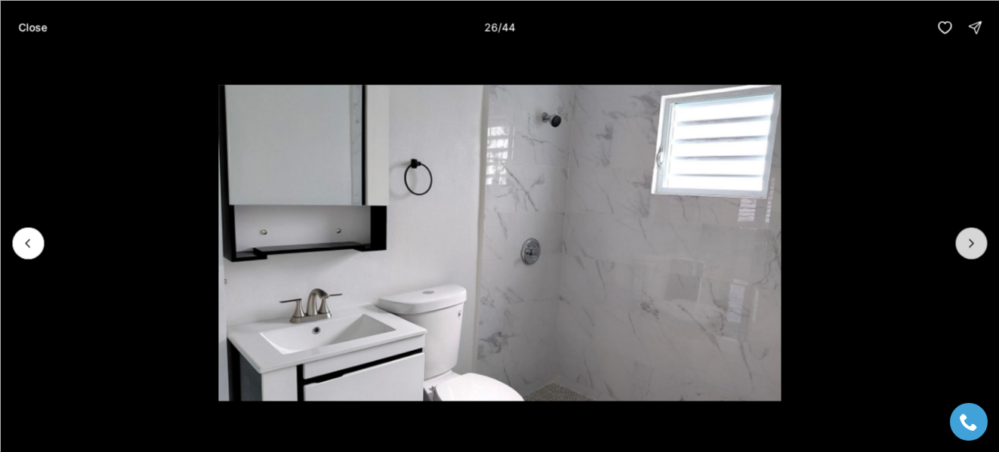
click at [971, 239] on icon "Next slide" at bounding box center [970, 242] width 15 height 15
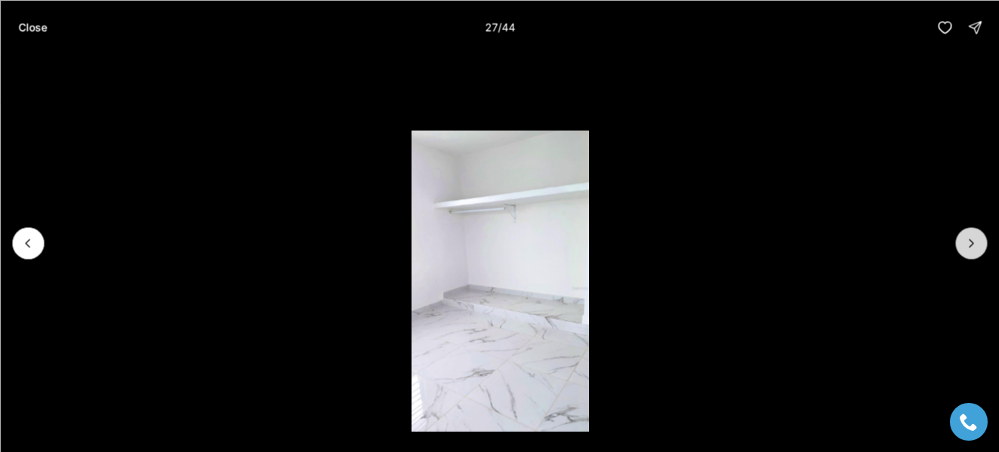
click at [971, 239] on icon "Next slide" at bounding box center [970, 242] width 15 height 15
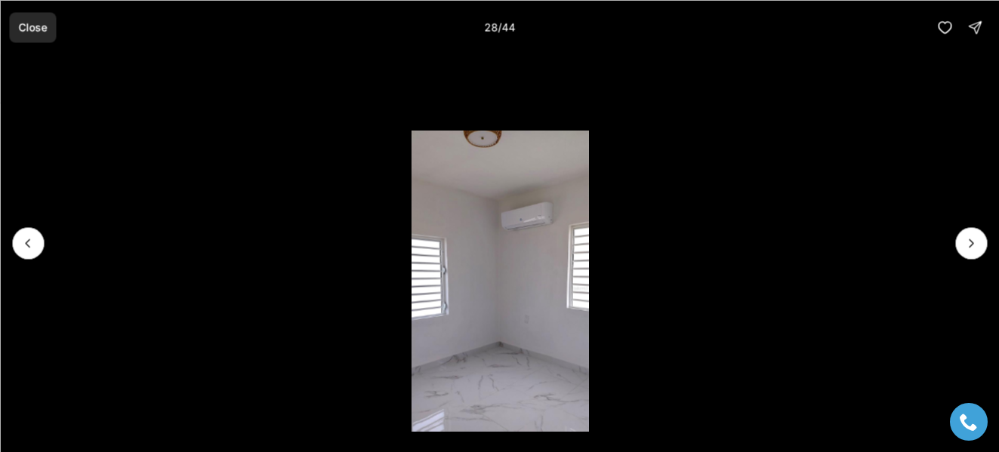
click at [30, 26] on p "Close" at bounding box center [32, 27] width 29 height 12
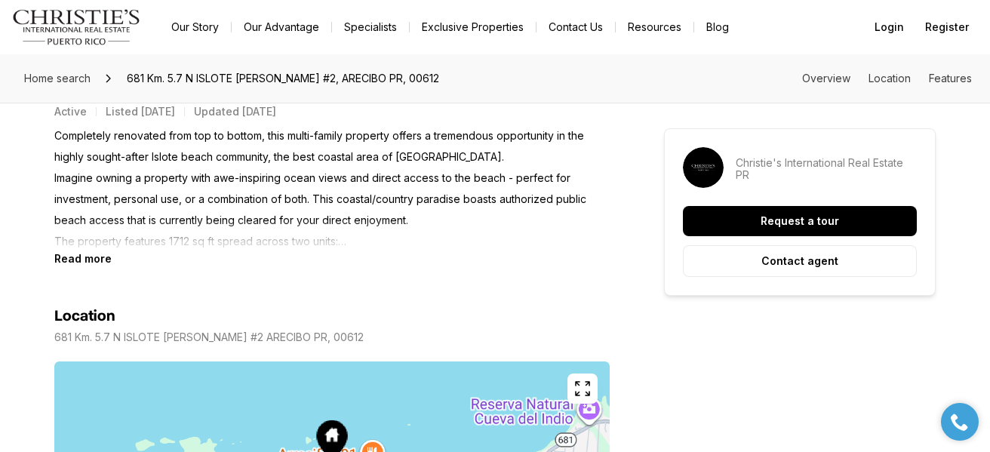
scroll to position [714, 0]
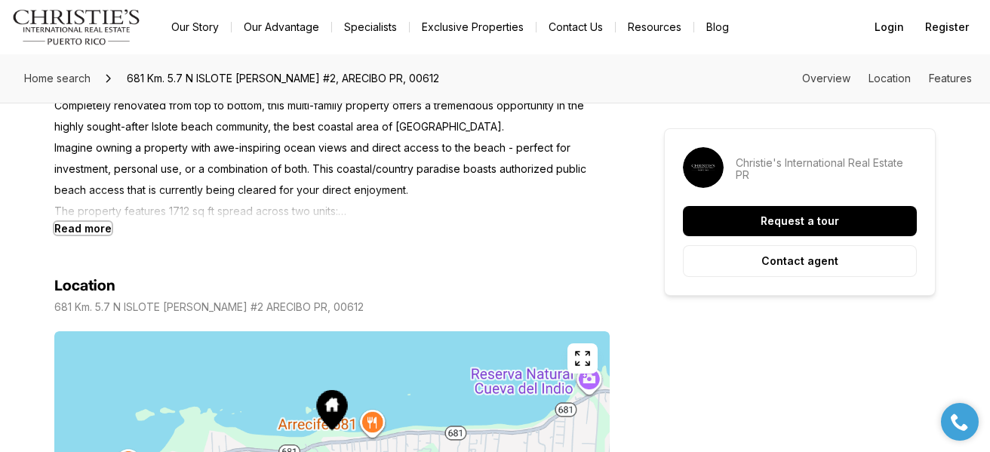
click at [86, 229] on b "Read more" at bounding box center [82, 228] width 57 height 13
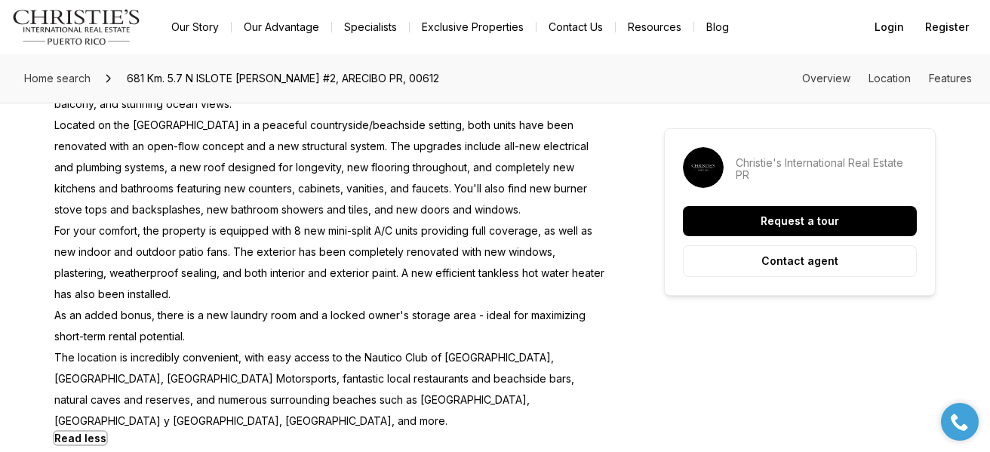
scroll to position [936, 0]
